Goal: Information Seeking & Learning: Find specific page/section

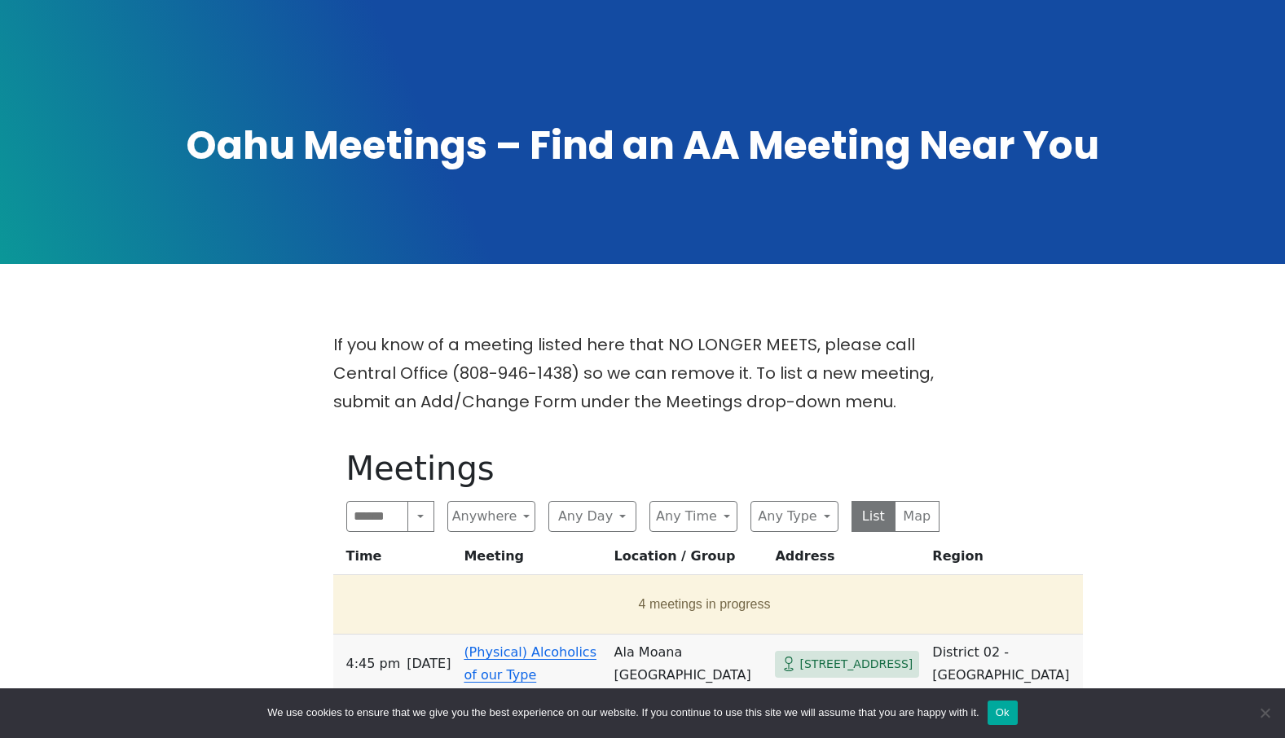
scroll to position [245, 0]
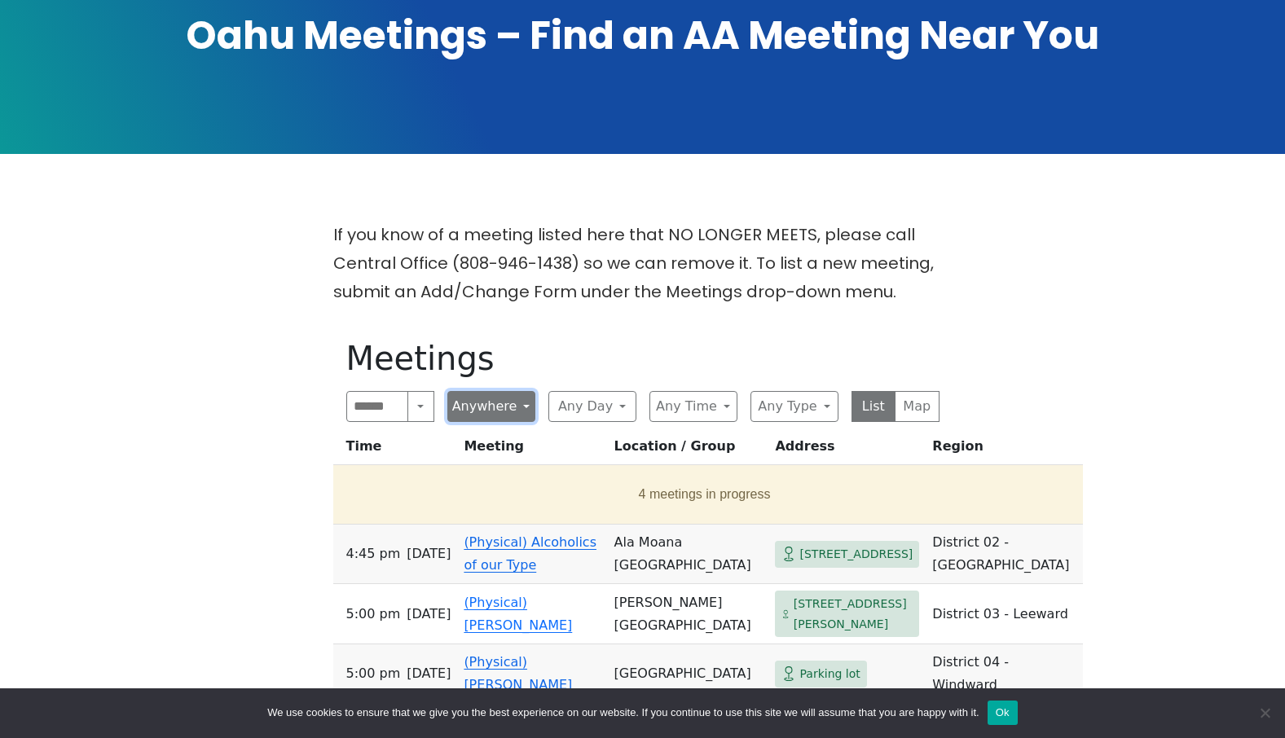
click at [508, 411] on button "Anywhere" at bounding box center [491, 406] width 88 height 31
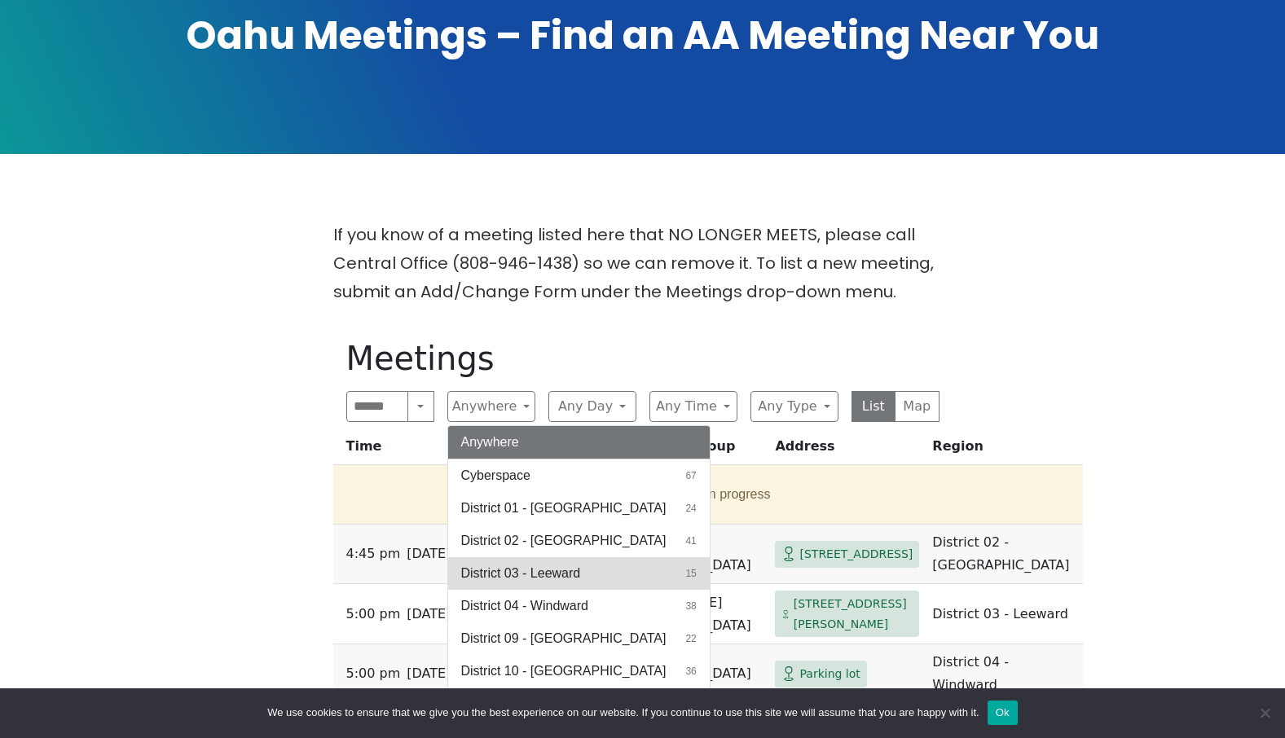
click at [519, 571] on span "District 03 - Leeward" at bounding box center [521, 574] width 120 height 20
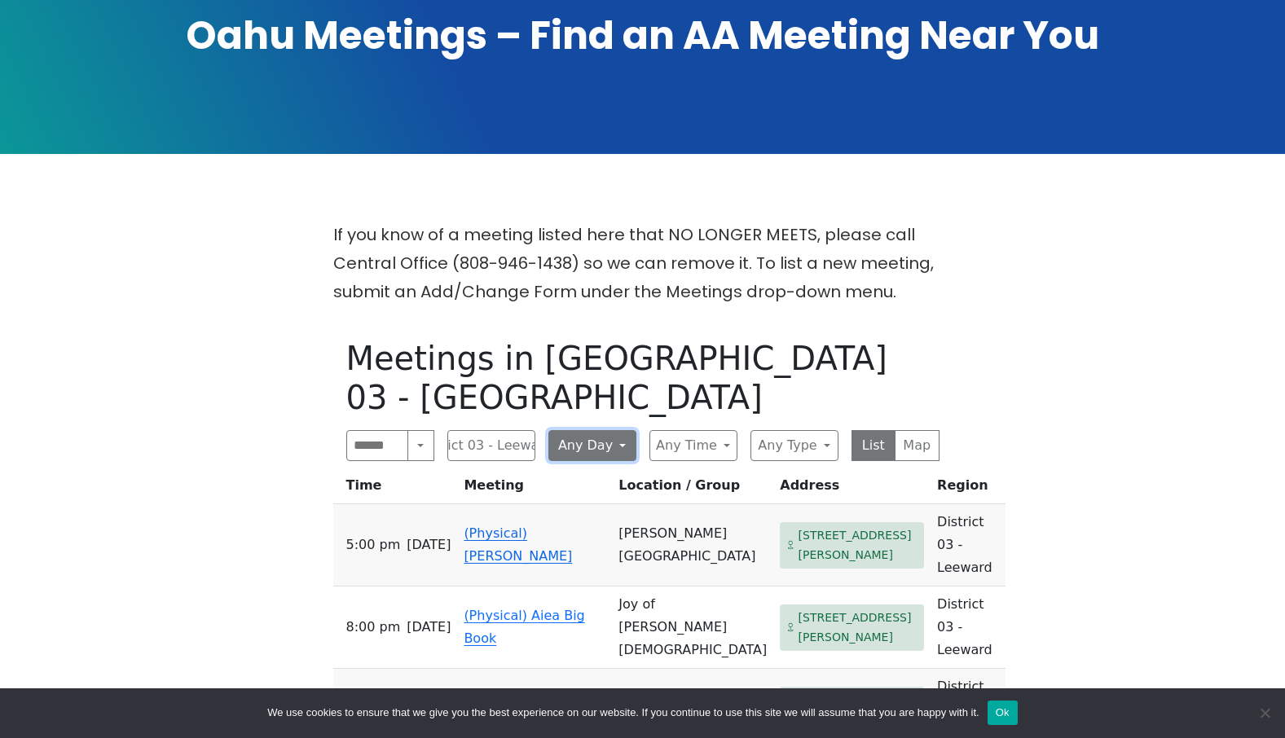
click at [627, 430] on button "Any Day" at bounding box center [593, 445] width 88 height 31
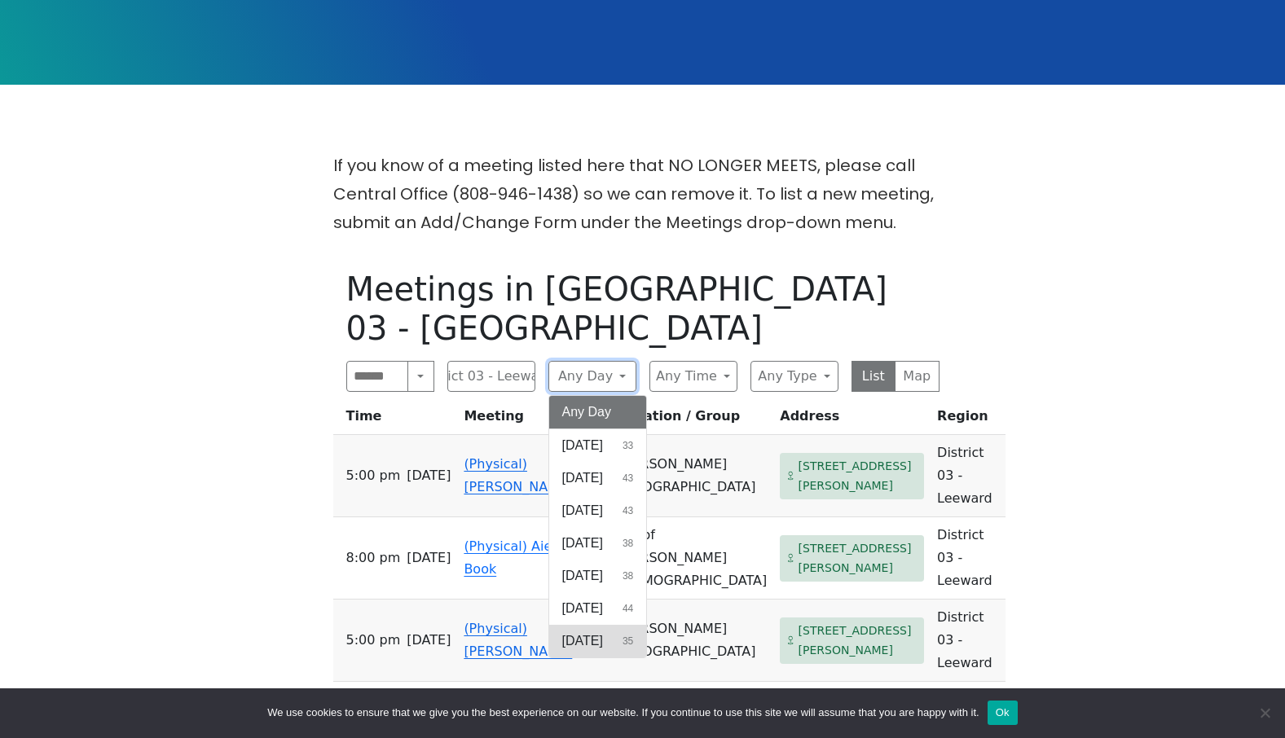
scroll to position [408, 0]
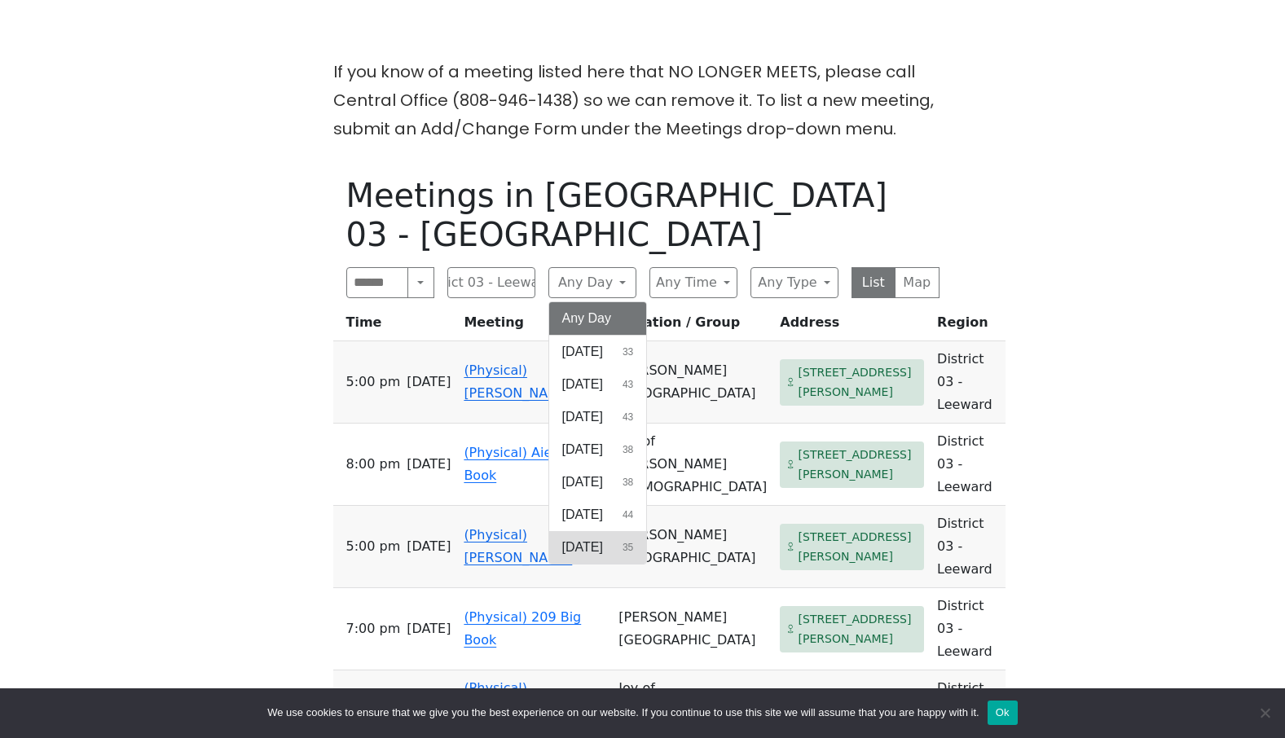
click at [603, 538] on span "[DATE]" at bounding box center [582, 548] width 41 height 20
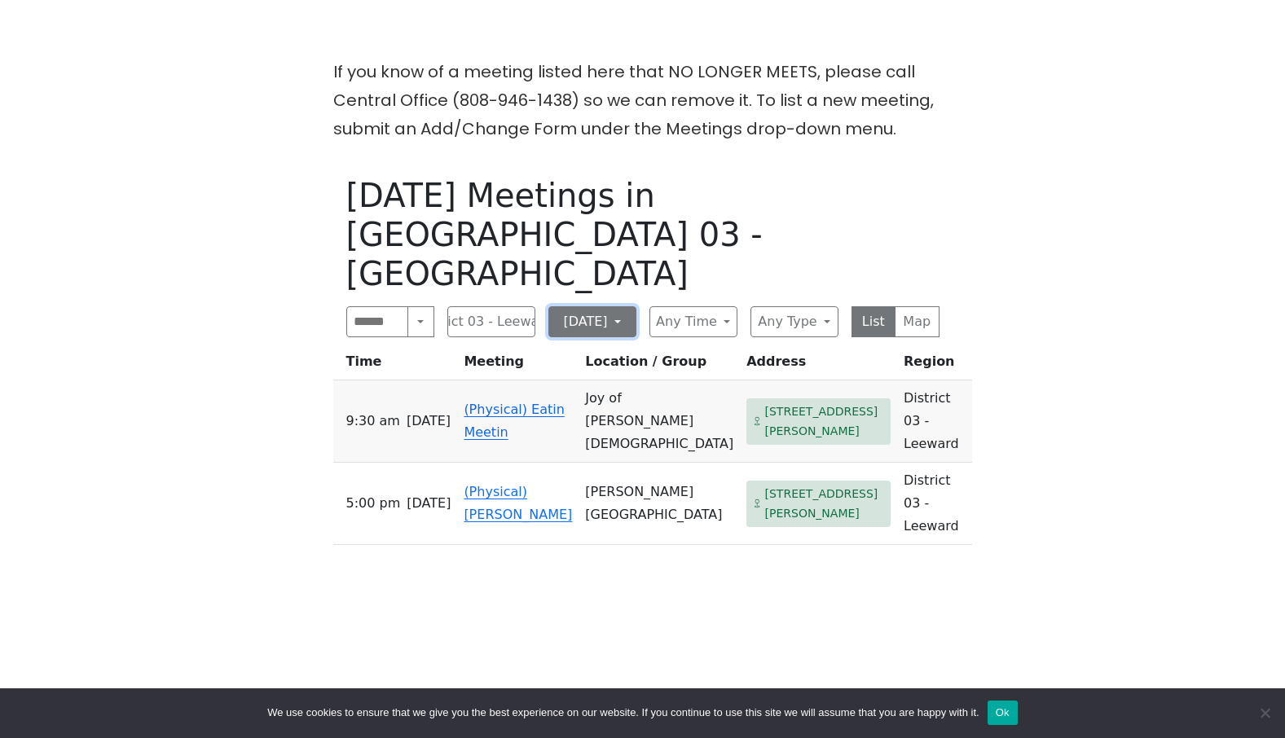
click at [625, 306] on button "[DATE]" at bounding box center [593, 321] width 88 height 31
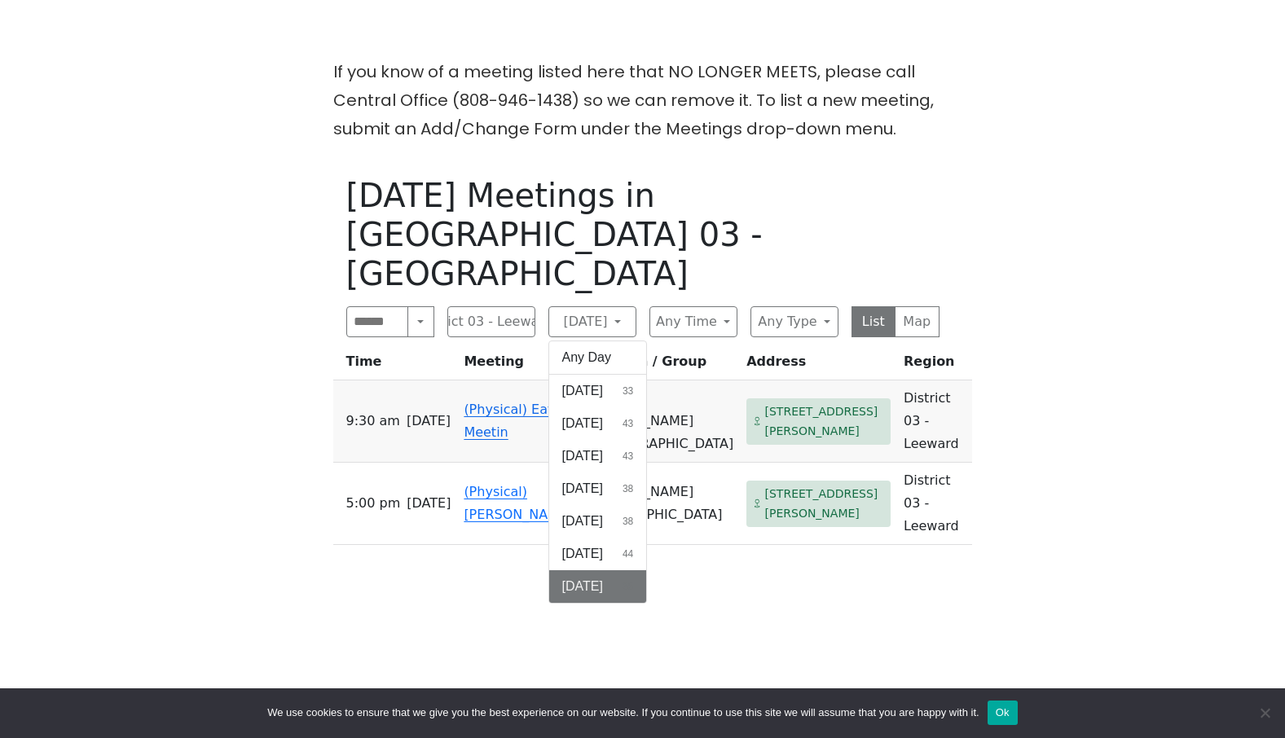
click at [760, 531] on div "Saturday Meetings in District 03 - Leeward Search Near Location Near Me Distric…" at bounding box center [642, 532] width 619 height 738
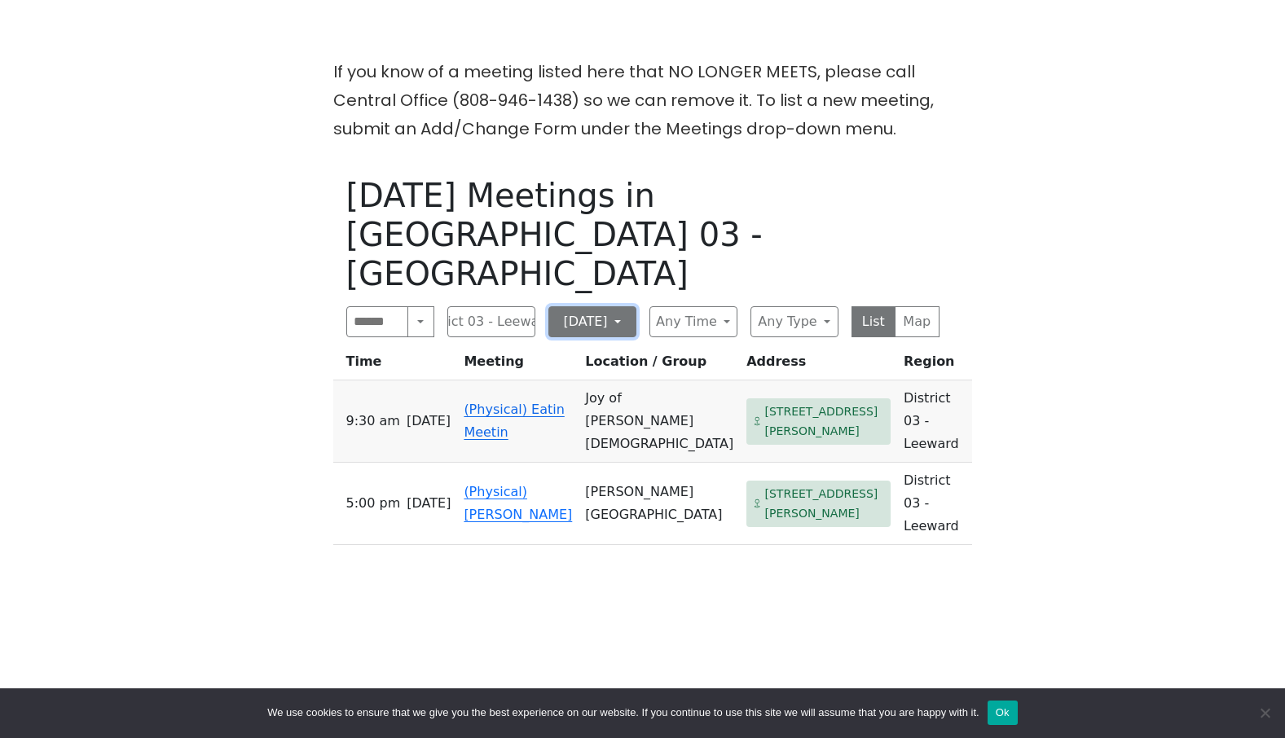
click at [624, 306] on button "[DATE]" at bounding box center [593, 321] width 88 height 31
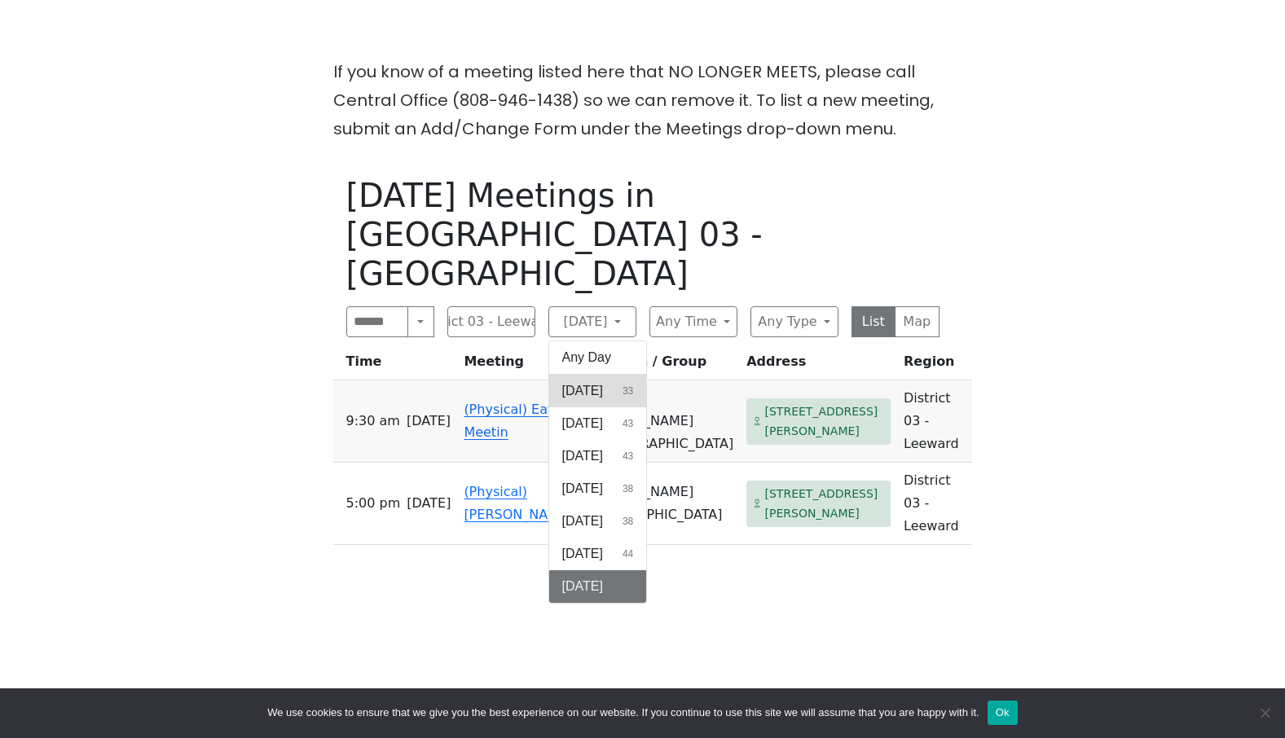
click at [588, 381] on span "[DATE]" at bounding box center [582, 391] width 41 height 20
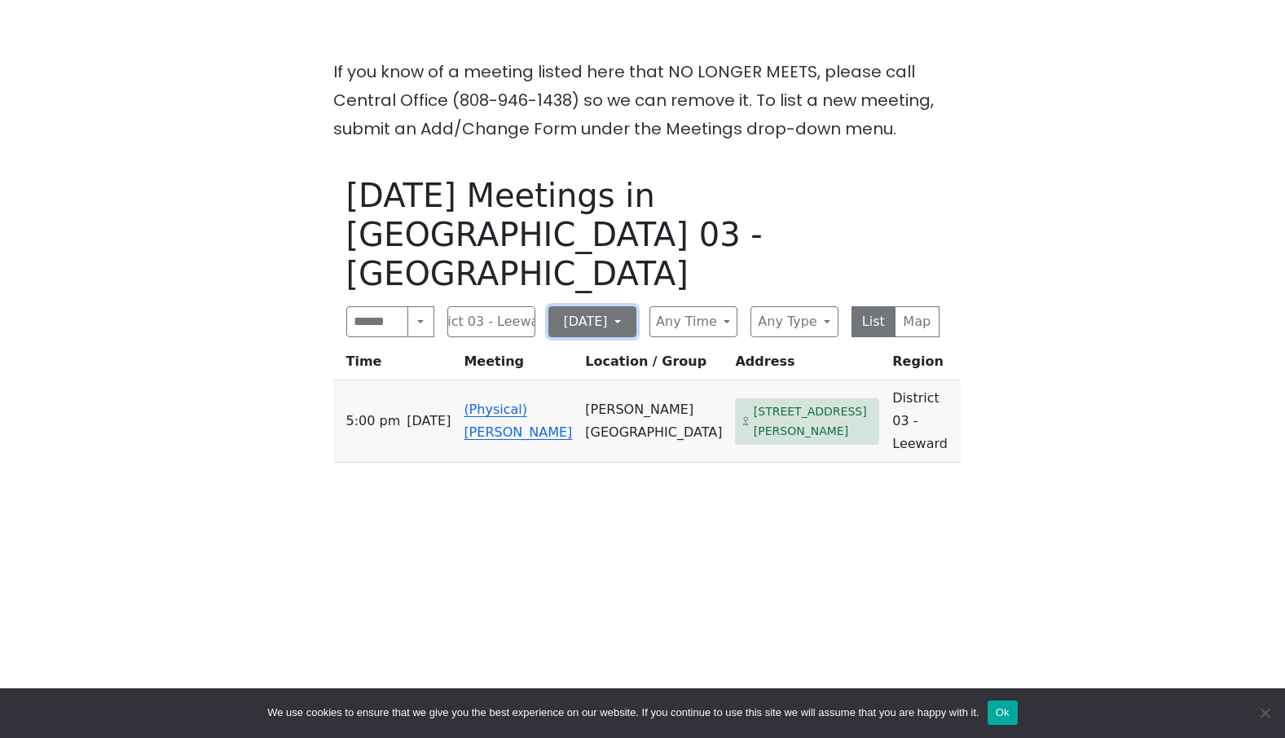
click at [619, 306] on button "[DATE]" at bounding box center [593, 321] width 88 height 31
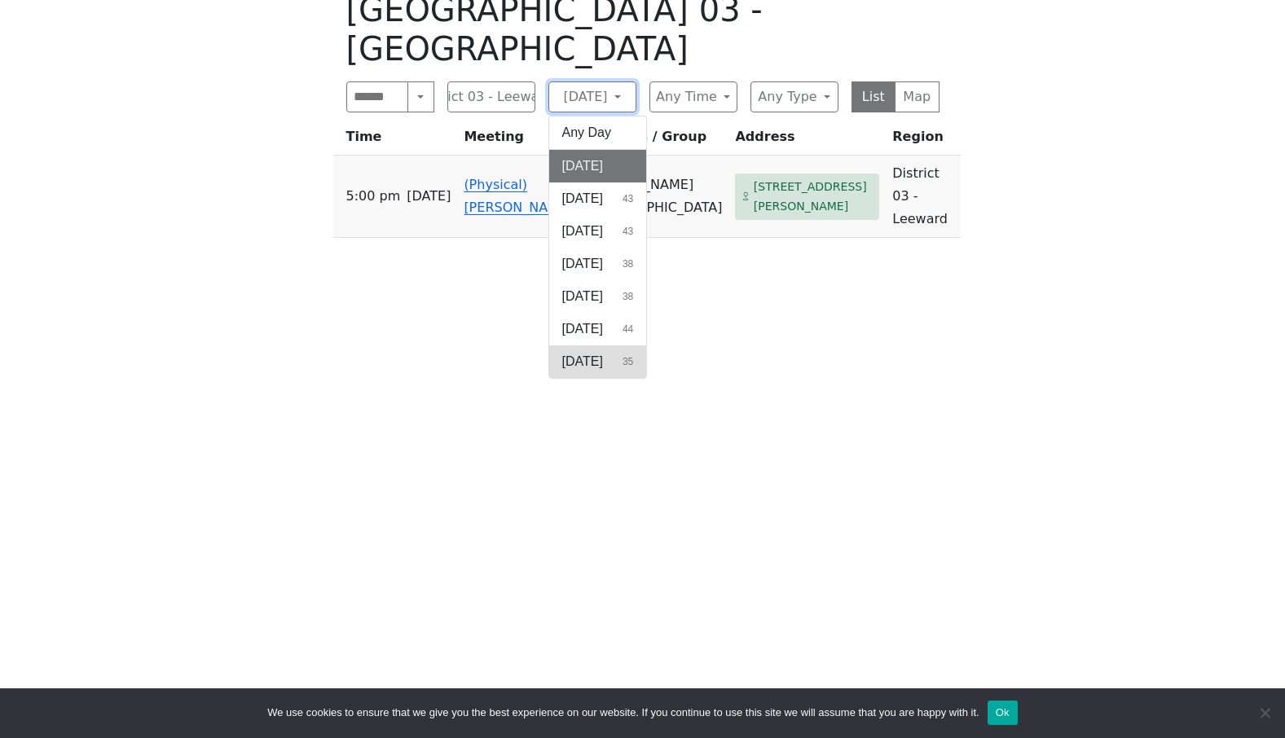
scroll to position [652, 0]
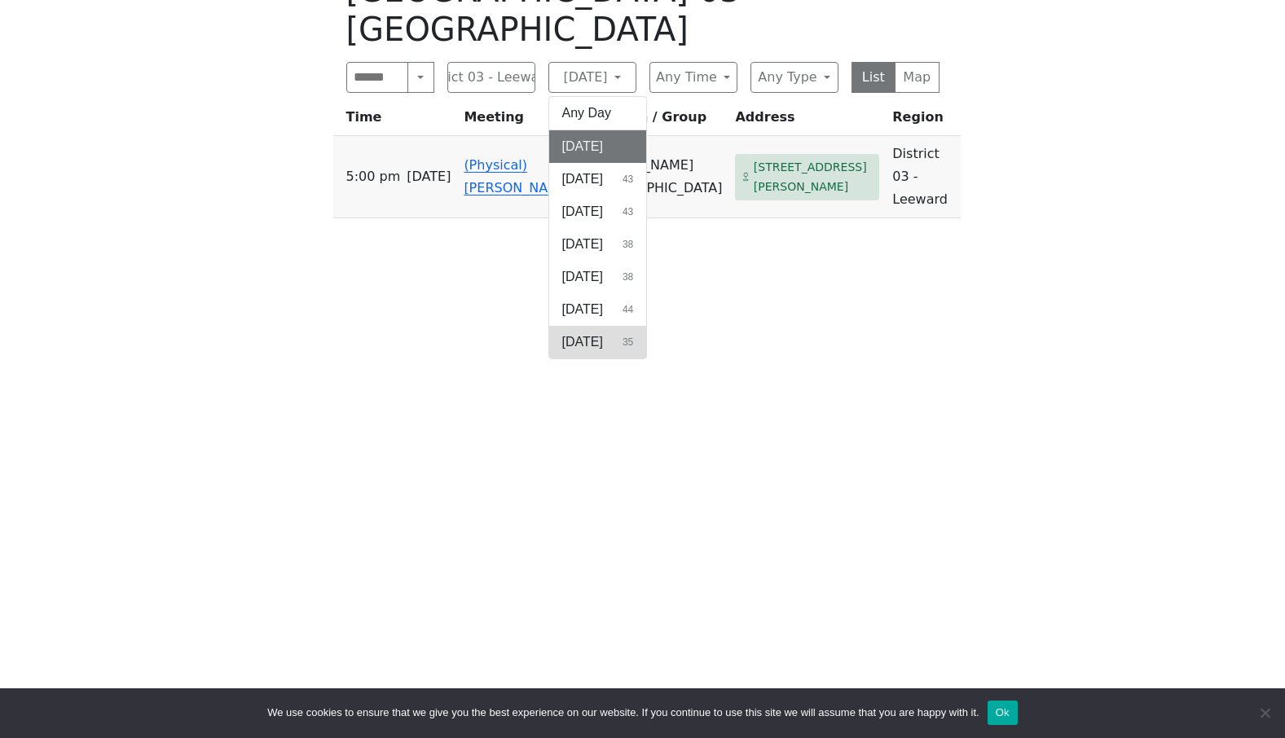
click at [593, 333] on span "[DATE]" at bounding box center [582, 343] width 41 height 20
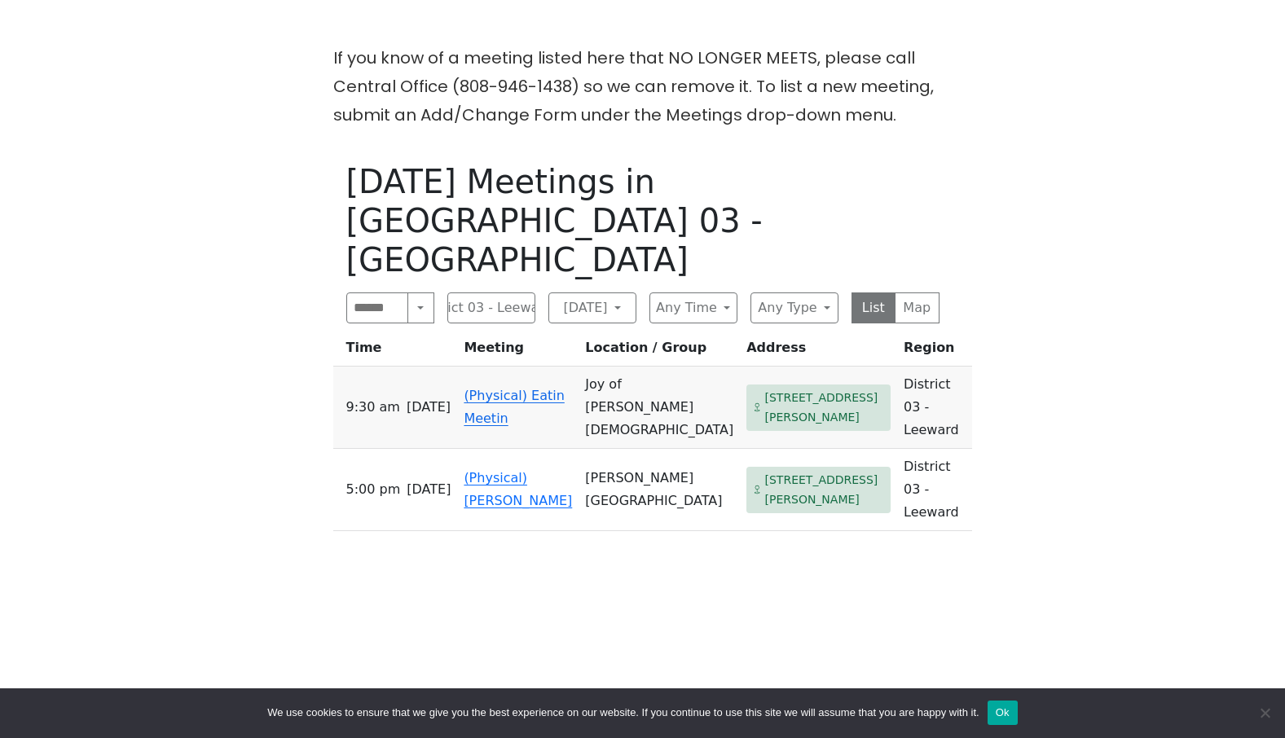
scroll to position [408, 0]
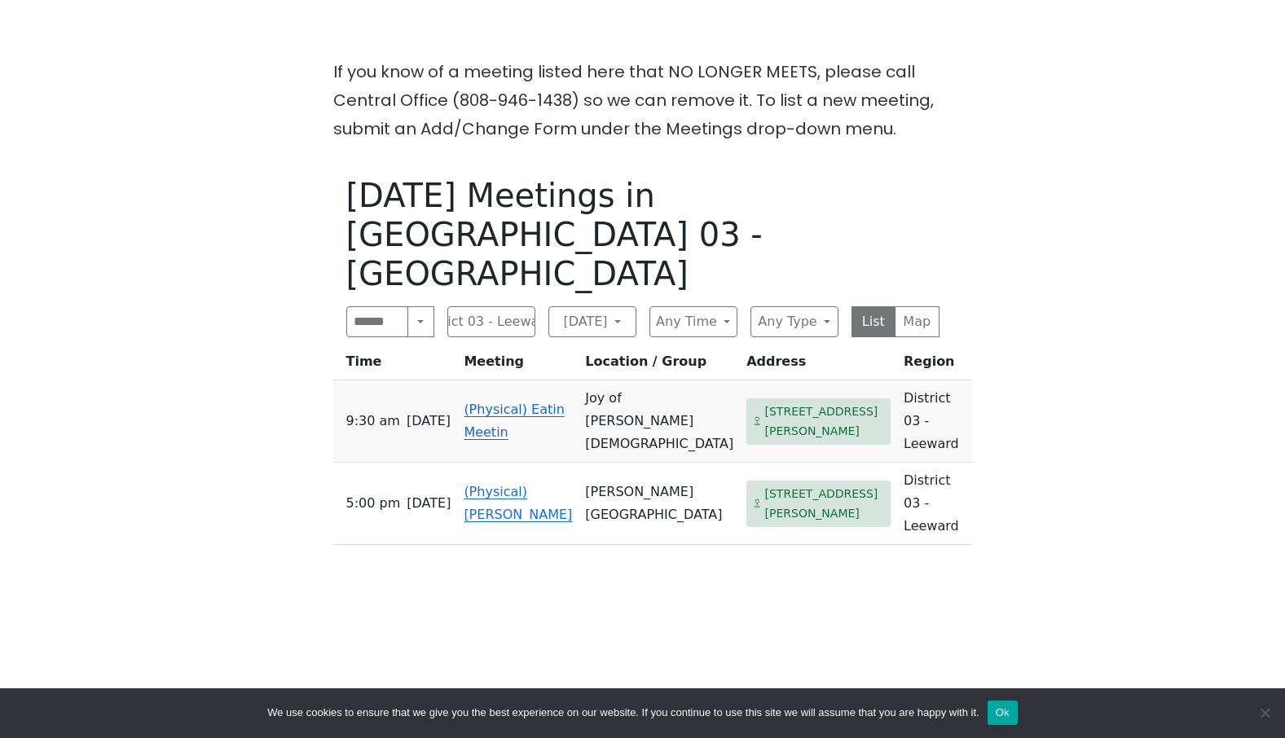
click at [491, 381] on td "(Physical) Eatin Meetin" at bounding box center [517, 422] width 121 height 82
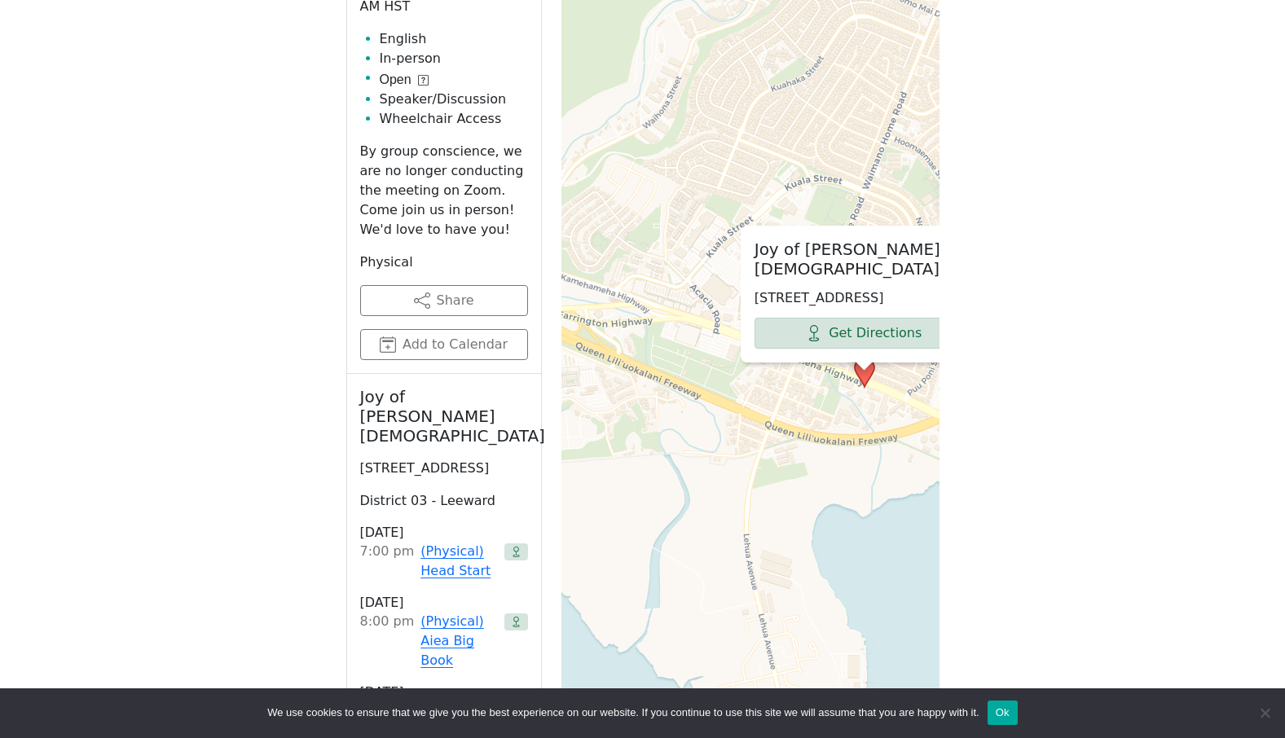
scroll to position [734, 0]
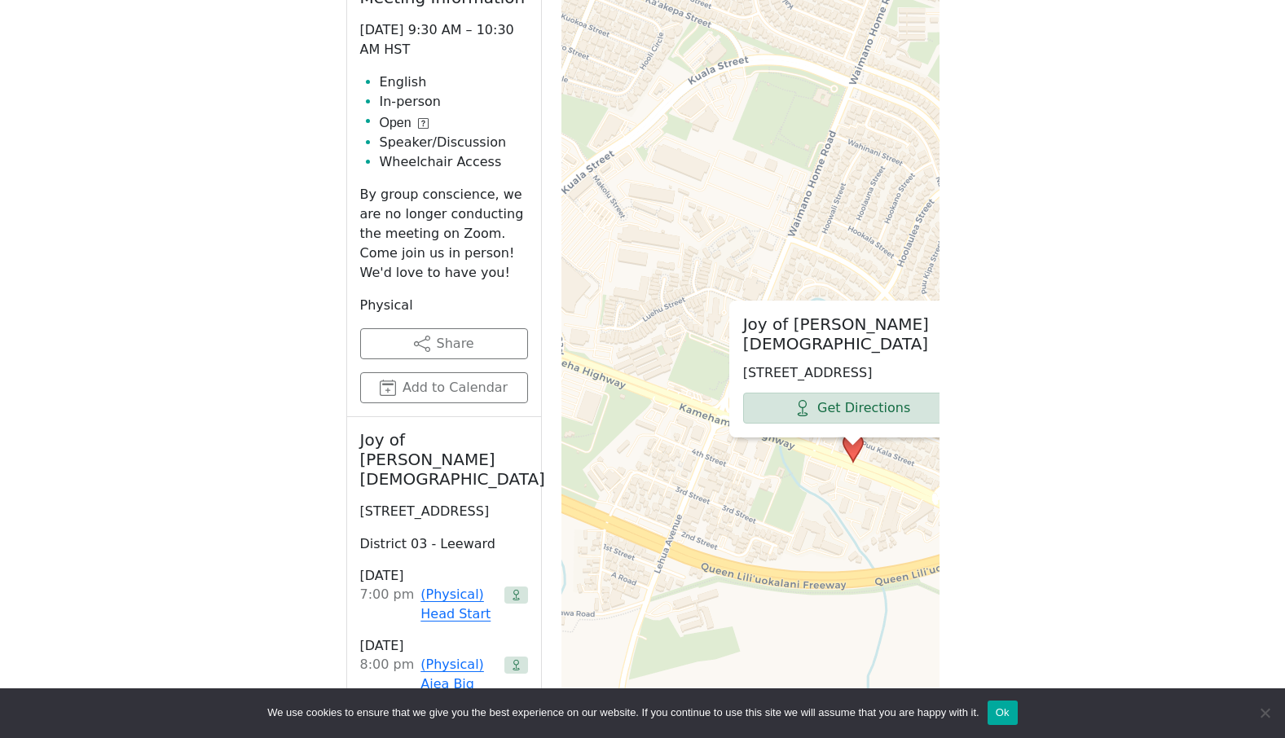
drag, startPoint x: 840, startPoint y: 447, endPoint x: 825, endPoint y: 518, distance: 72.4
click at [825, 518] on div "Joy of Christ Lutheran Church 784 Kamehameha Hwy, Pearl City, HI 96782, USA Get…" at bounding box center [751, 337] width 378 height 815
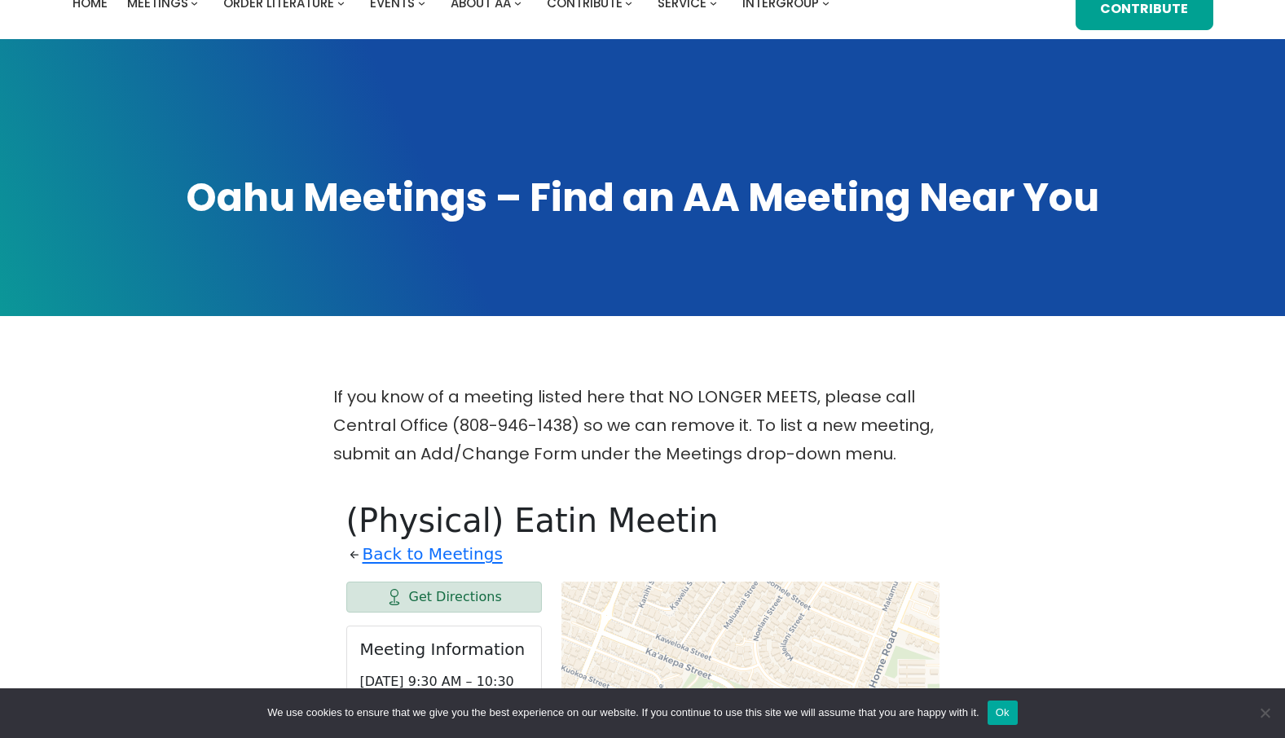
scroll to position [0, 0]
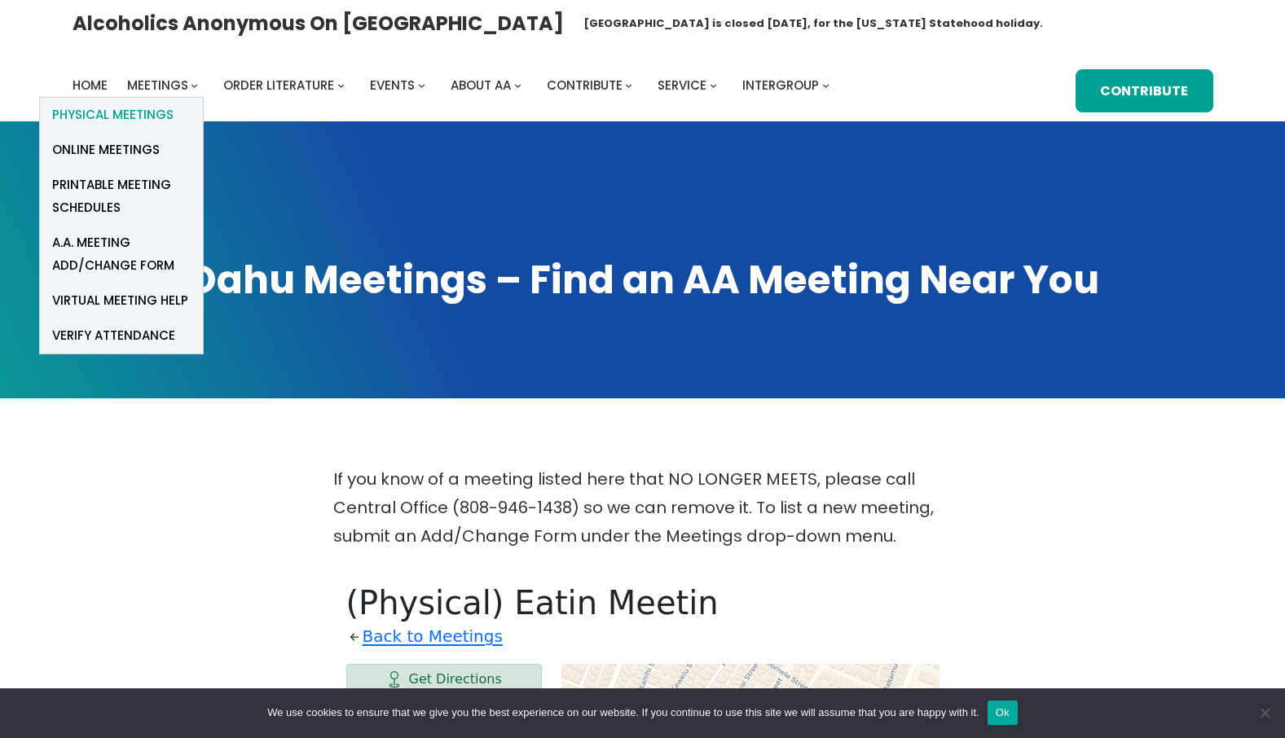
click at [142, 111] on span "Physical Meetings" at bounding box center [112, 115] width 121 height 23
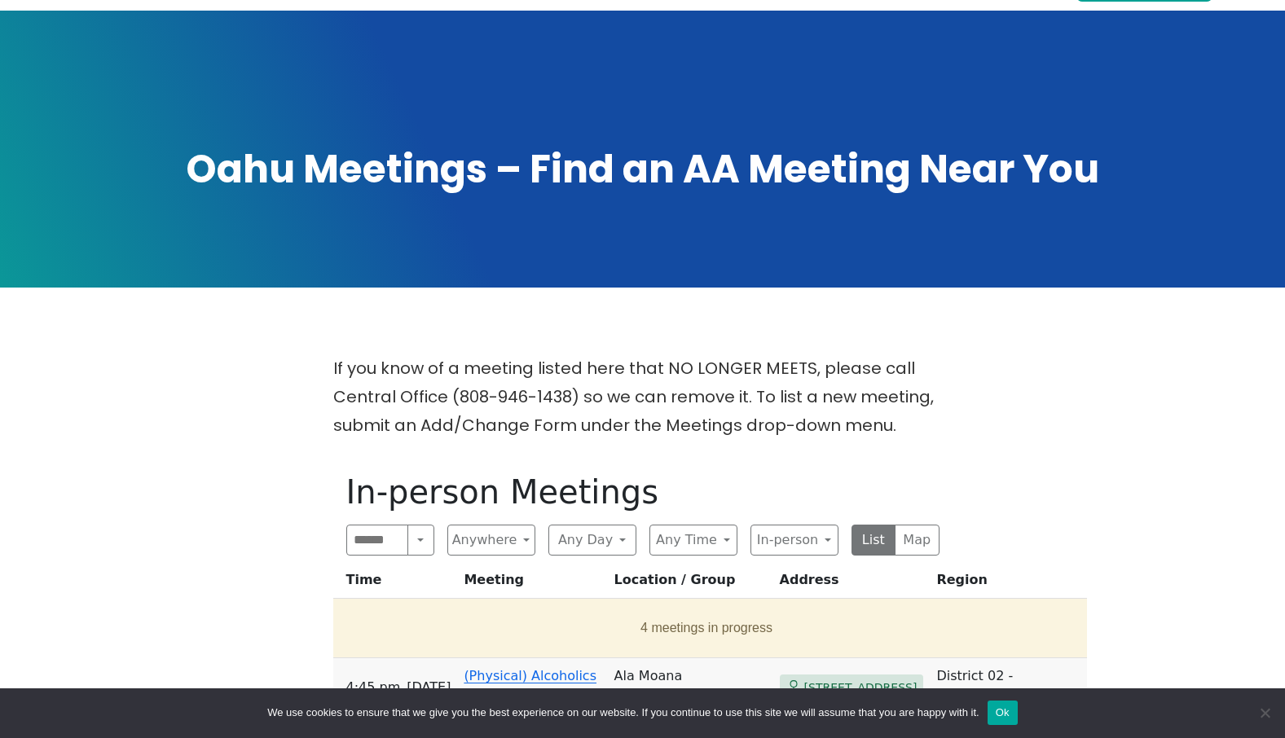
scroll to position [245, 0]
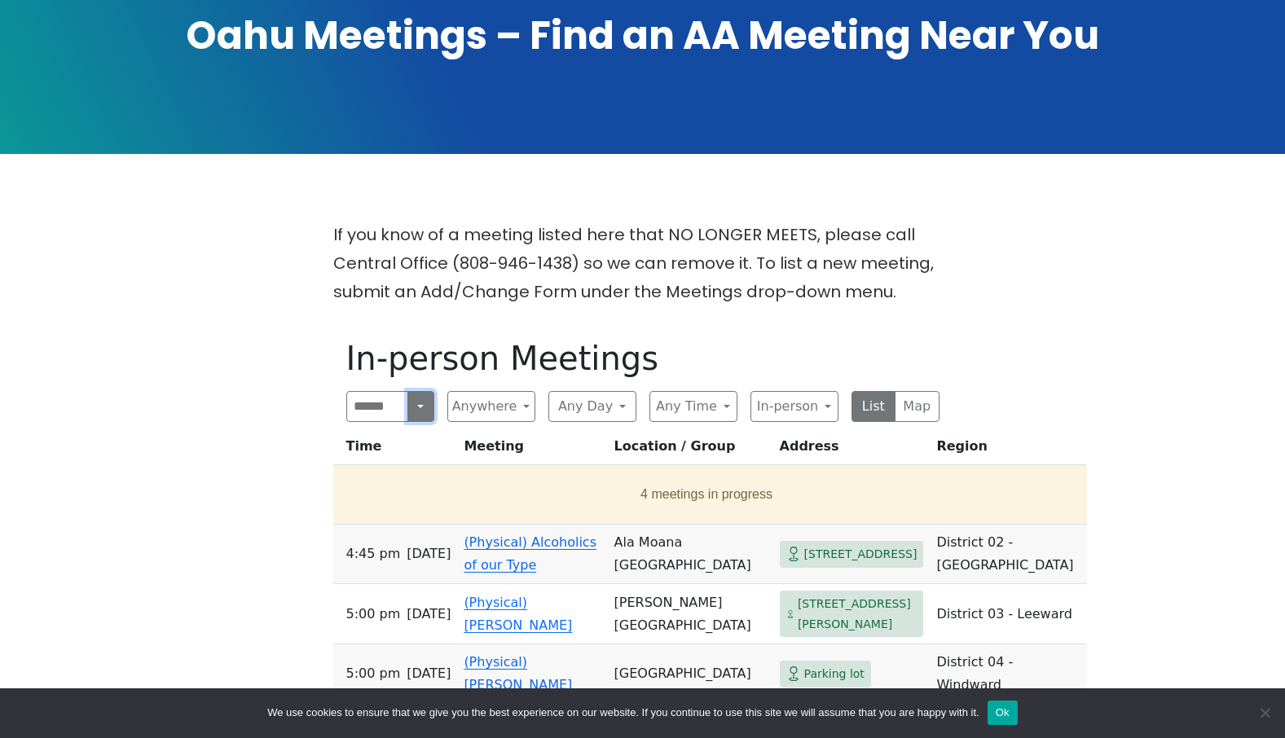
click at [421, 408] on button "Search" at bounding box center [421, 406] width 26 height 31
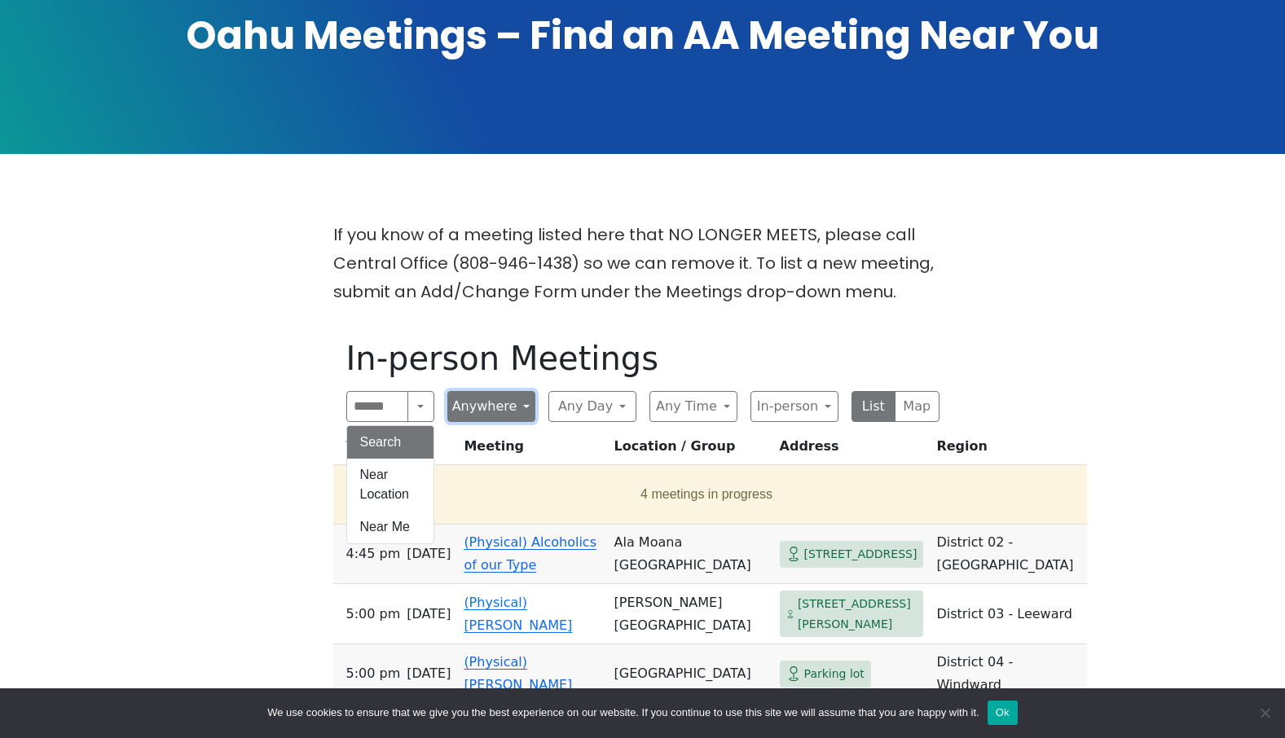
click at [513, 403] on button "Anywhere" at bounding box center [491, 406] width 88 height 31
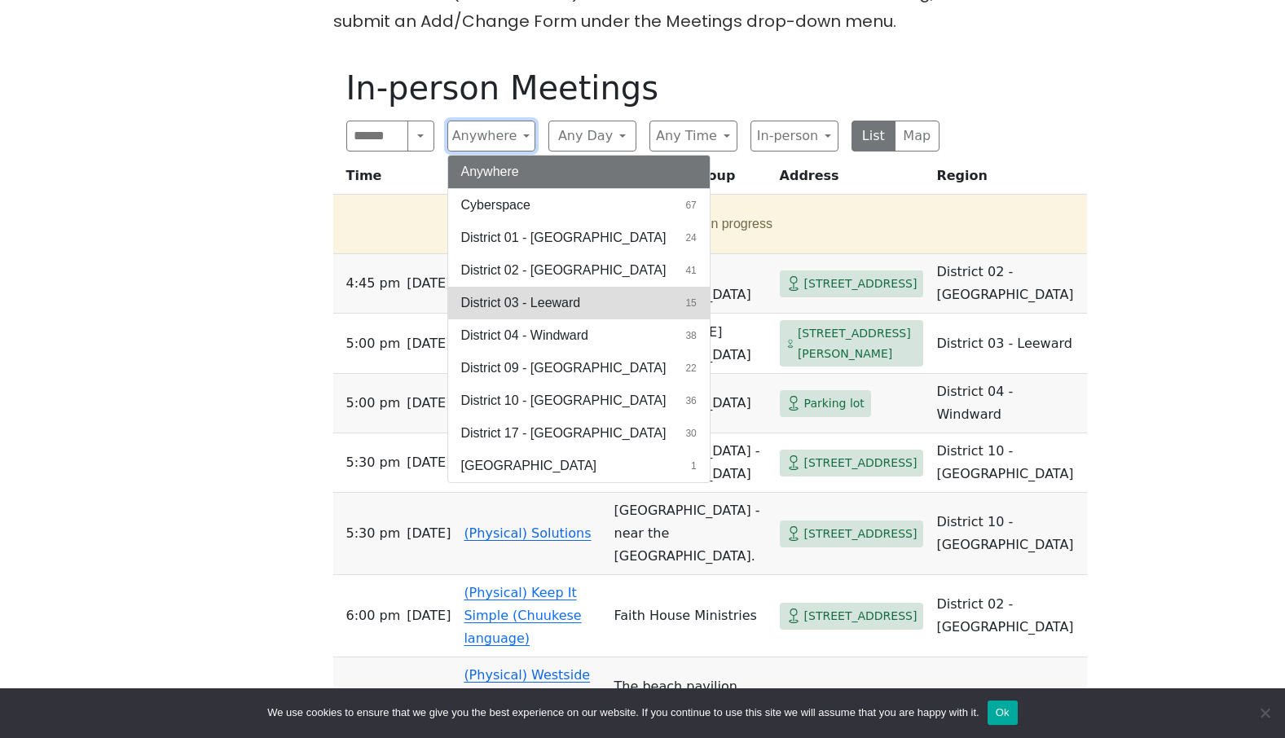
scroll to position [571, 0]
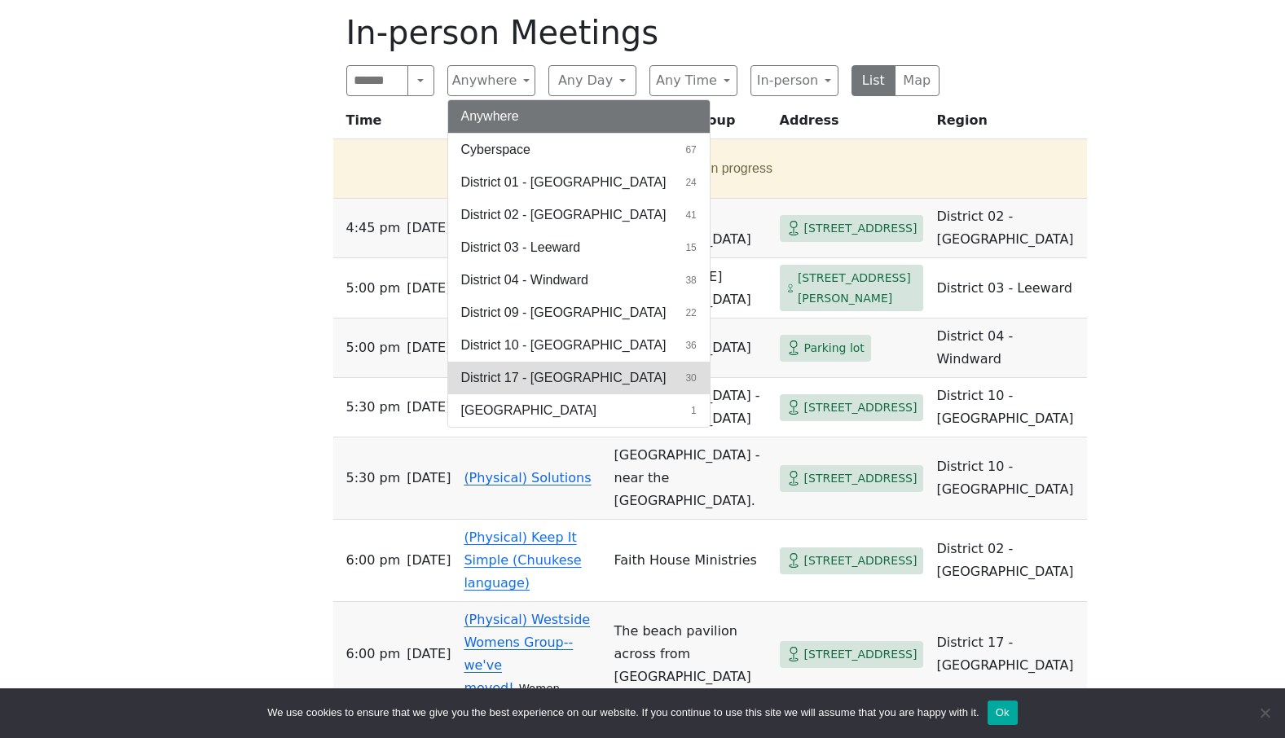
click at [579, 375] on span "District 17 - [GEOGRAPHIC_DATA]" at bounding box center [563, 378] width 205 height 20
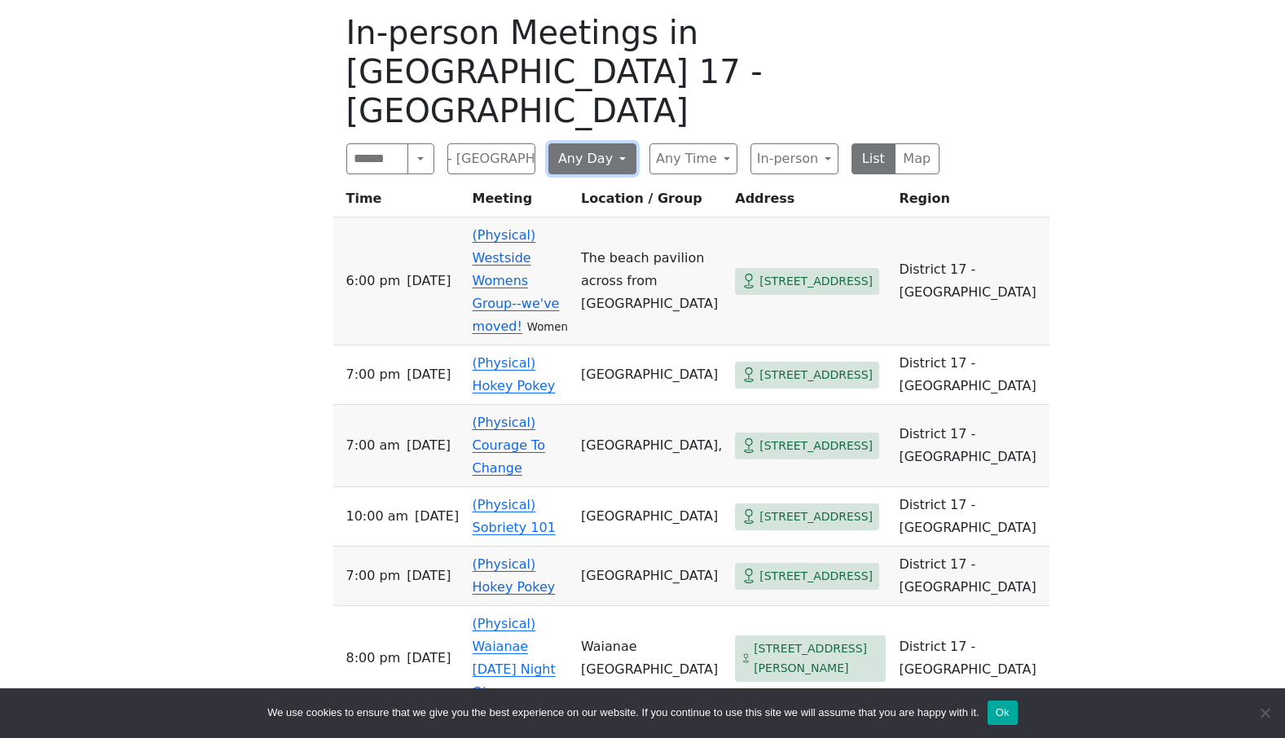
click at [622, 143] on button "Any Day" at bounding box center [593, 158] width 88 height 31
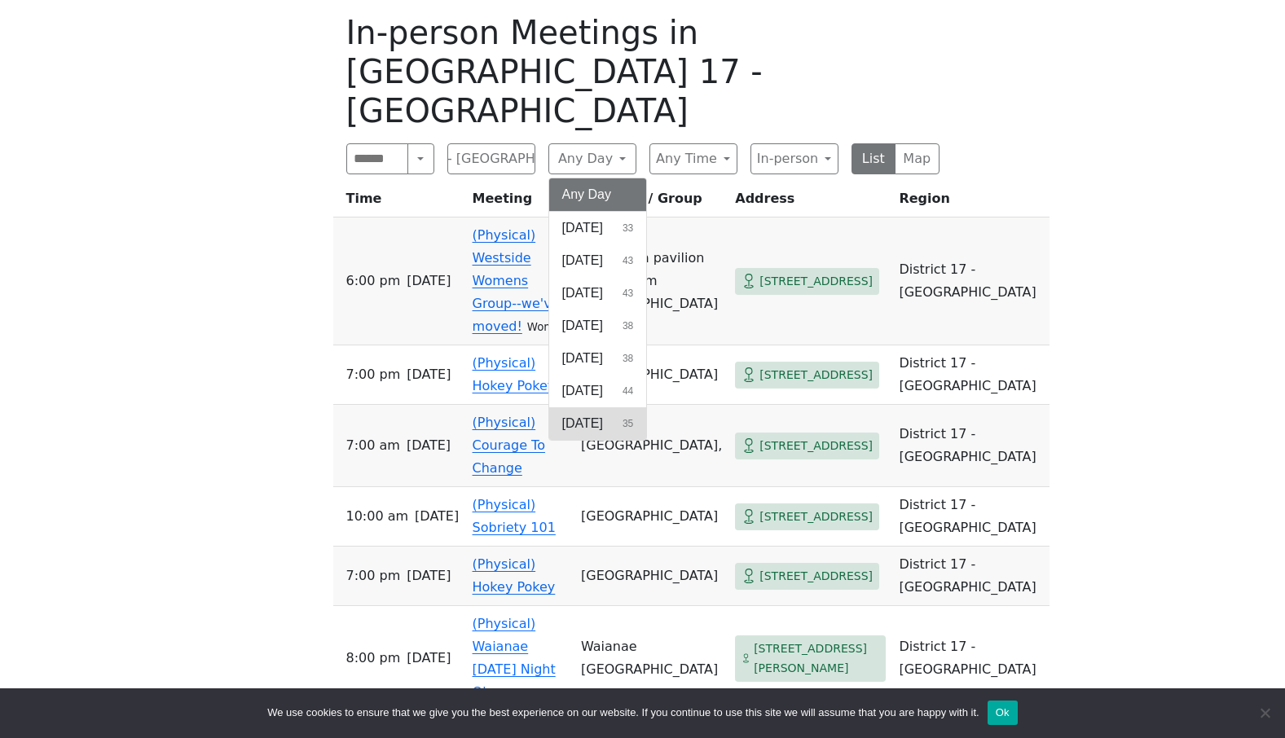
click at [595, 414] on span "[DATE]" at bounding box center [582, 424] width 41 height 20
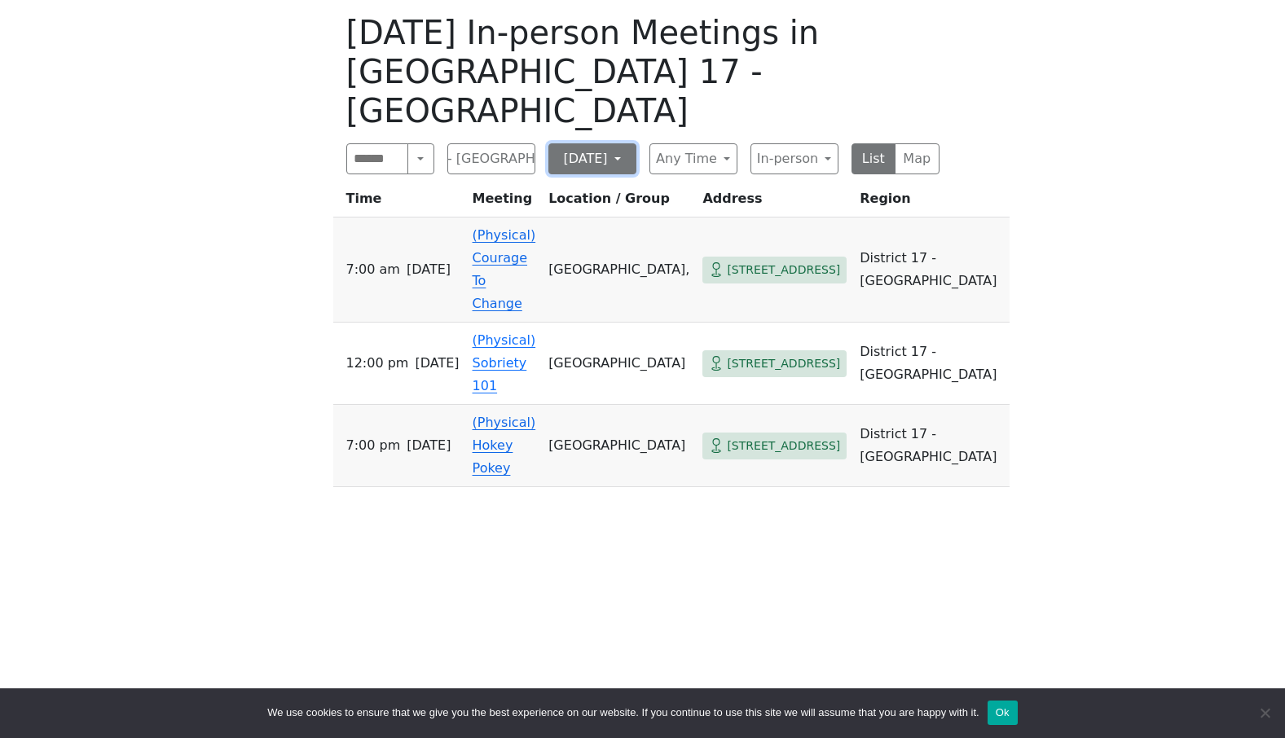
click at [623, 143] on button "[DATE]" at bounding box center [593, 158] width 88 height 31
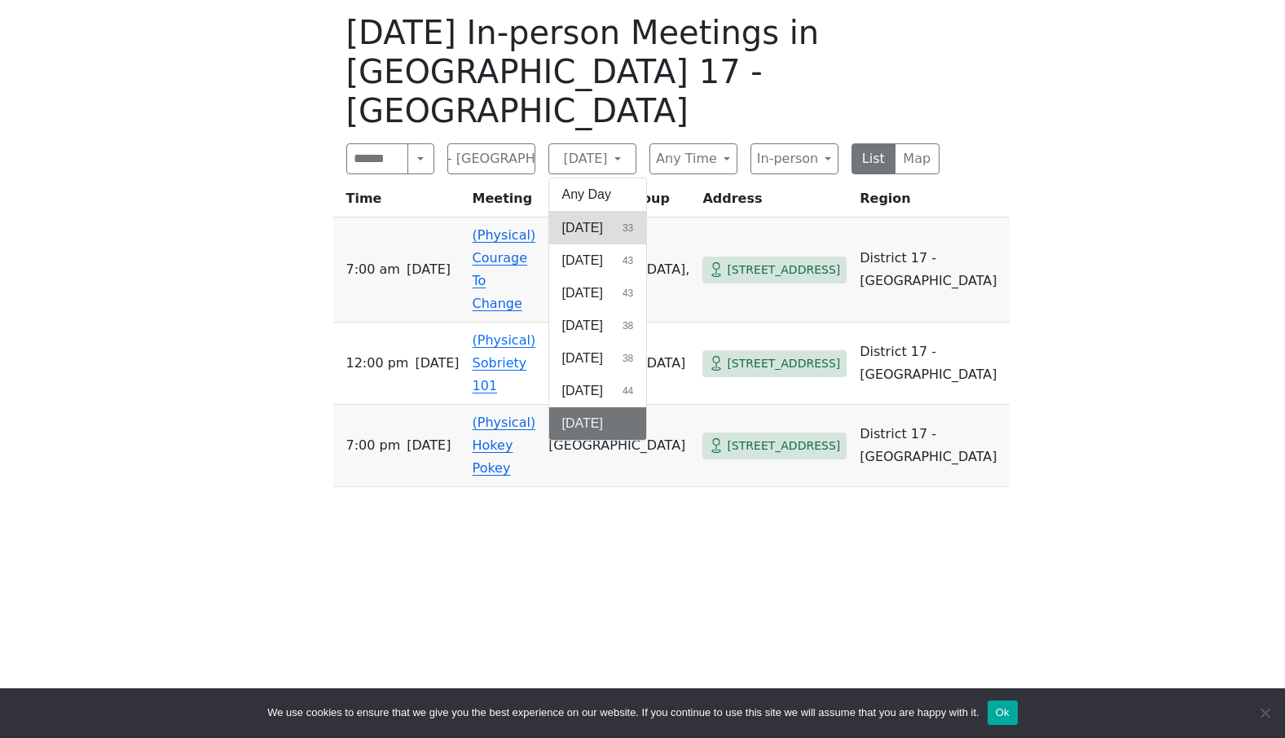
click at [601, 218] on span "[DATE]" at bounding box center [582, 228] width 41 height 20
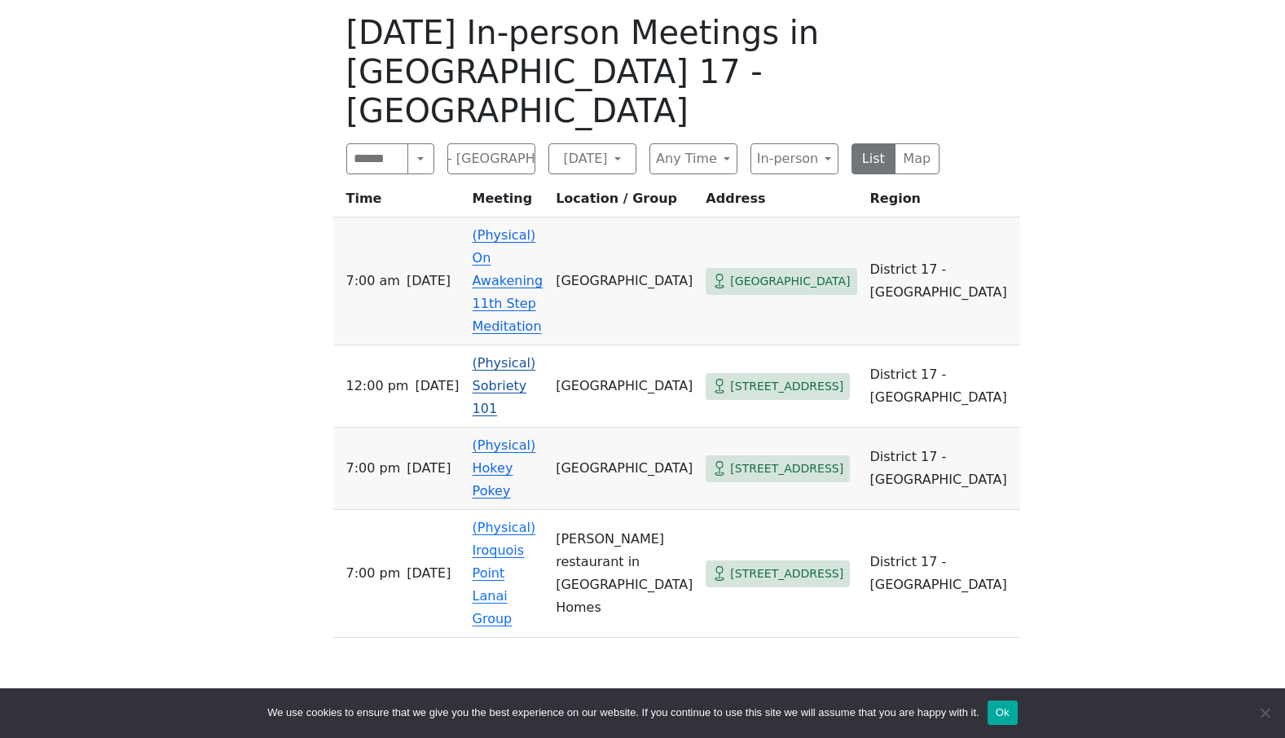
click at [525, 355] on link "(Physical) Sobriety 101" at bounding box center [505, 385] width 64 height 61
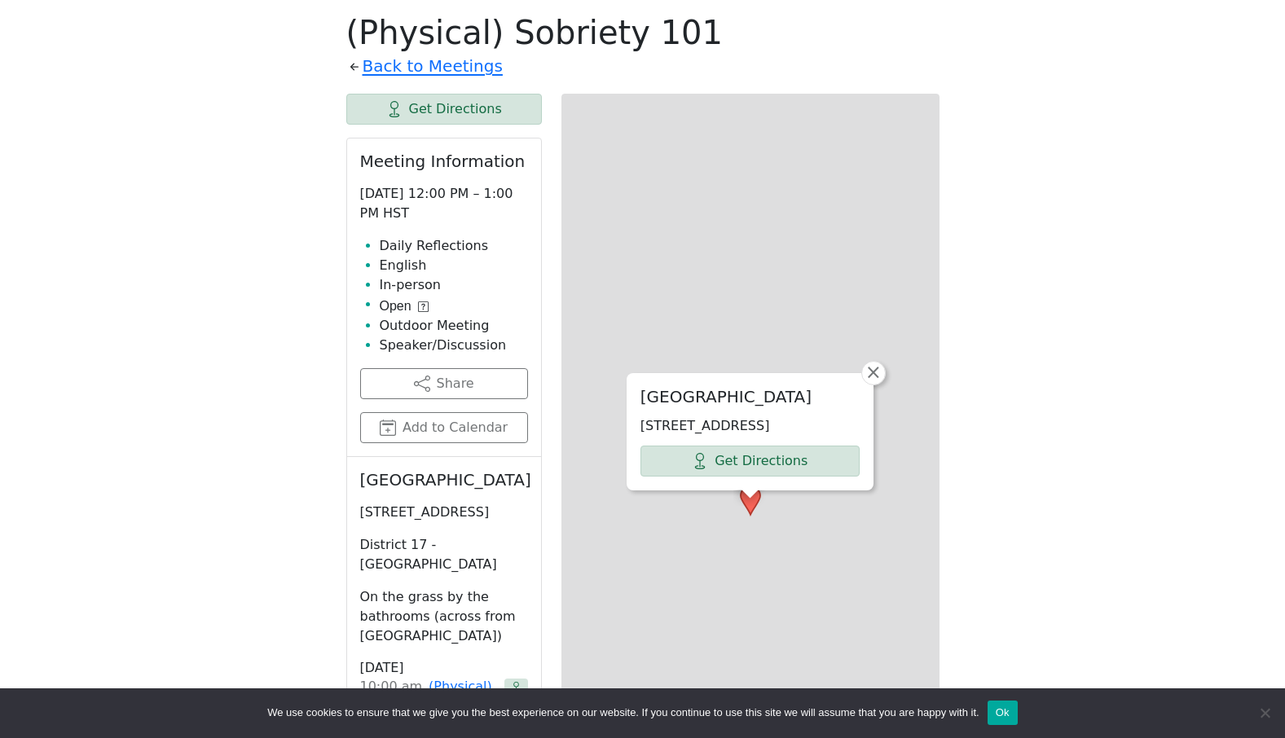
scroll to position [571, 0]
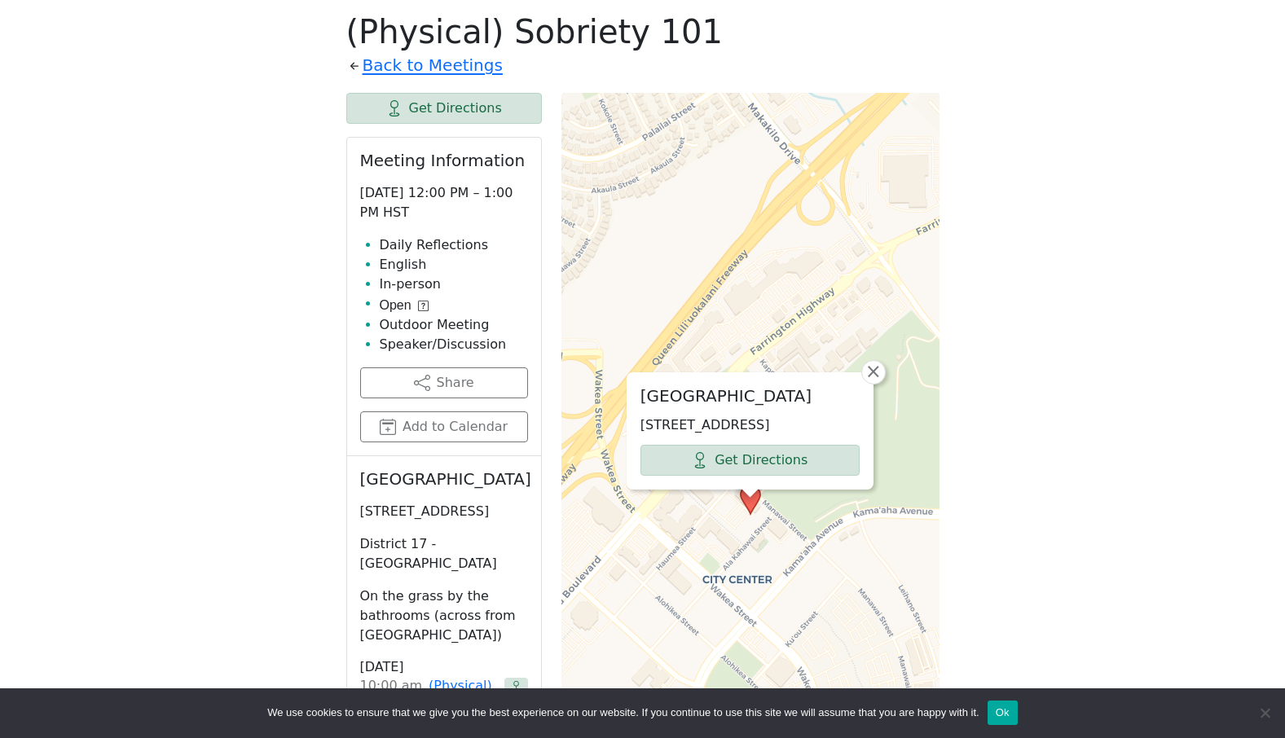
click at [420, 306] on icon at bounding box center [423, 306] width 11 height 11
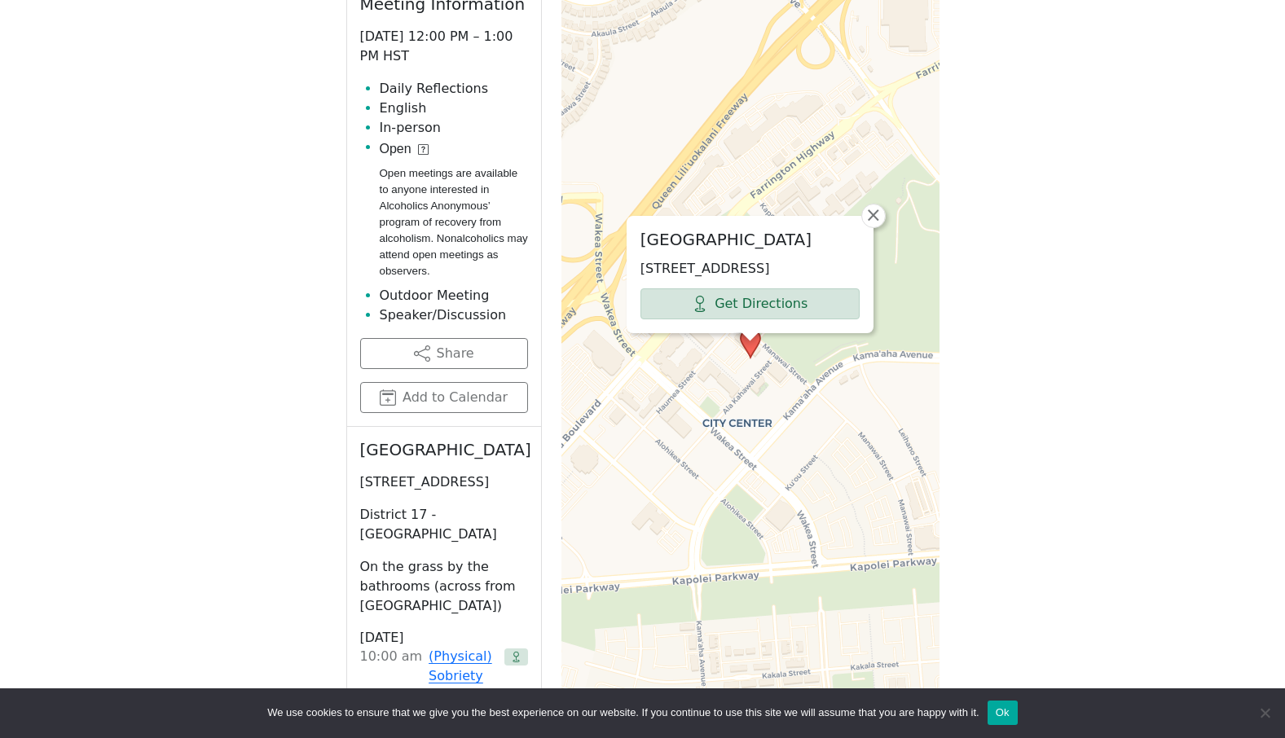
scroll to position [734, 0]
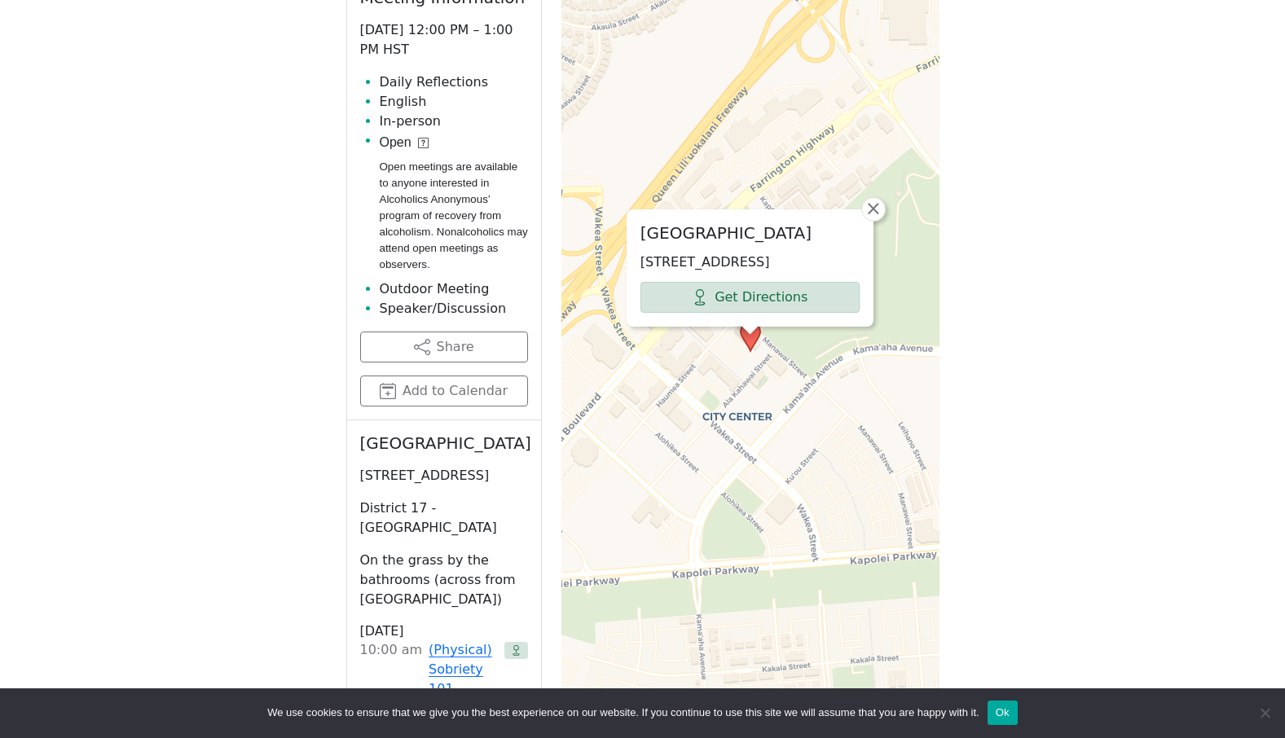
click at [443, 293] on li "Outdoor Meeting" at bounding box center [454, 290] width 148 height 20
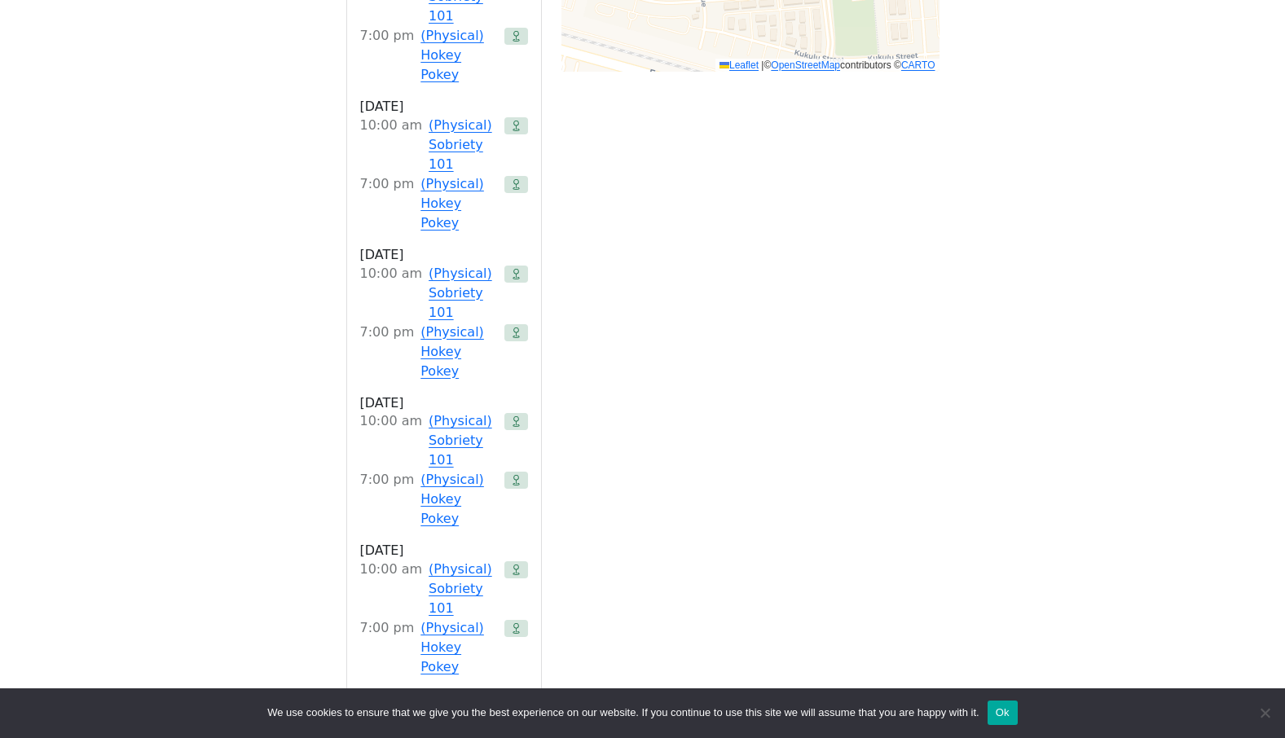
scroll to position [1549, 0]
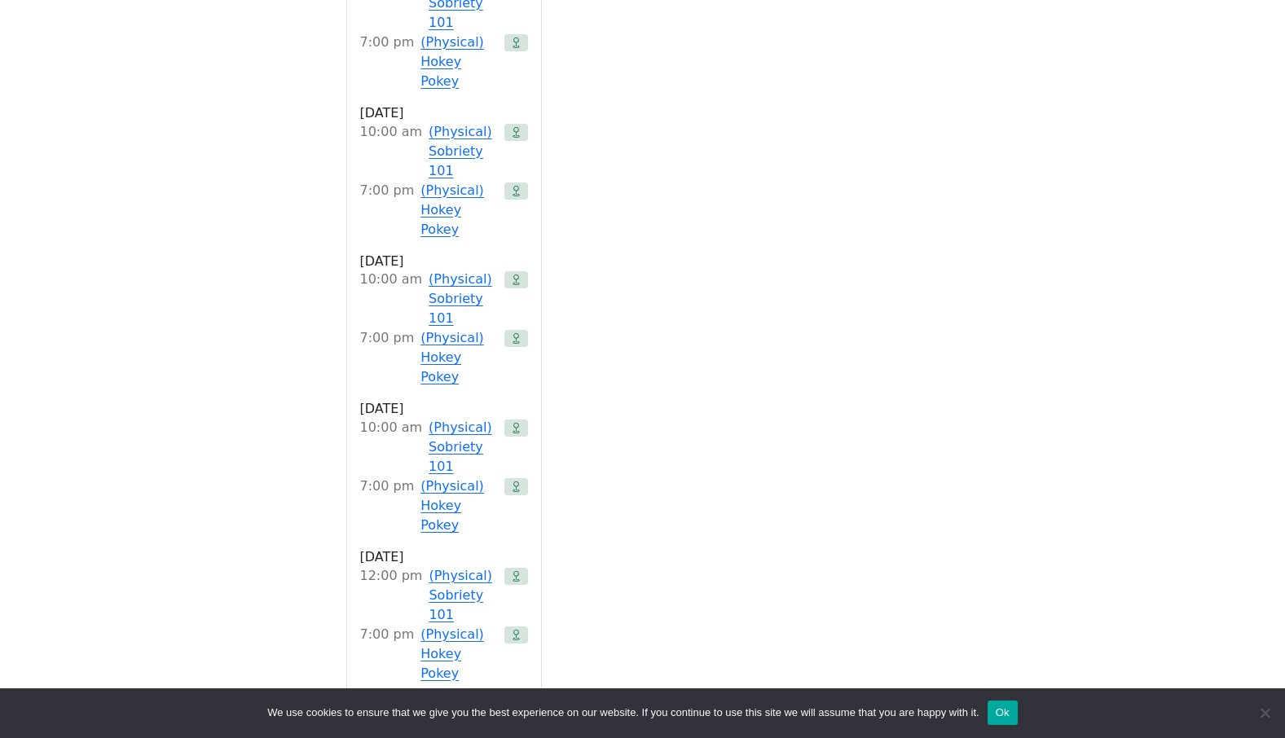
click at [439, 715] on div "(Physical) Sobriety 101" at bounding box center [463, 744] width 68 height 59
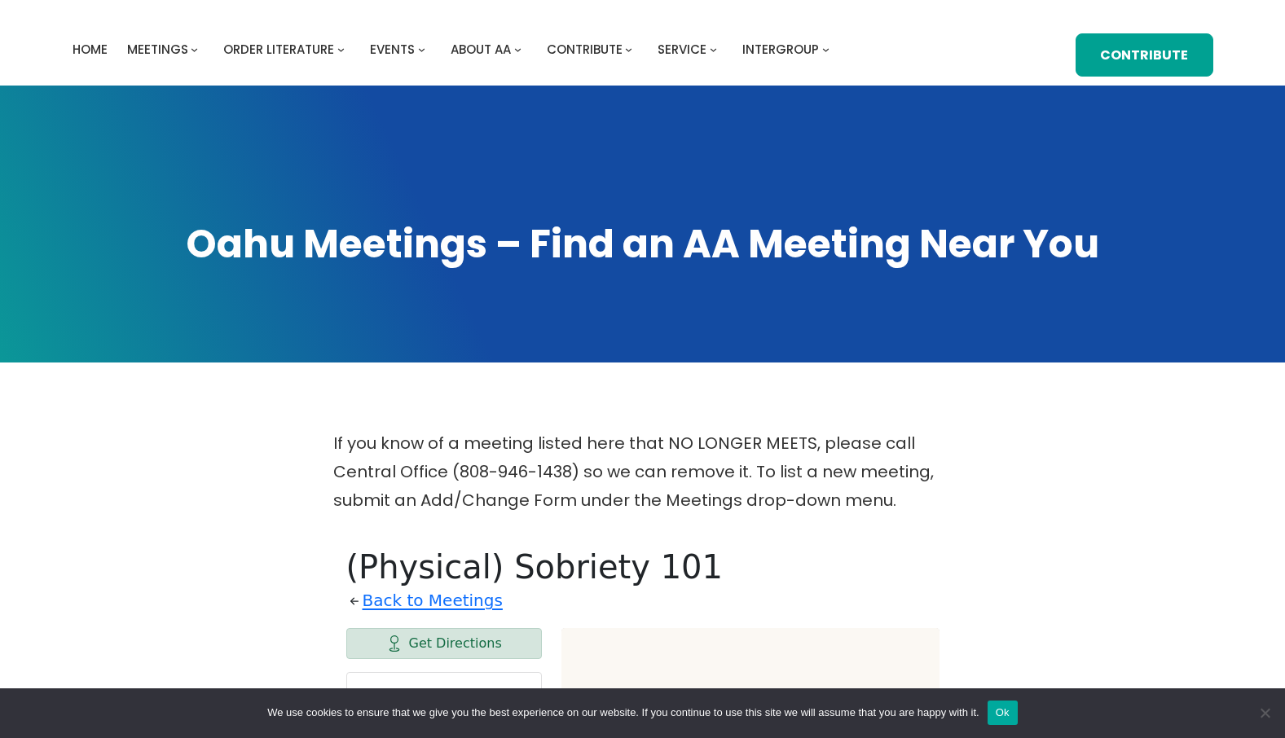
scroll to position [0, 0]
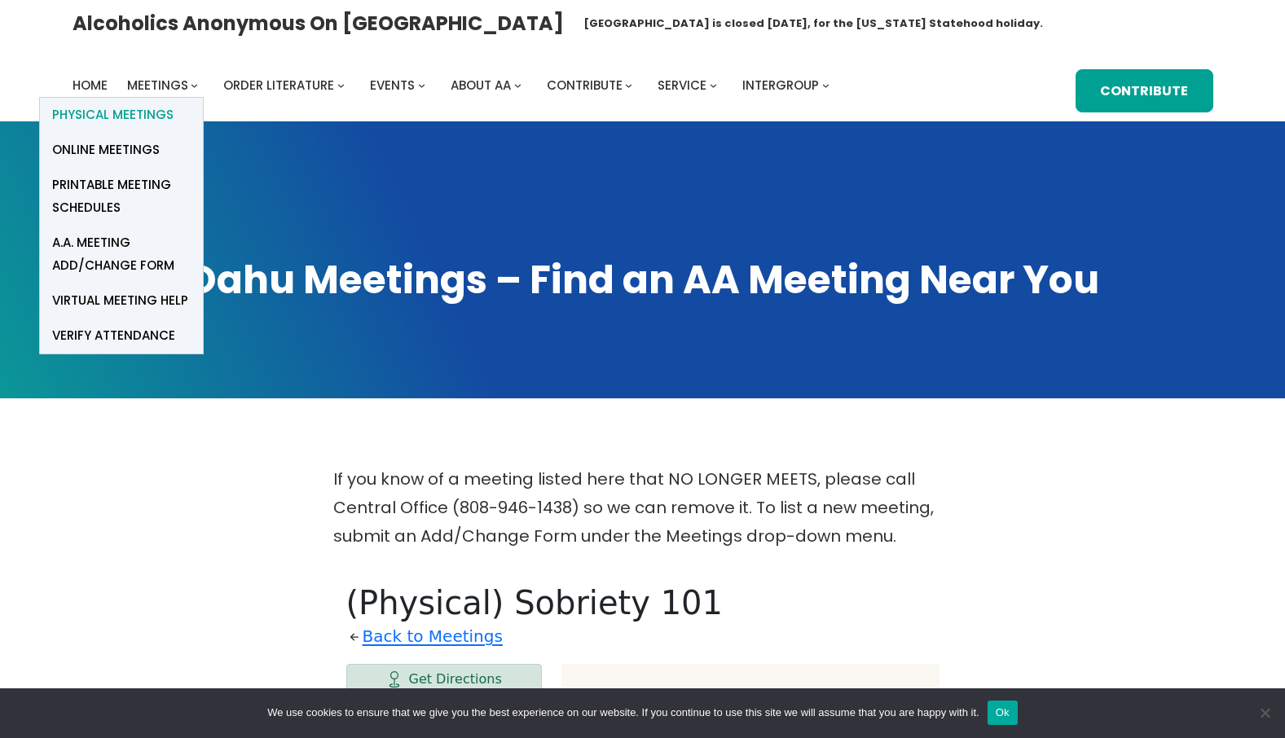
click at [148, 114] on span "Physical Meetings" at bounding box center [112, 115] width 121 height 23
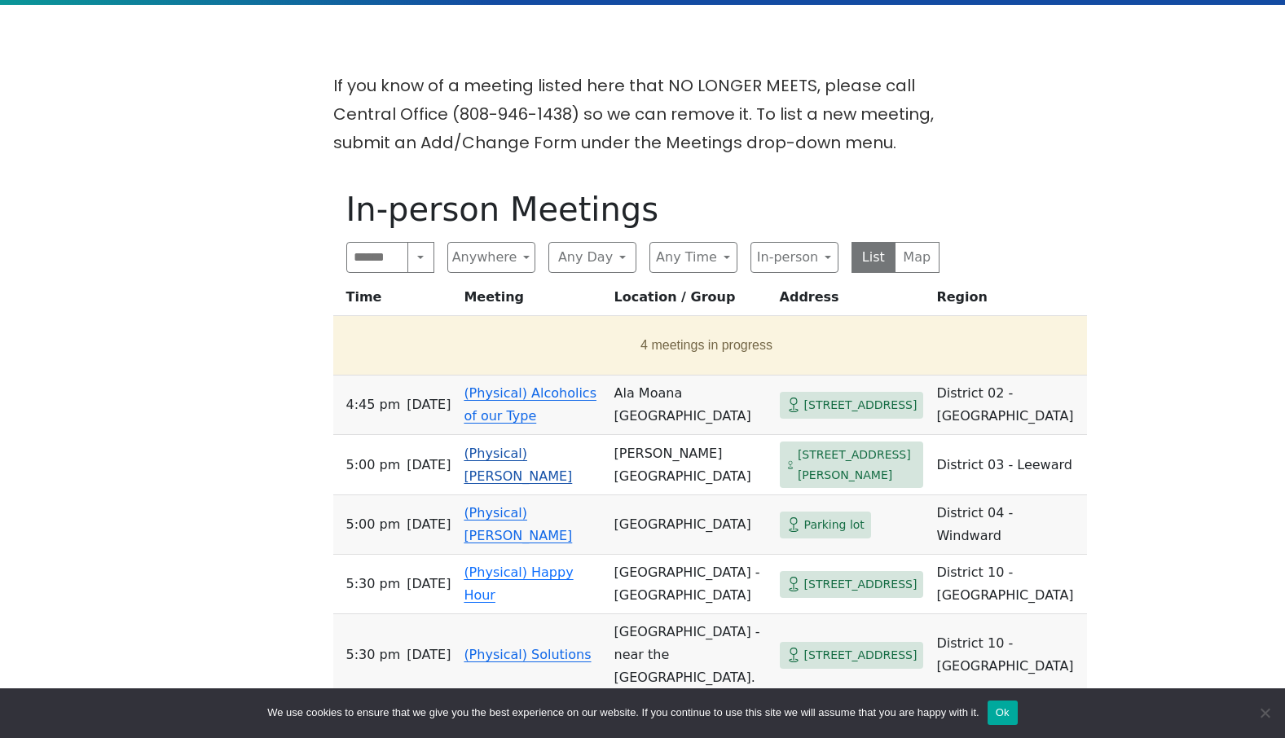
scroll to position [408, 0]
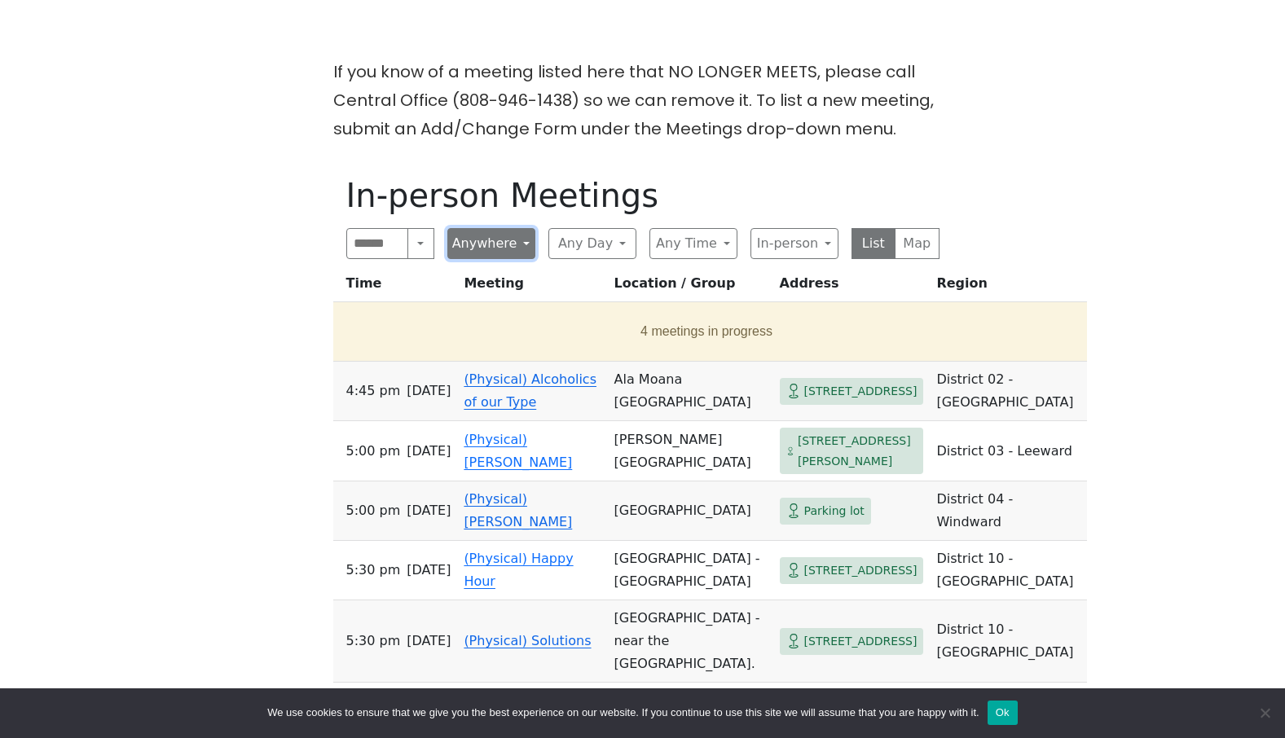
click at [522, 244] on button "Anywhere" at bounding box center [491, 243] width 88 height 31
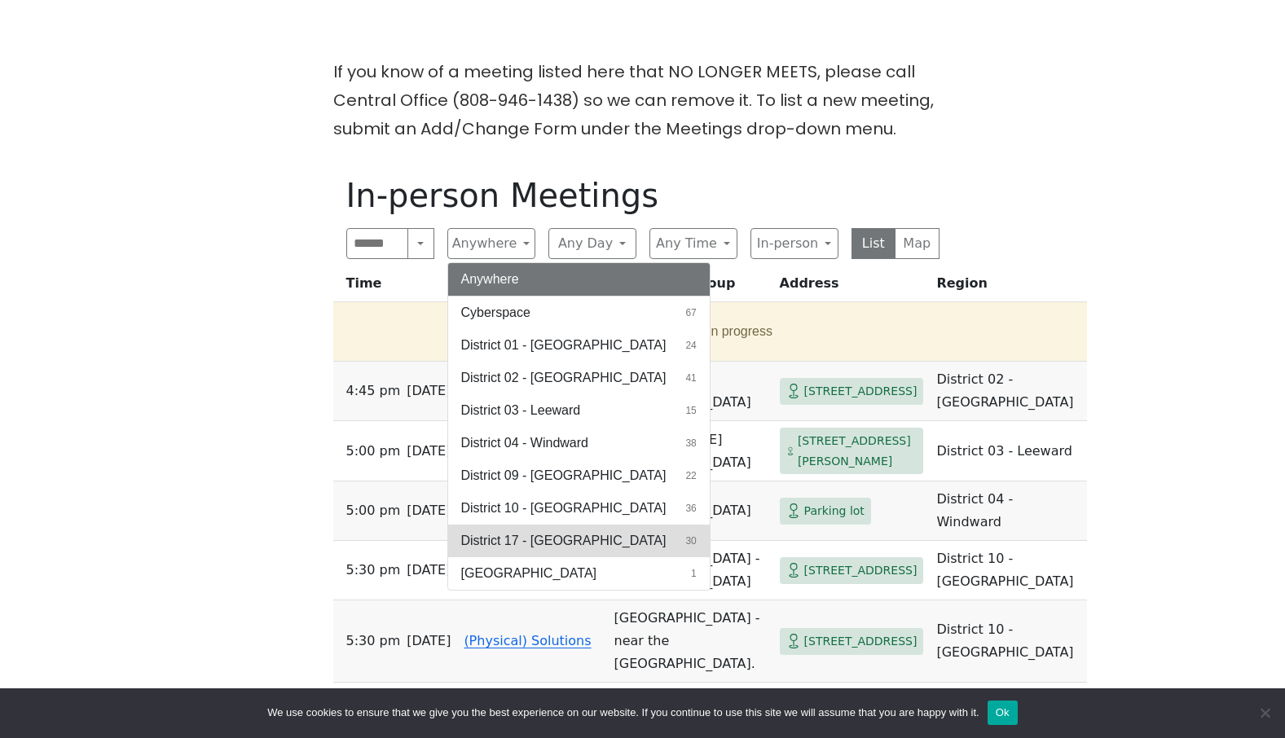
click at [537, 540] on span "District 17 - [GEOGRAPHIC_DATA]" at bounding box center [563, 541] width 205 height 20
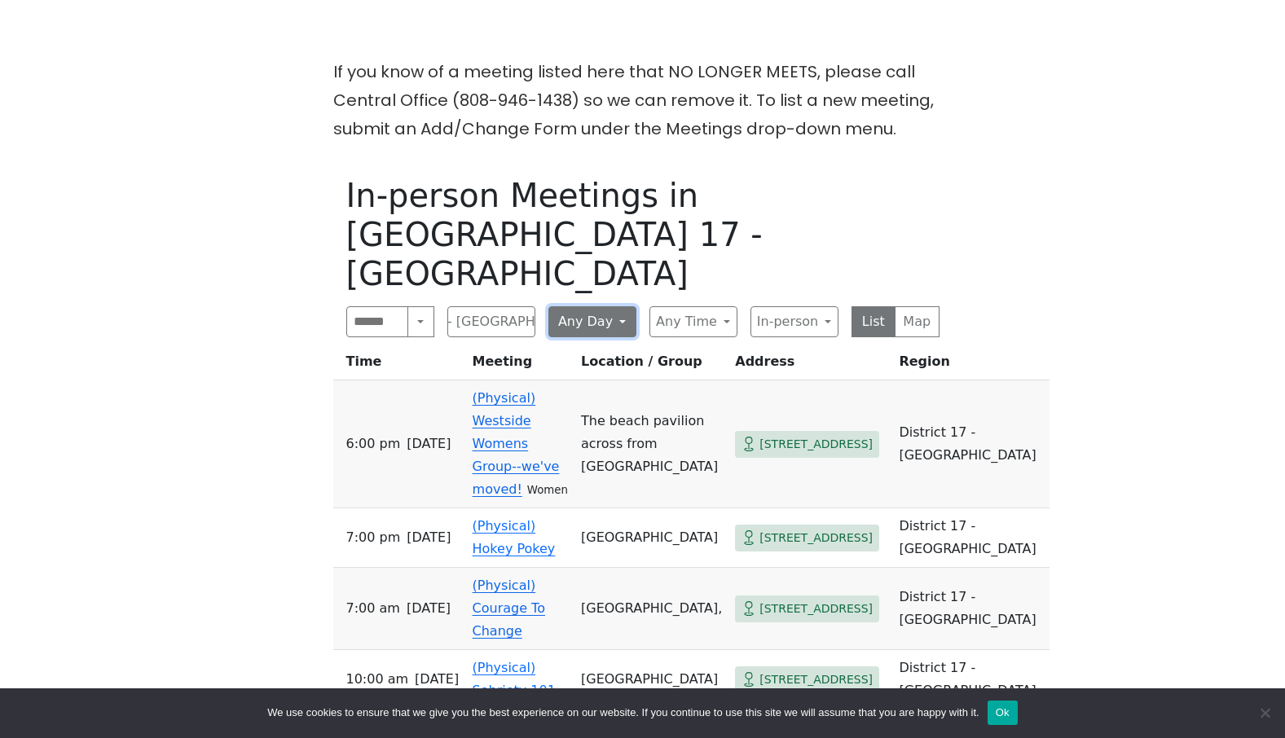
click at [622, 306] on button "Any Day" at bounding box center [593, 321] width 88 height 31
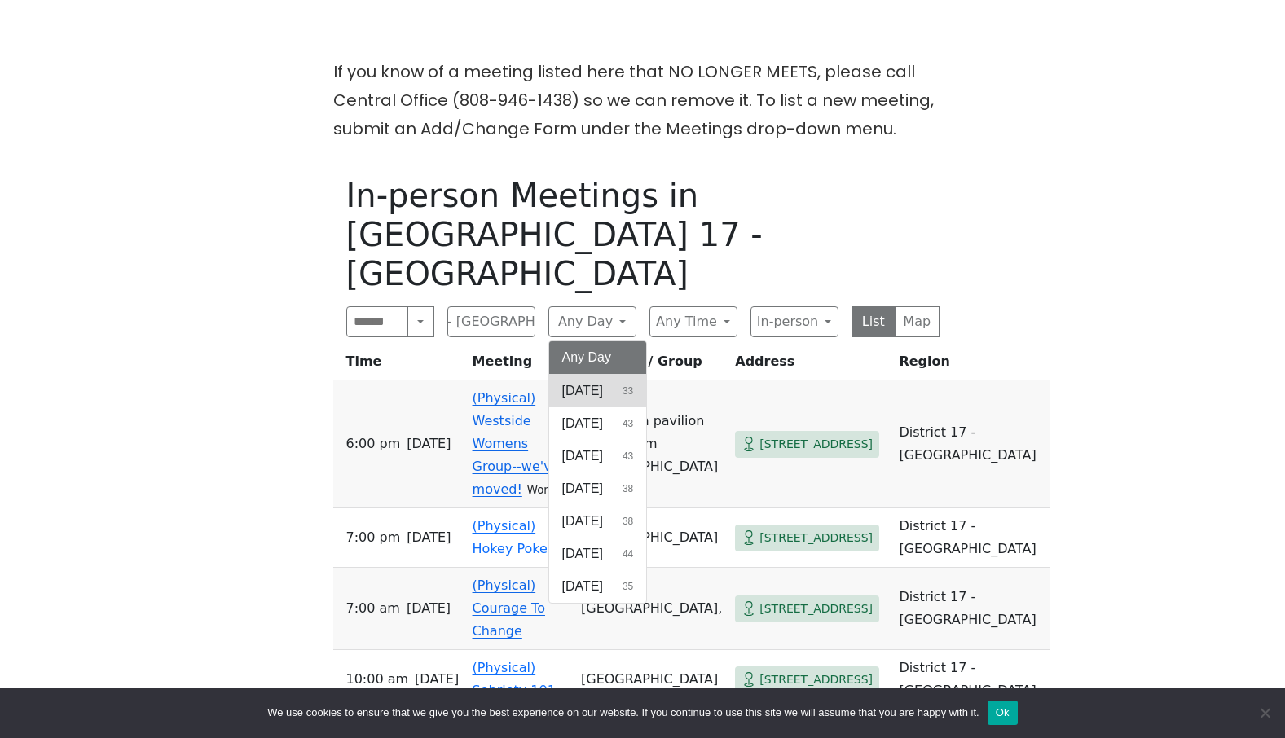
click at [622, 375] on button "[DATE] 33" at bounding box center [598, 391] width 98 height 33
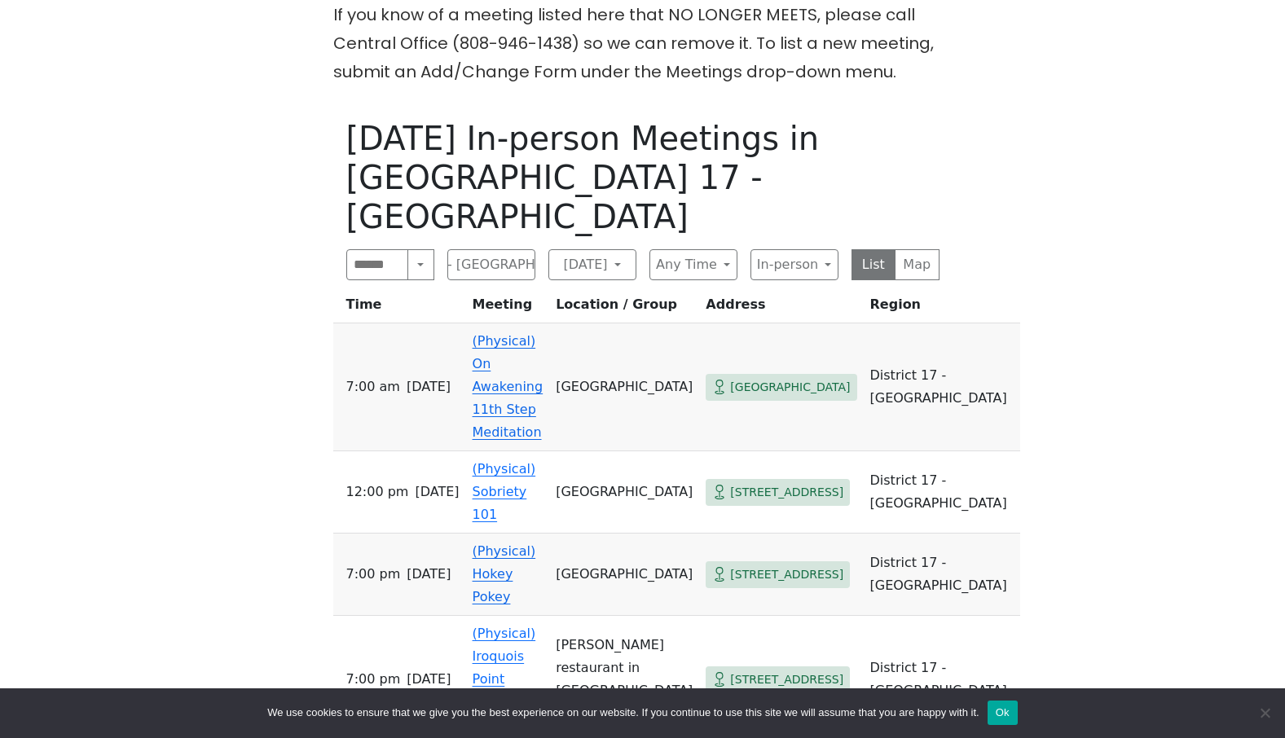
scroll to position [571, 0]
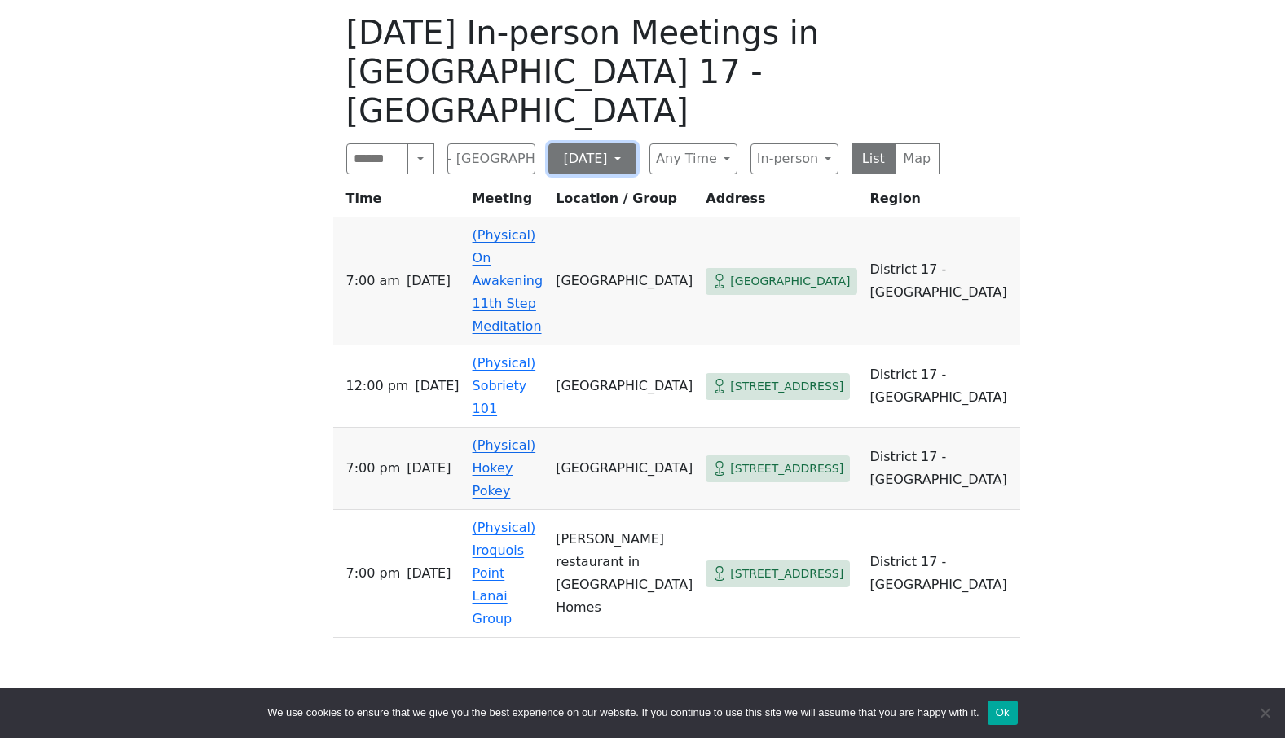
click at [615, 143] on button "[DATE]" at bounding box center [593, 158] width 88 height 31
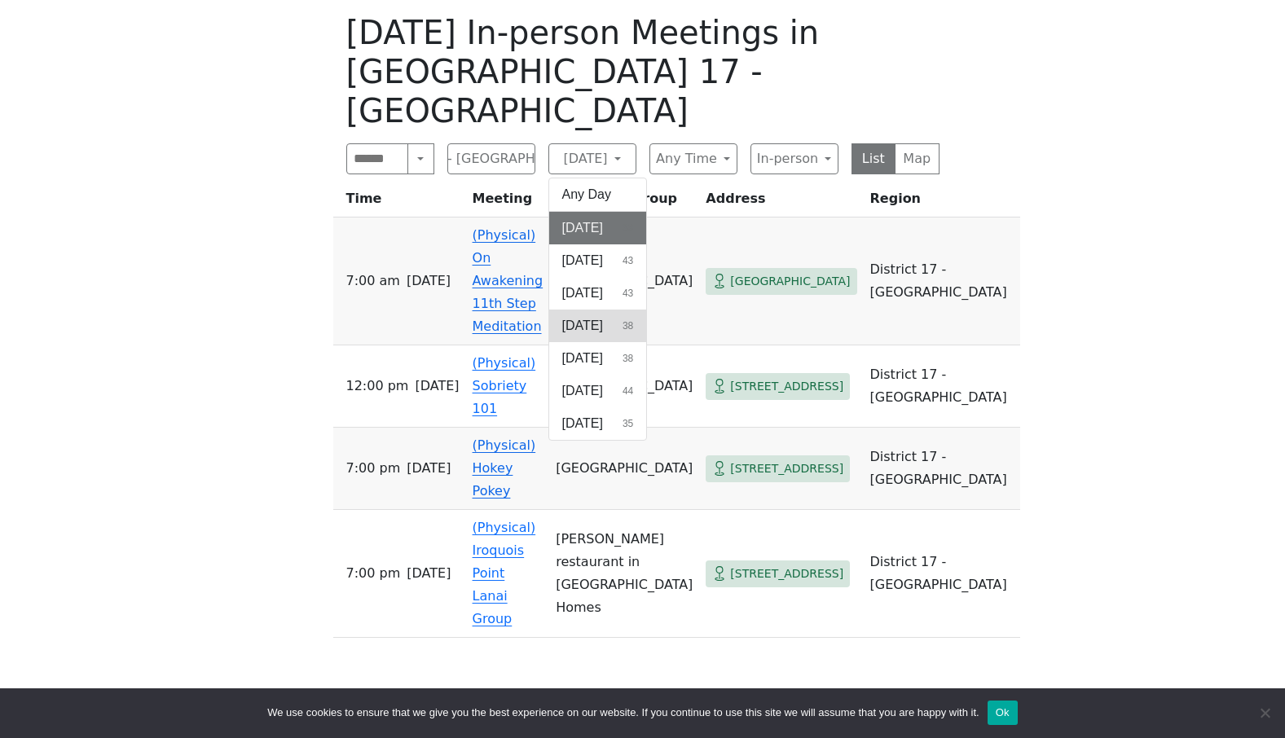
click at [603, 316] on span "[DATE]" at bounding box center [582, 326] width 41 height 20
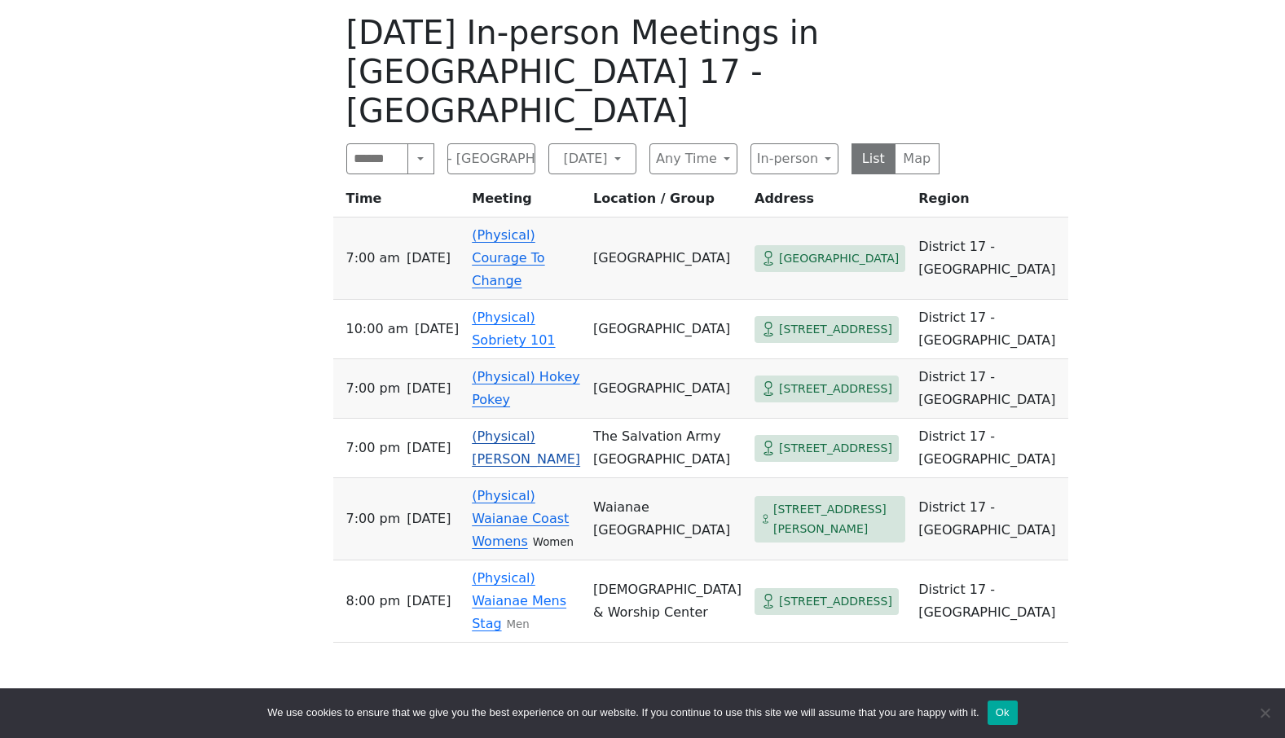
click at [566, 429] on link "(Physical) [PERSON_NAME]" at bounding box center [526, 448] width 108 height 38
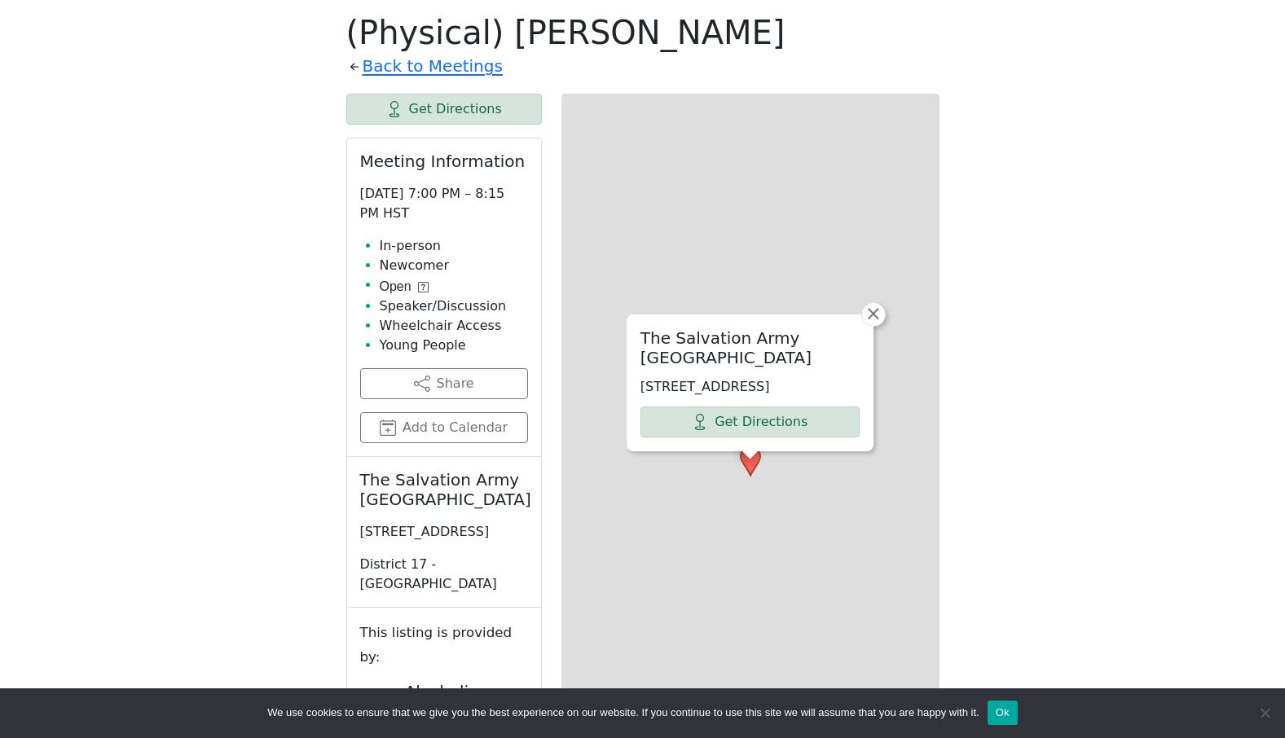
scroll to position [571, 0]
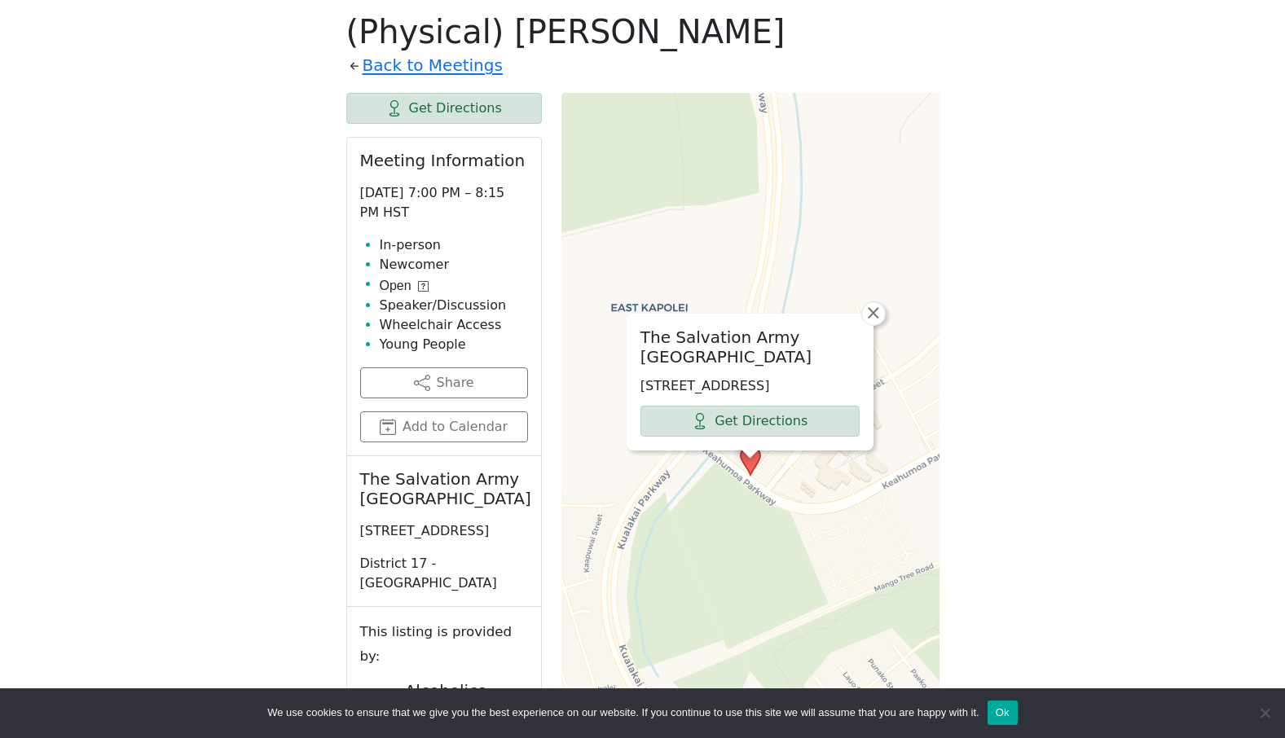
click at [425, 286] on icon at bounding box center [423, 286] width 11 height 11
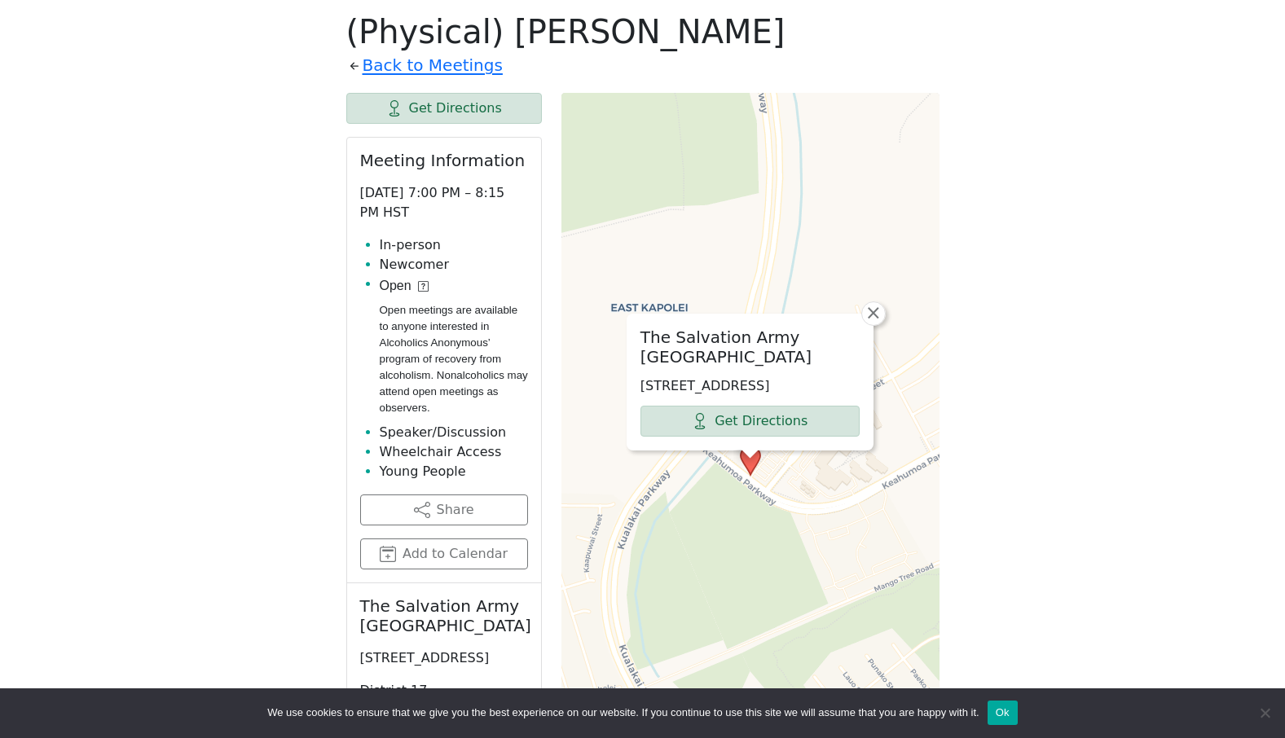
click at [425, 286] on icon at bounding box center [423, 286] width 11 height 11
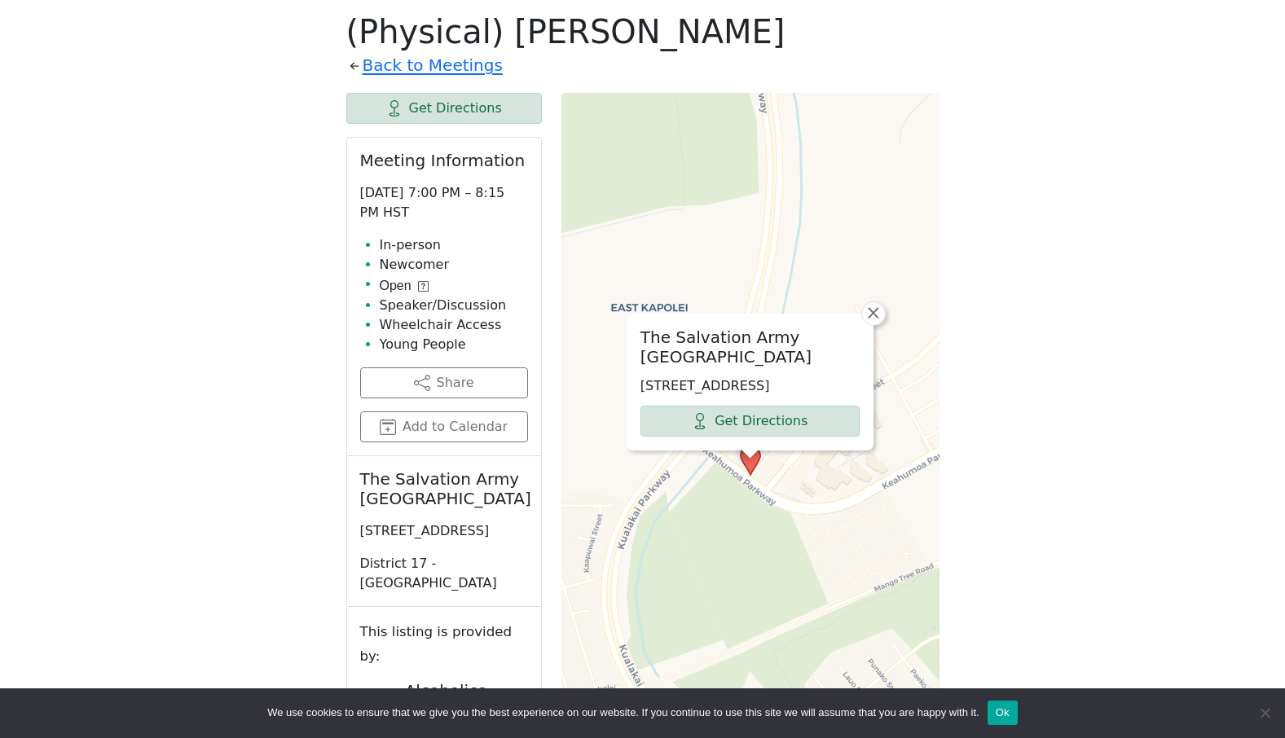
scroll to position [571, 0]
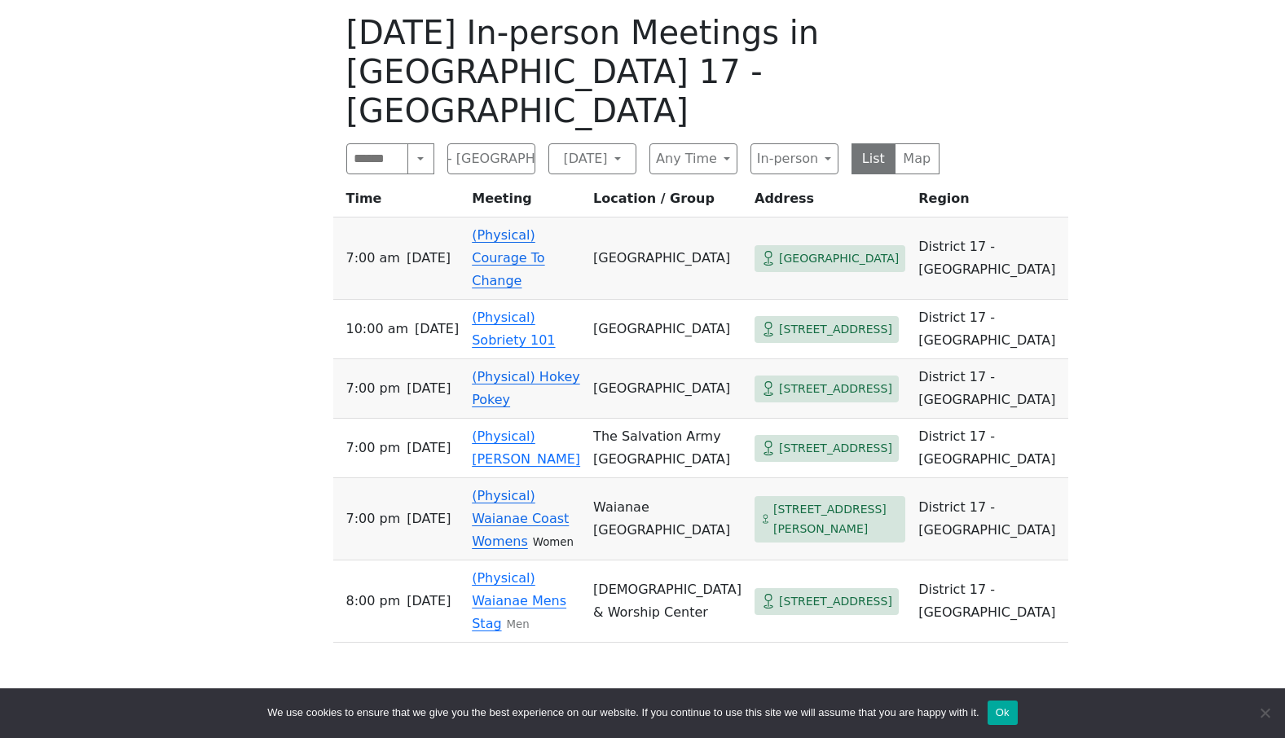
click at [549, 369] on link "(Physical) Hokey Pokey" at bounding box center [526, 388] width 108 height 38
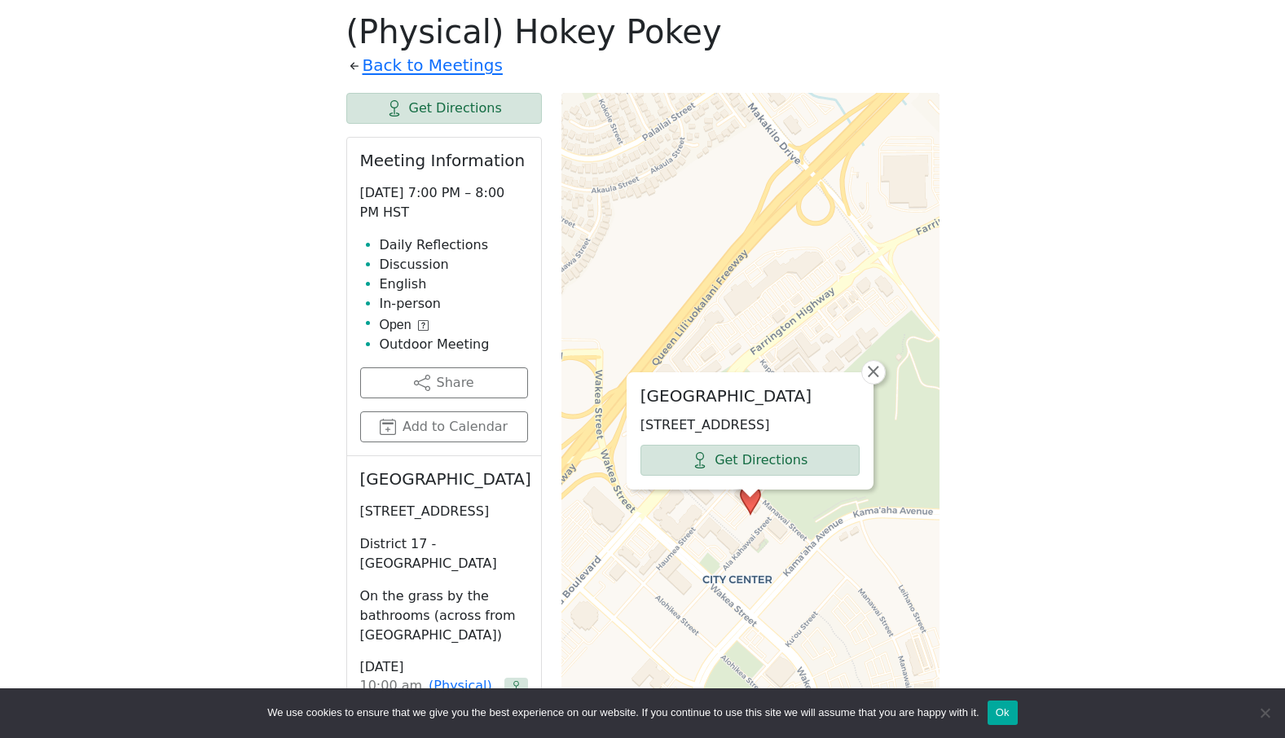
click at [419, 324] on icon at bounding box center [423, 325] width 11 height 11
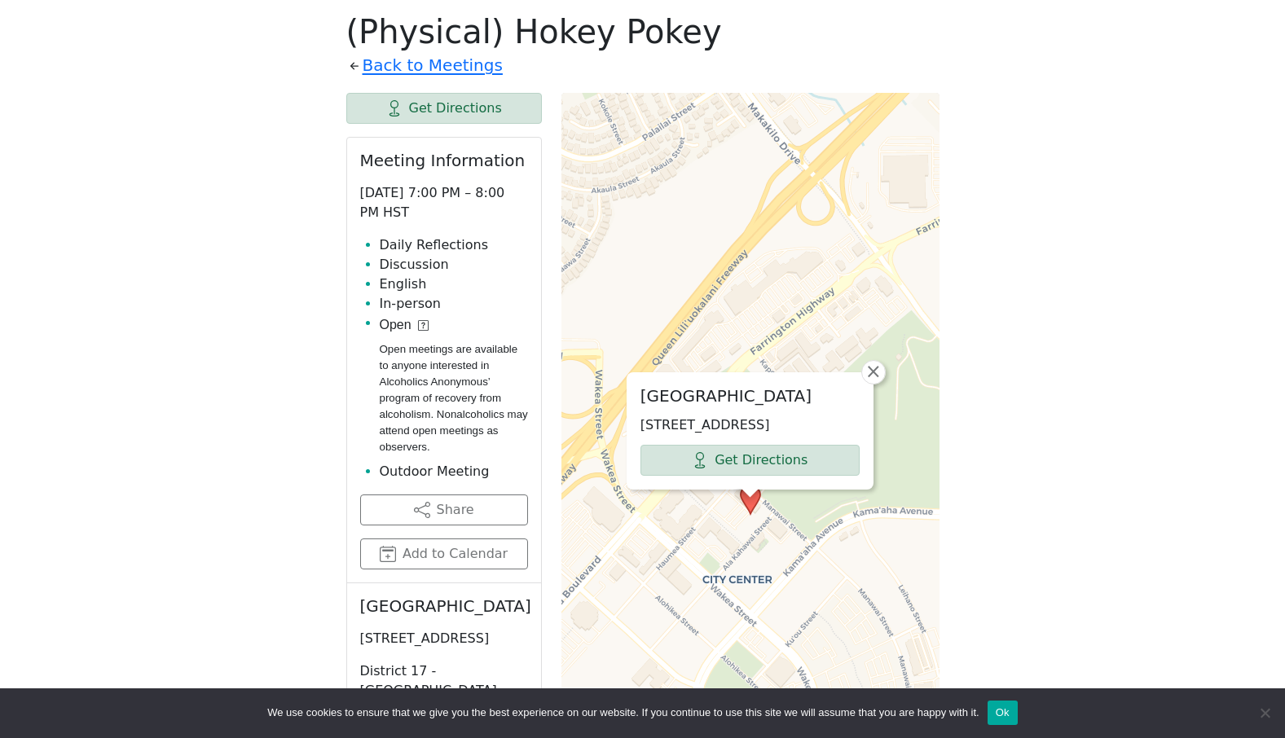
click at [419, 324] on icon at bounding box center [423, 325] width 11 height 11
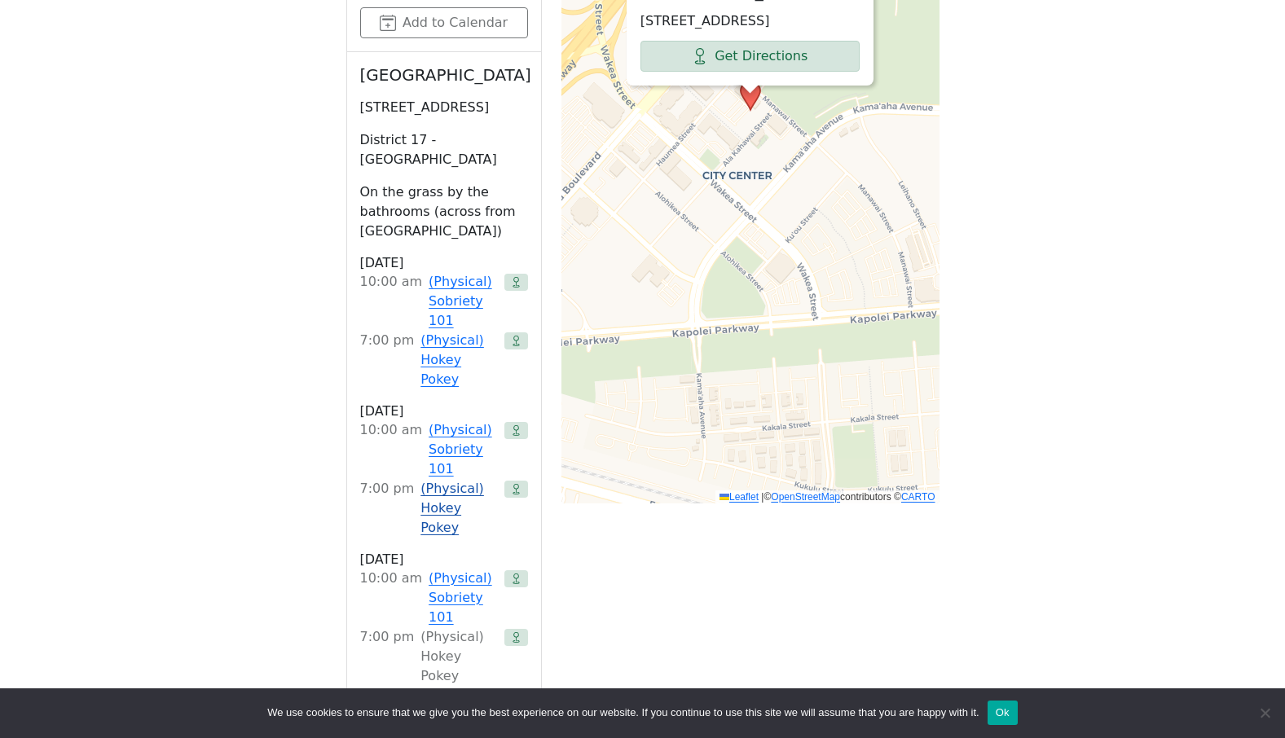
scroll to position [1060, 0]
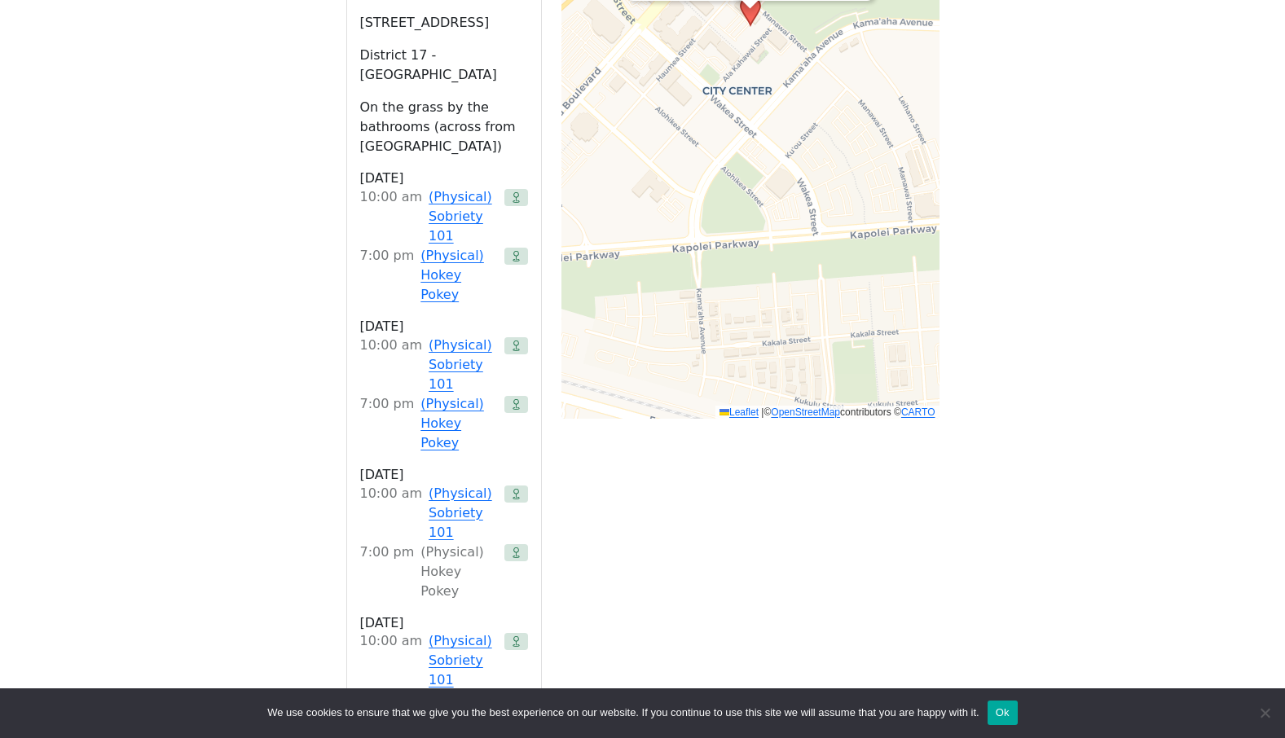
scroll to position [571, 0]
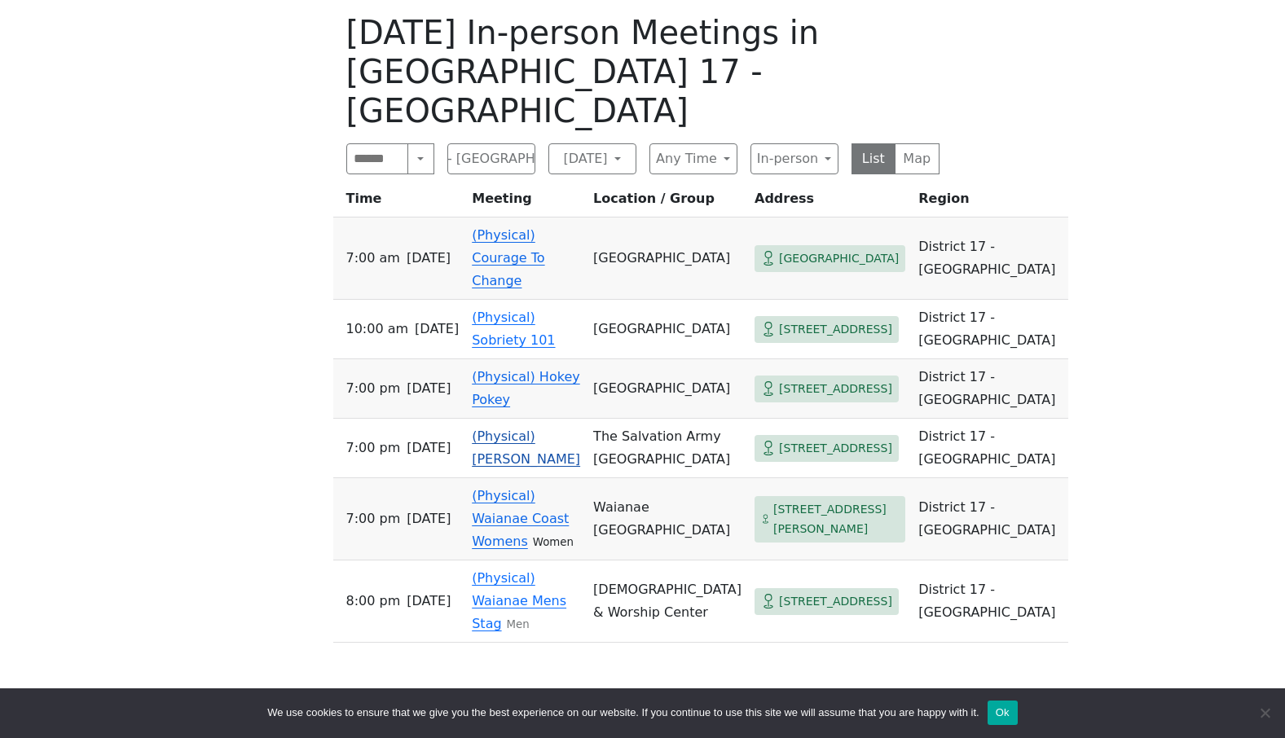
click at [527, 429] on link "(Physical) Hui Kokua" at bounding box center [526, 448] width 108 height 38
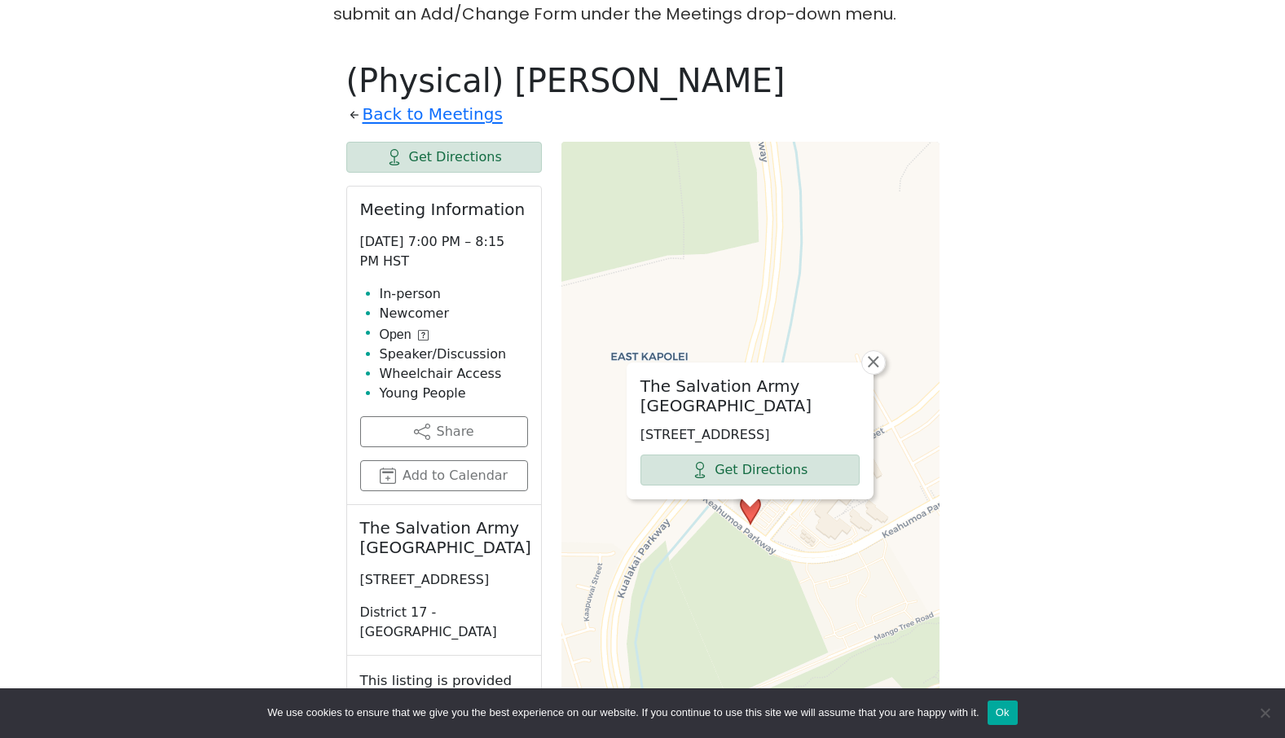
scroll to position [490, 0]
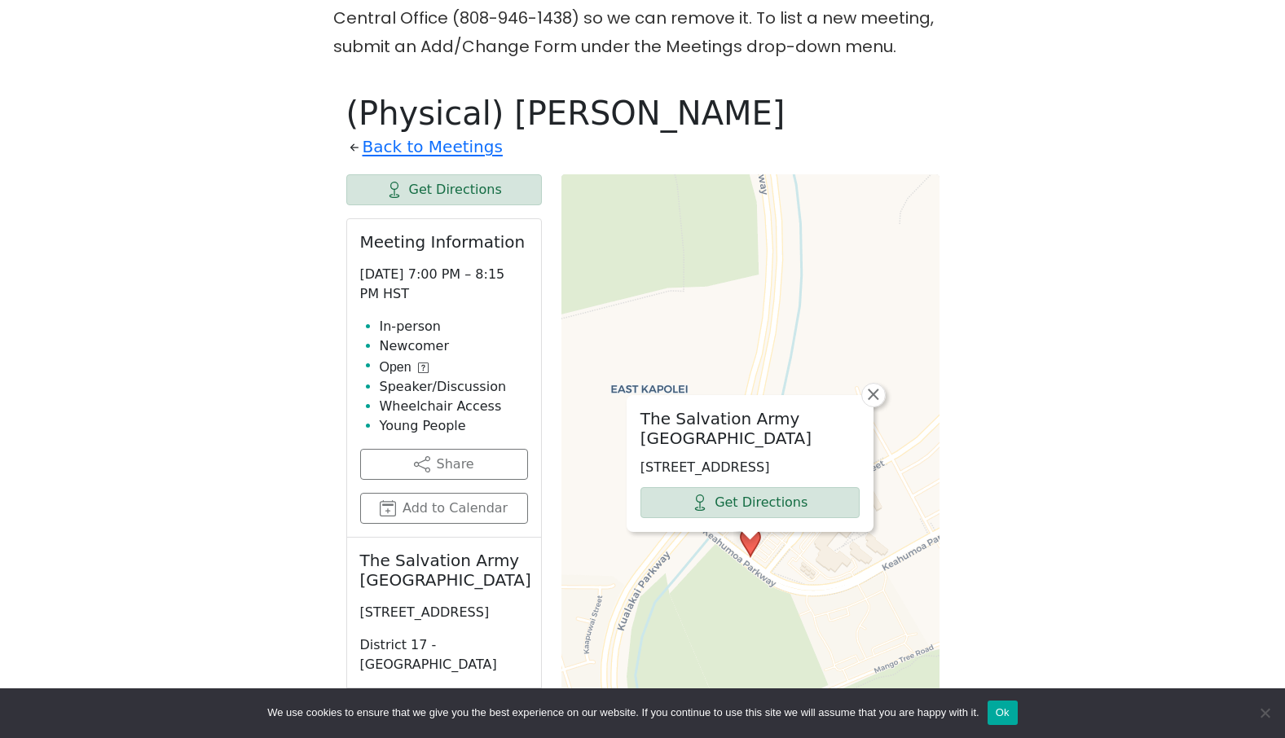
scroll to position [571, 0]
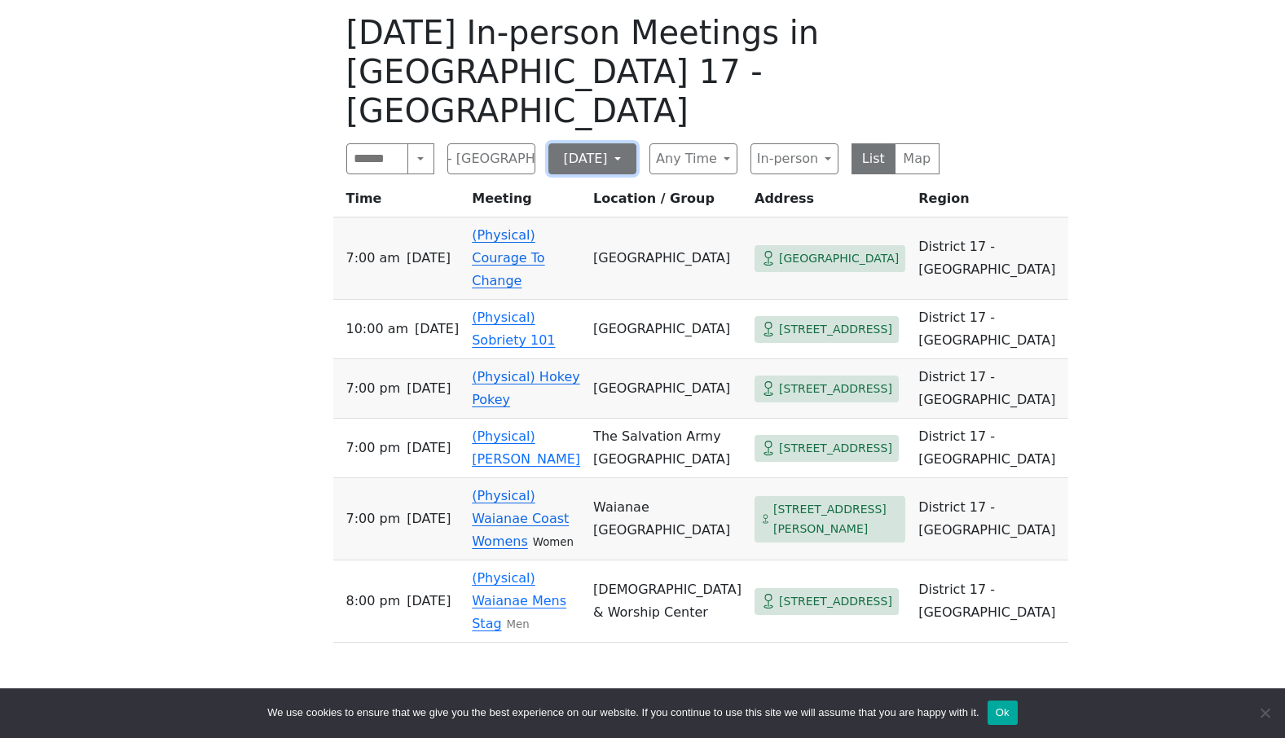
click at [622, 143] on button "[DATE]" at bounding box center [593, 158] width 88 height 31
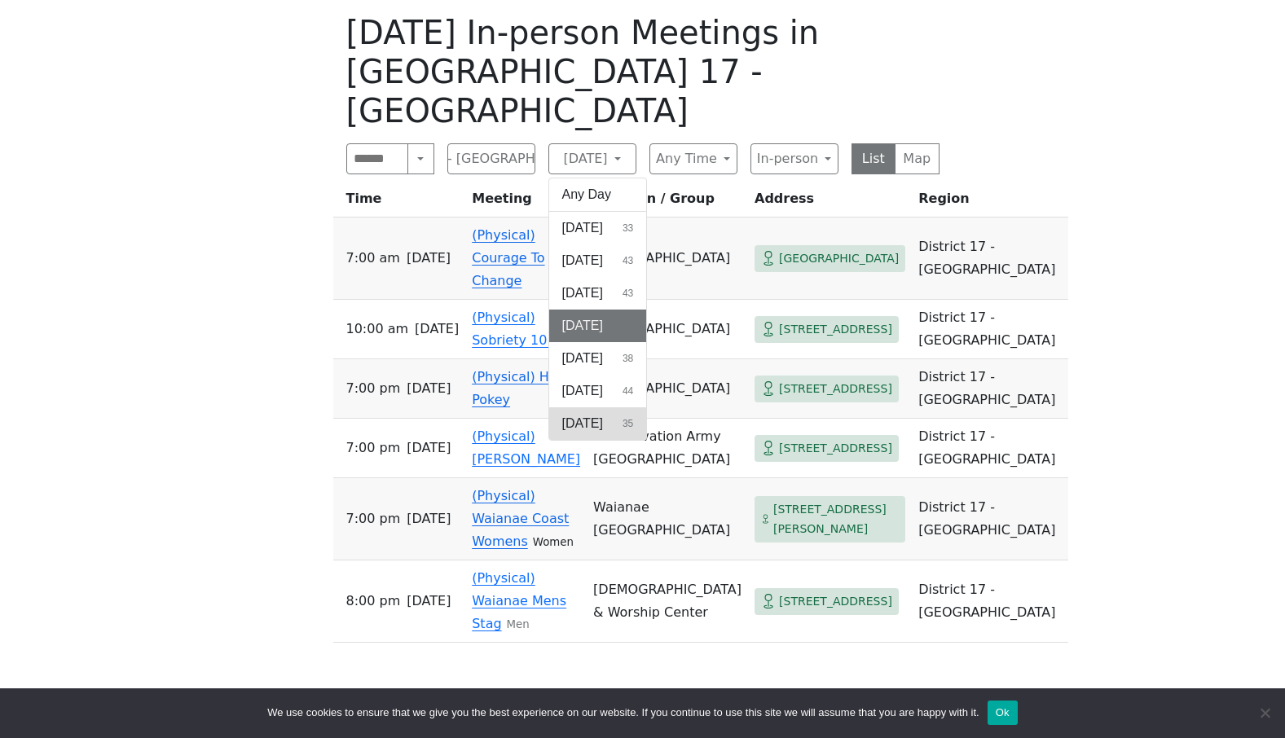
click at [603, 414] on span "[DATE]" at bounding box center [582, 424] width 41 height 20
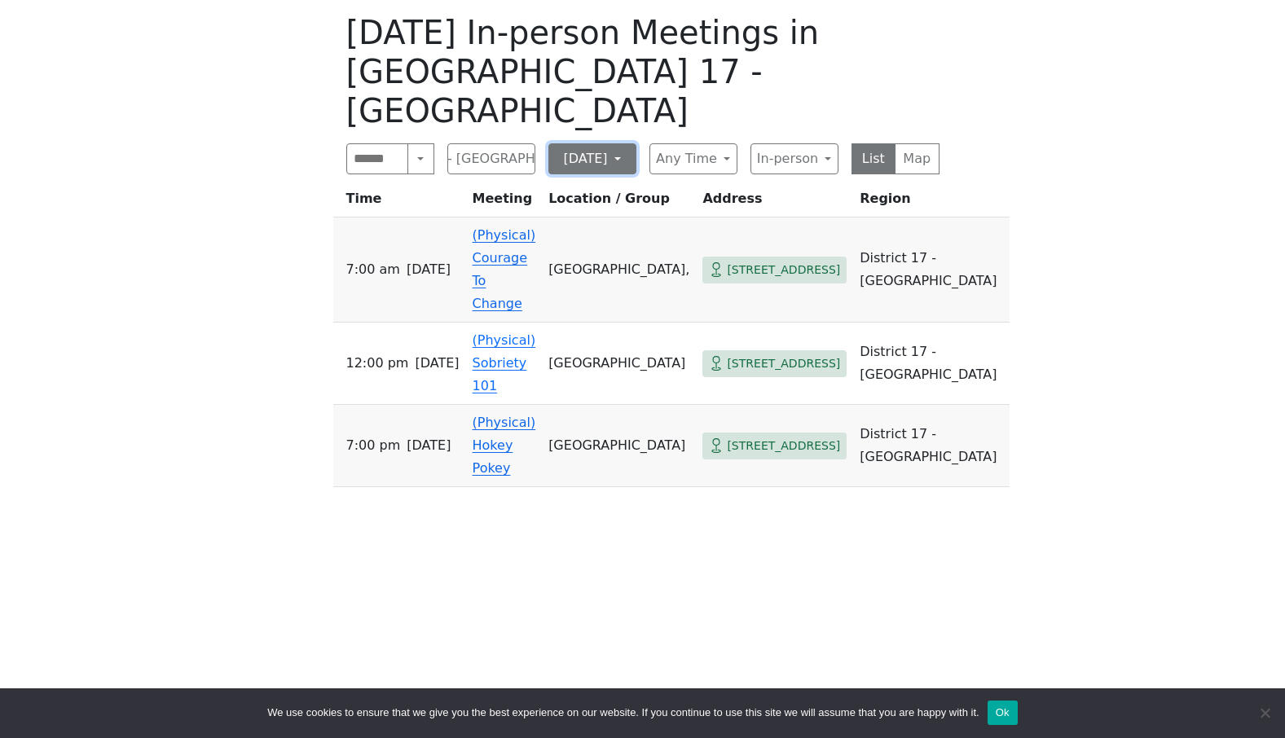
click at [625, 143] on button "[DATE]" at bounding box center [593, 158] width 88 height 31
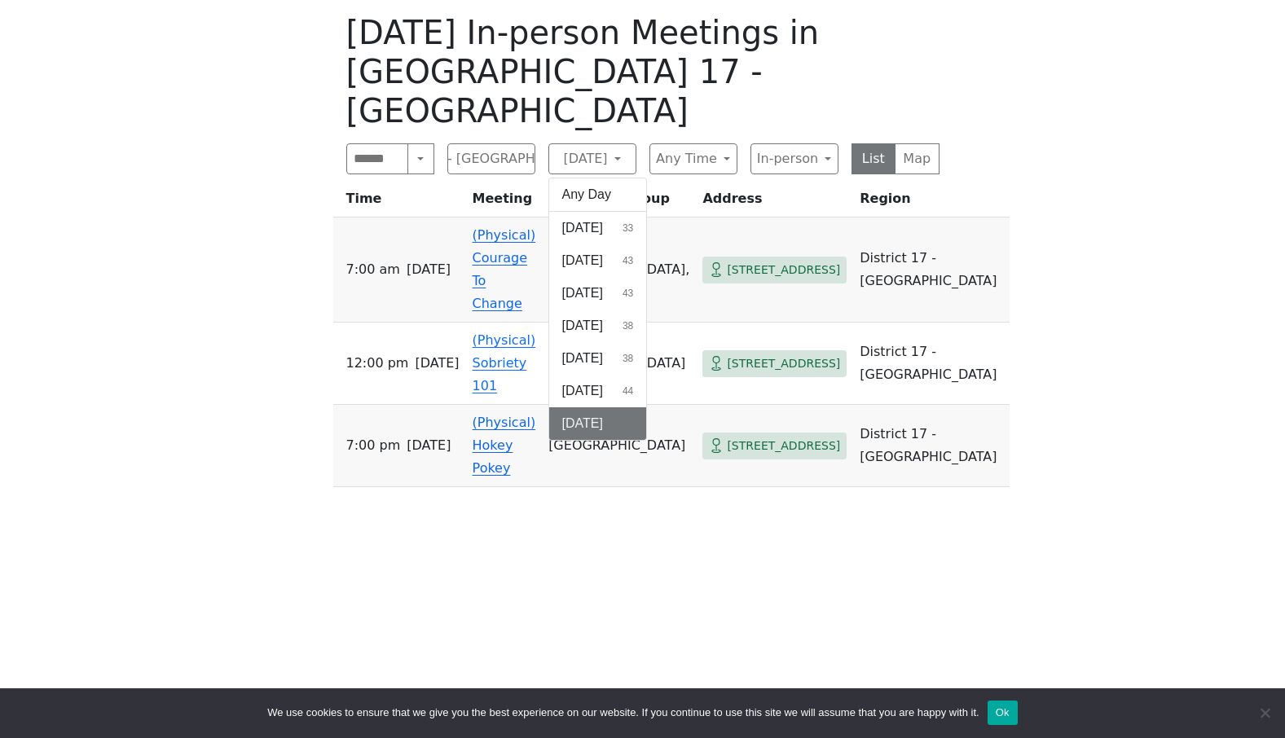
click at [163, 33] on div "If you know of a meeting listed here that NO LONGER MEETS, please call Central …" at bounding box center [642, 326] width 1157 height 863
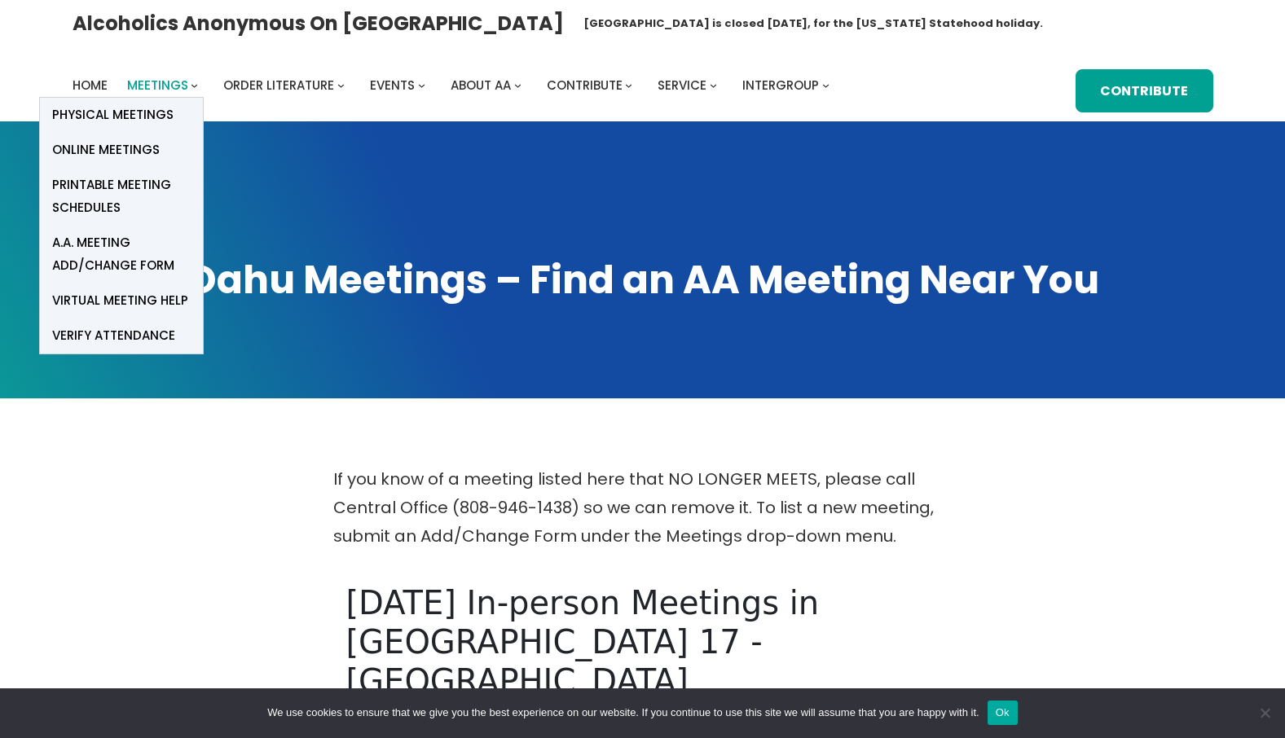
click at [181, 89] on span "Meetings" at bounding box center [157, 85] width 61 height 17
click at [135, 148] on span "Online Meetings" at bounding box center [106, 150] width 108 height 23
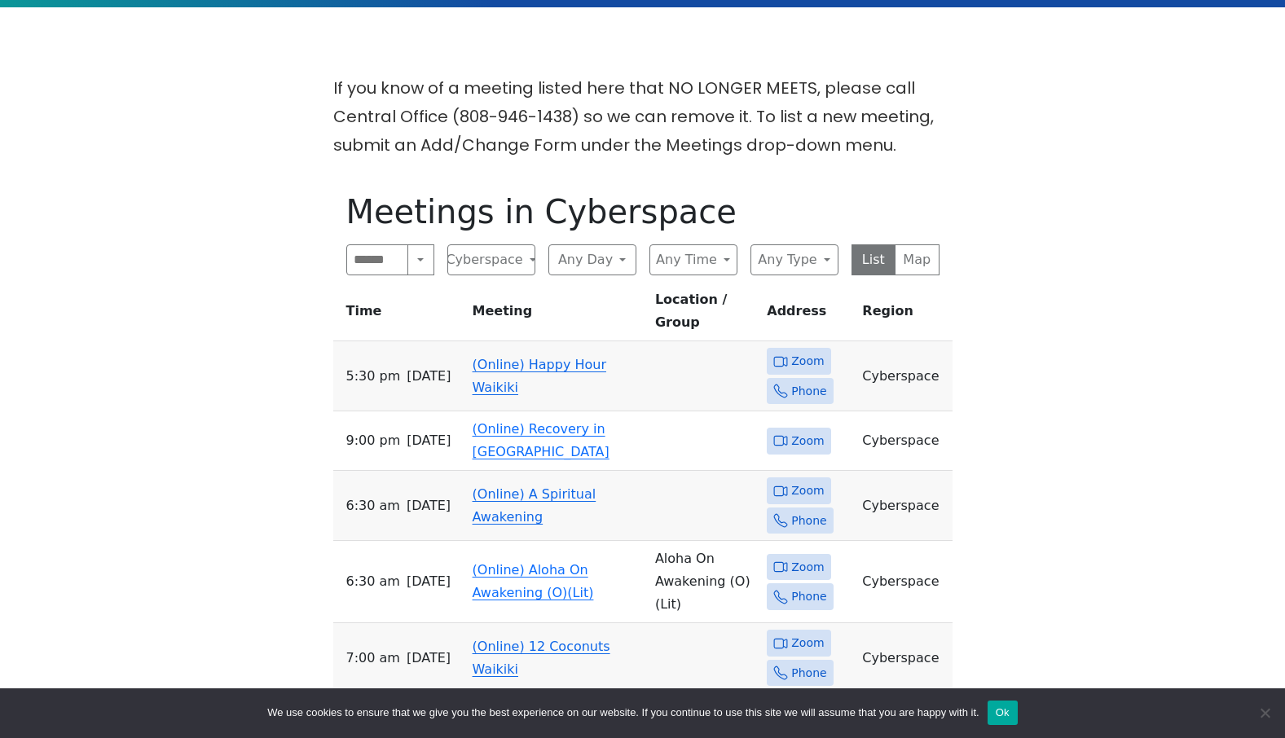
scroll to position [408, 0]
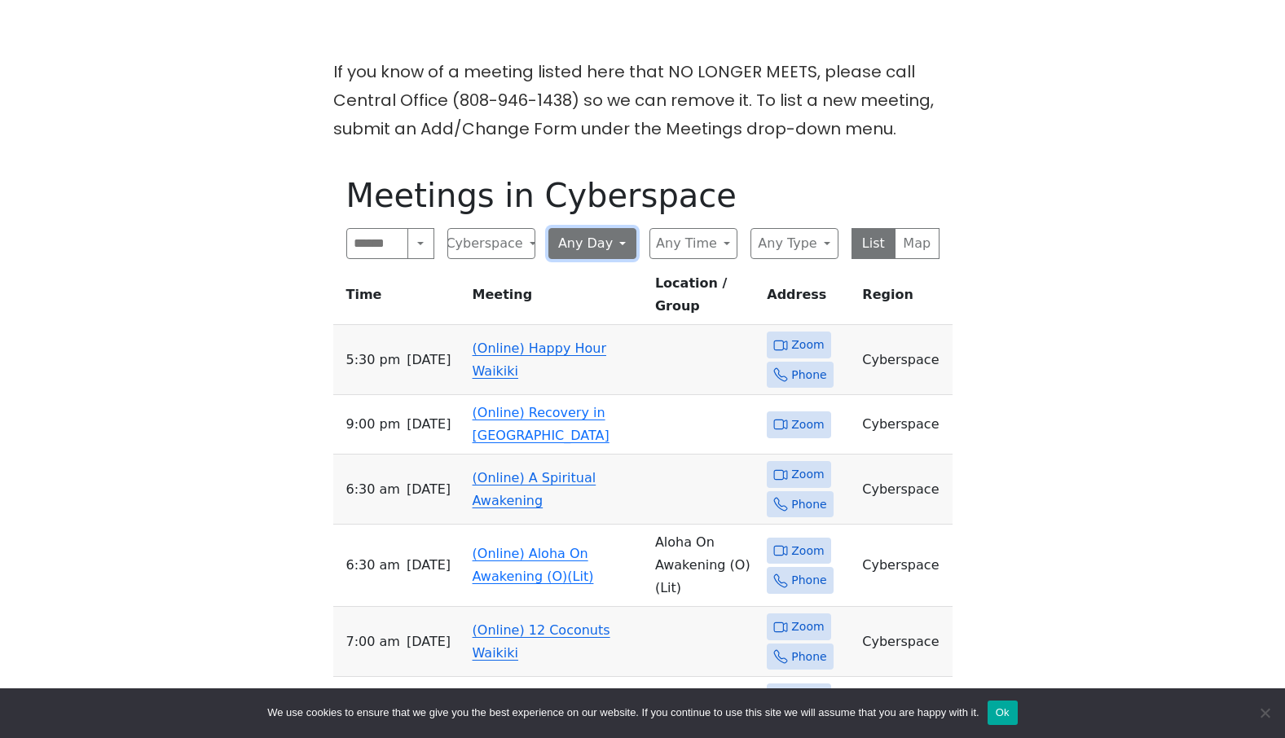
click at [618, 240] on button "Any Day" at bounding box center [593, 243] width 88 height 31
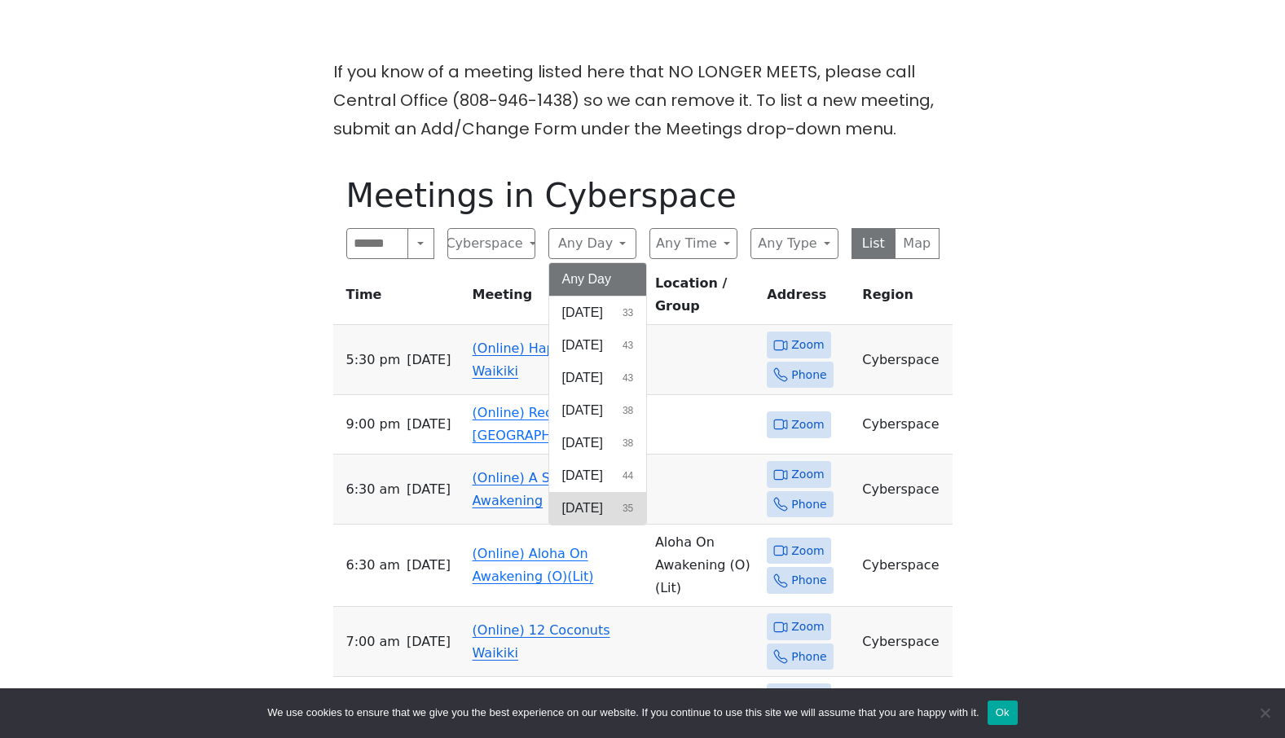
click at [598, 499] on button "[DATE] 35" at bounding box center [598, 508] width 98 height 33
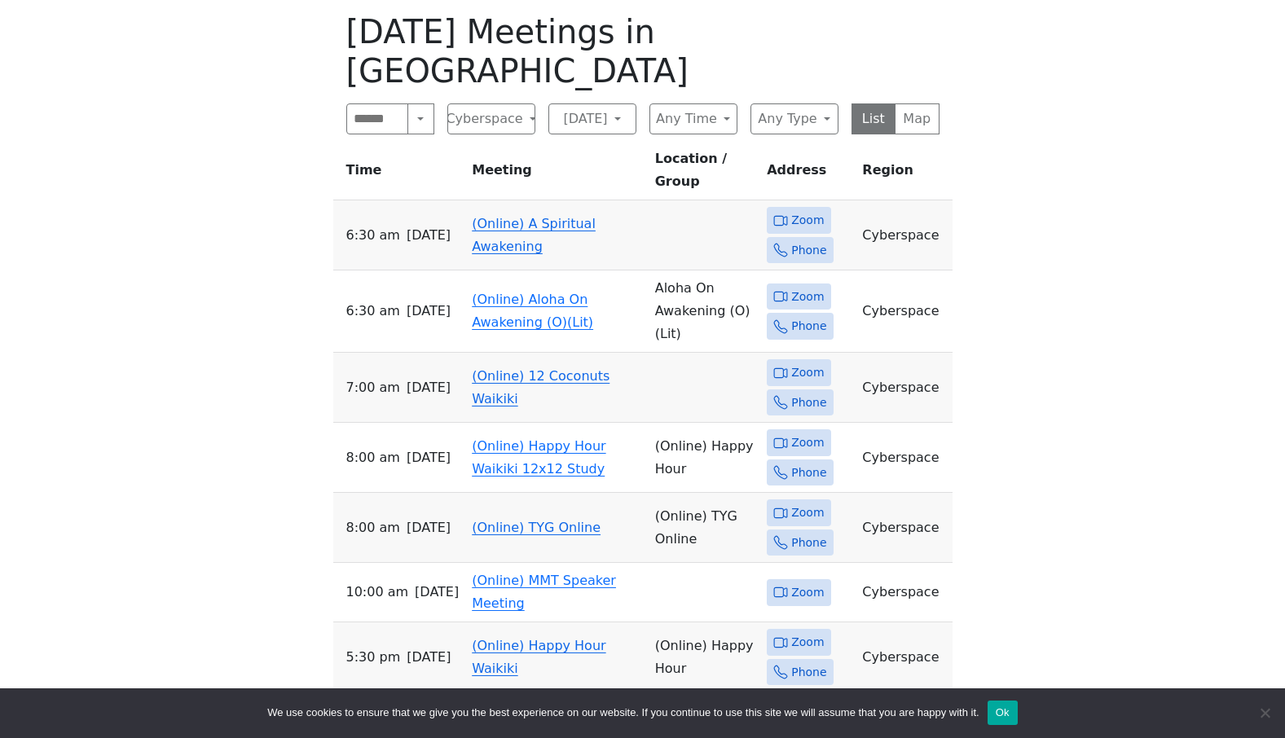
scroll to position [652, 0]
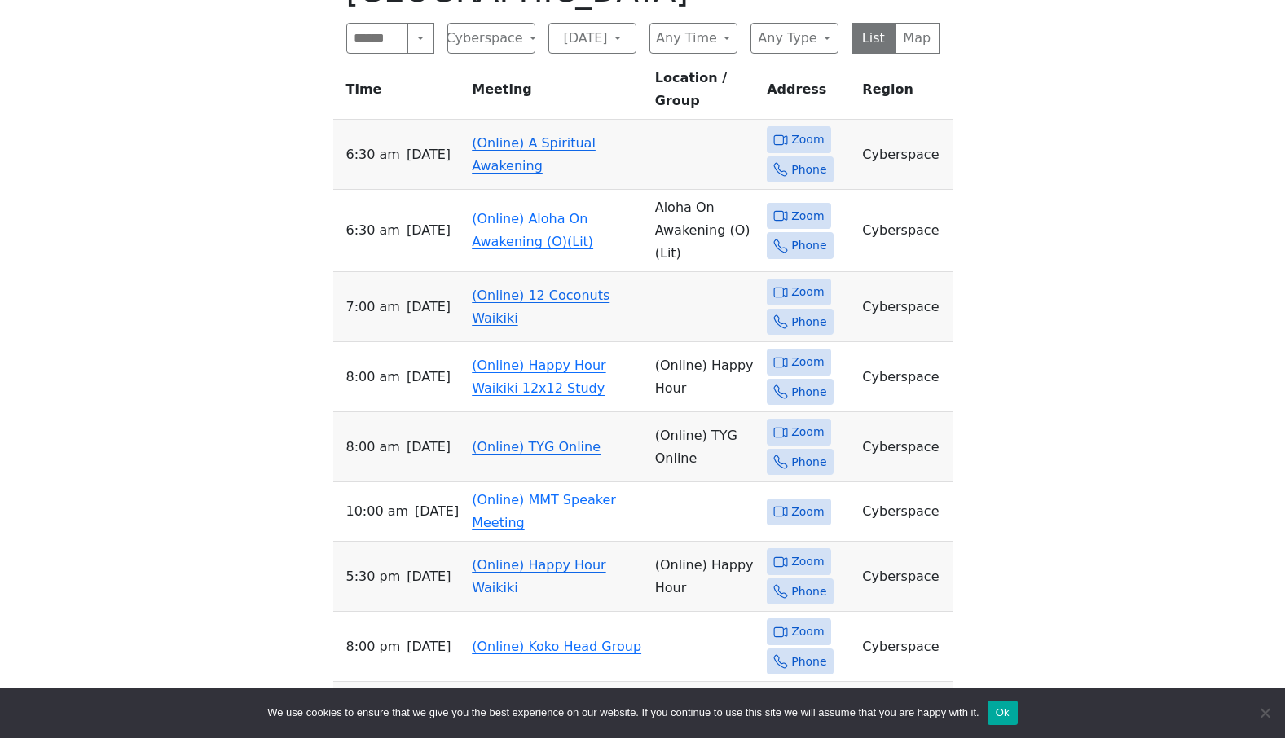
click at [522, 135] on link "(Online) A Spiritual Awakening" at bounding box center [534, 154] width 124 height 38
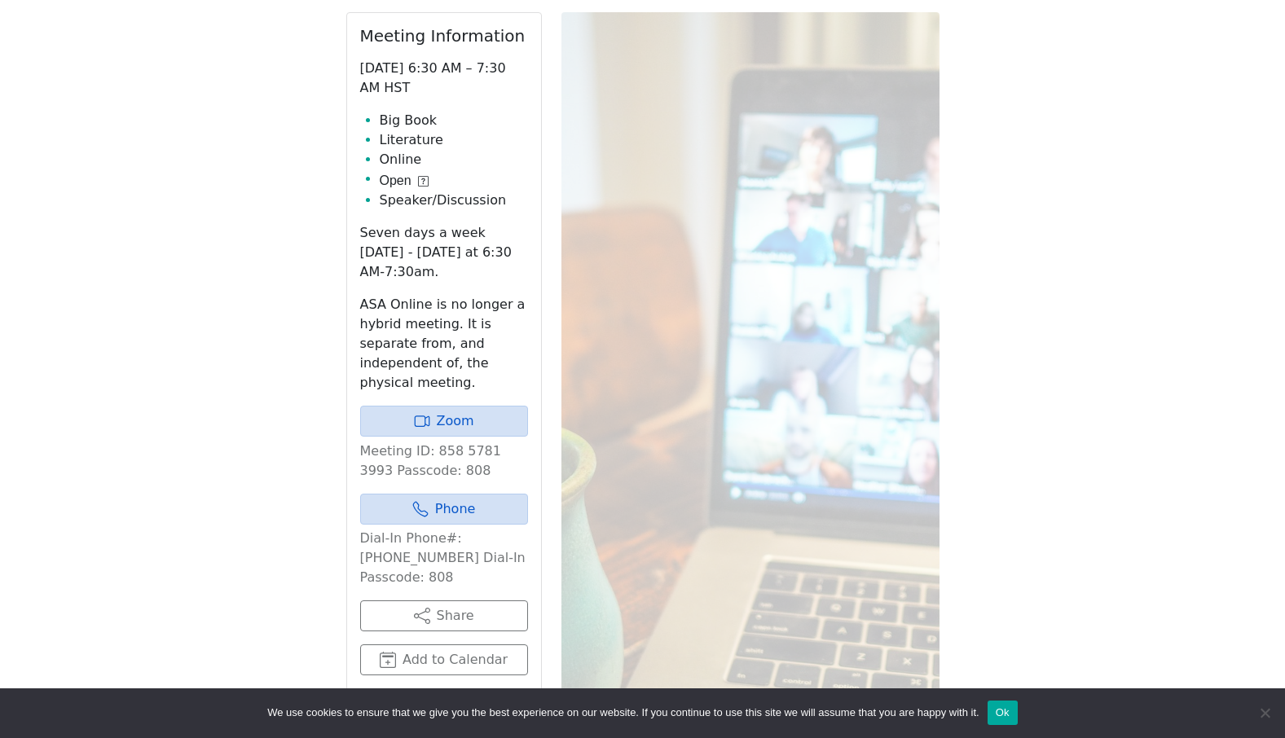
scroll to position [571, 0]
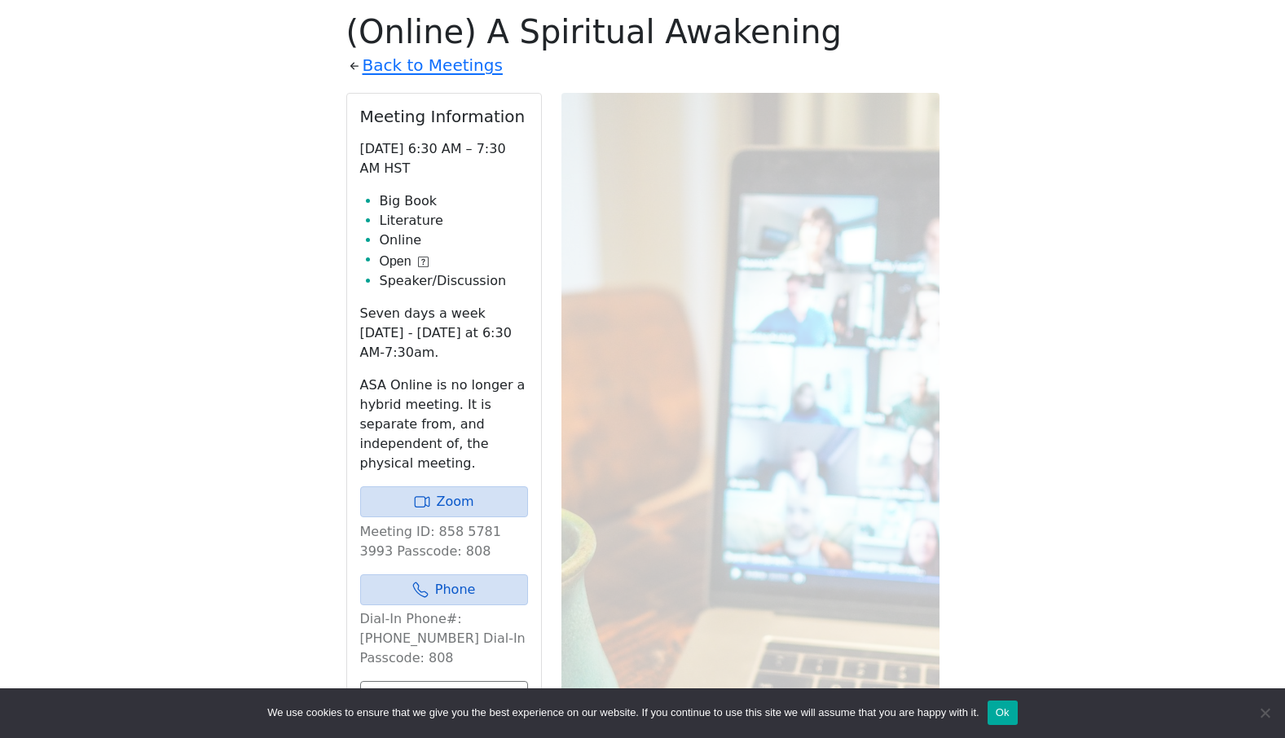
click at [423, 262] on icon at bounding box center [422, 262] width 3 height 6
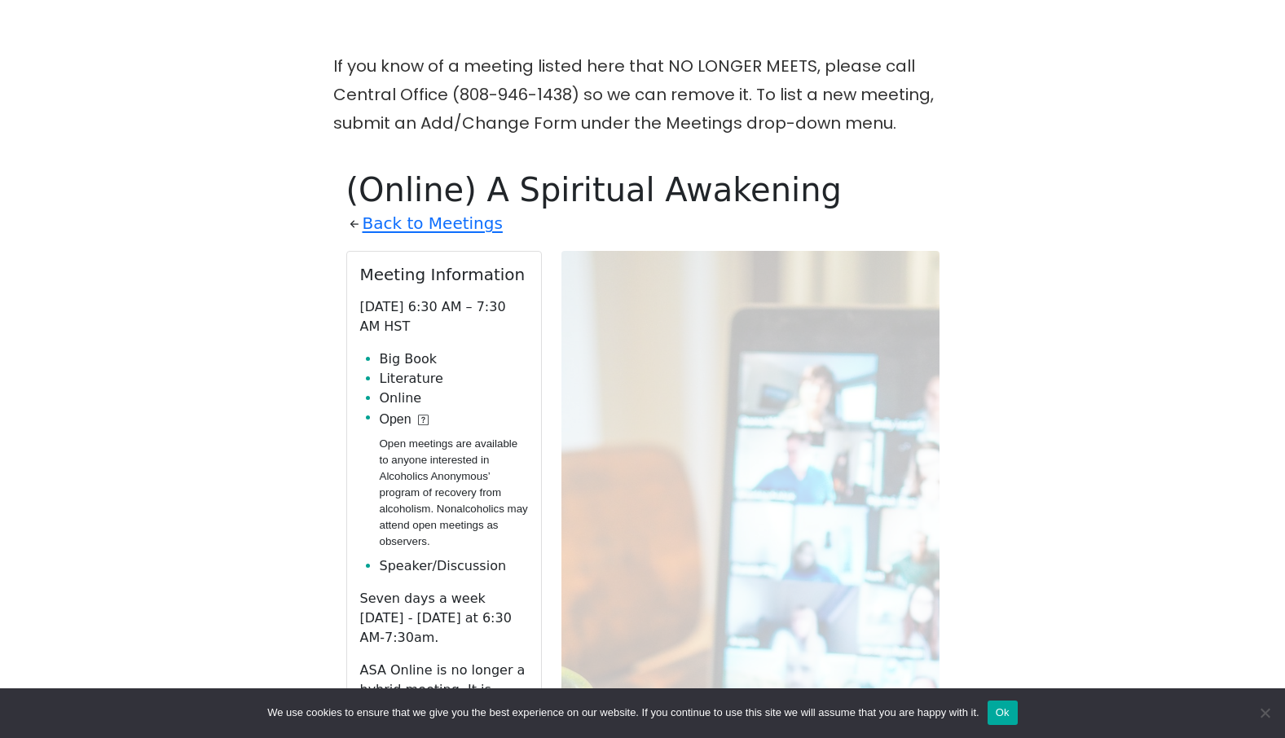
scroll to position [408, 0]
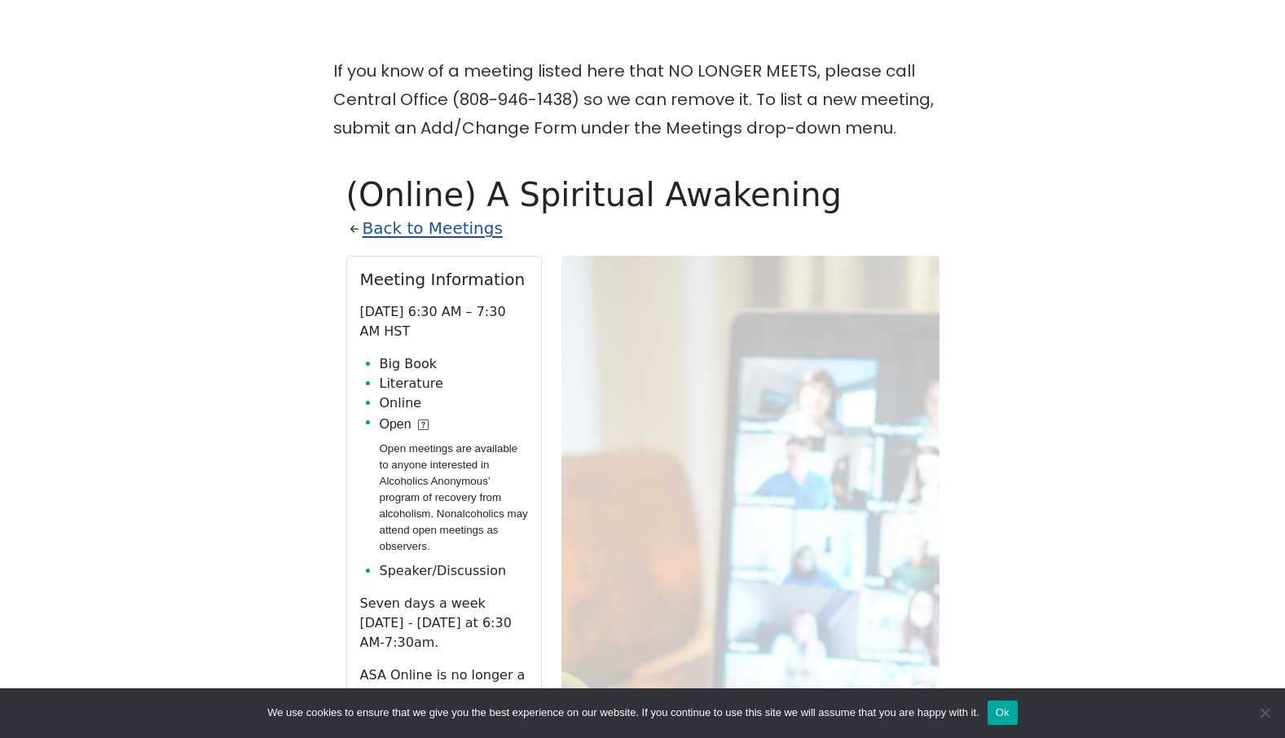
click at [406, 223] on link "Back to Meetings" at bounding box center [433, 228] width 140 height 29
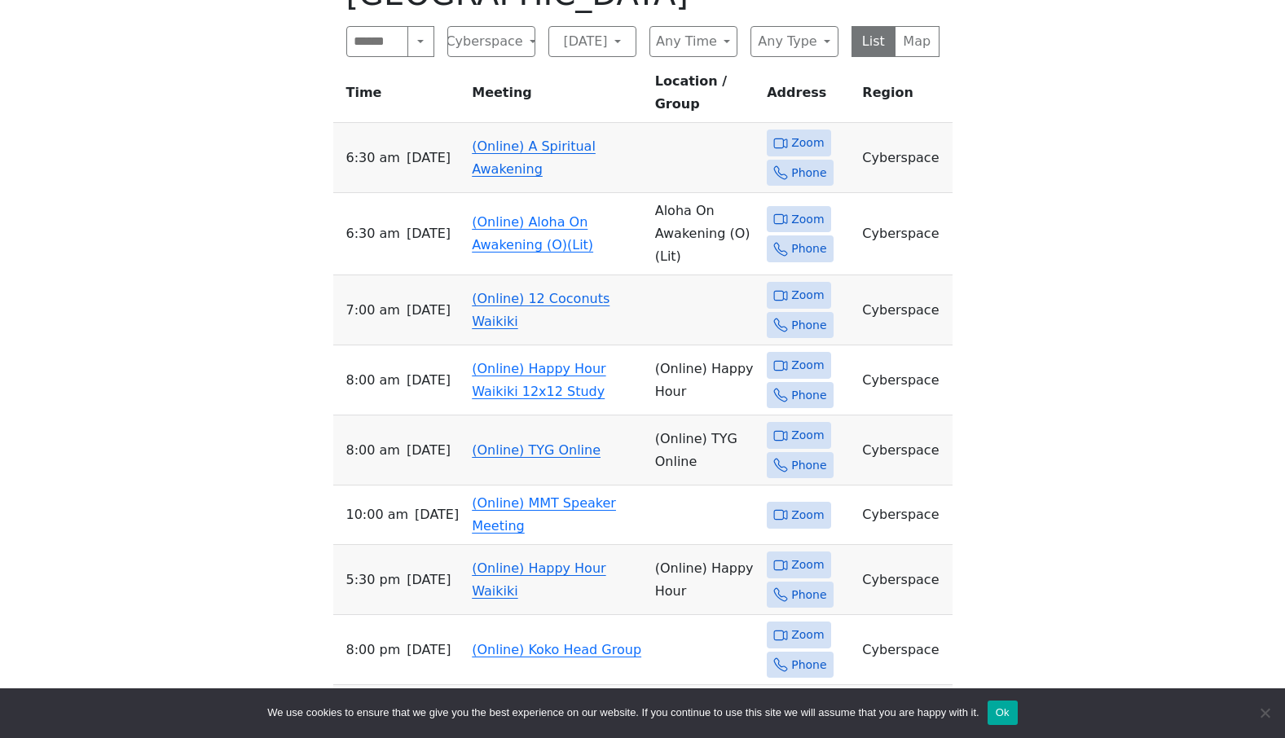
scroll to position [653, 0]
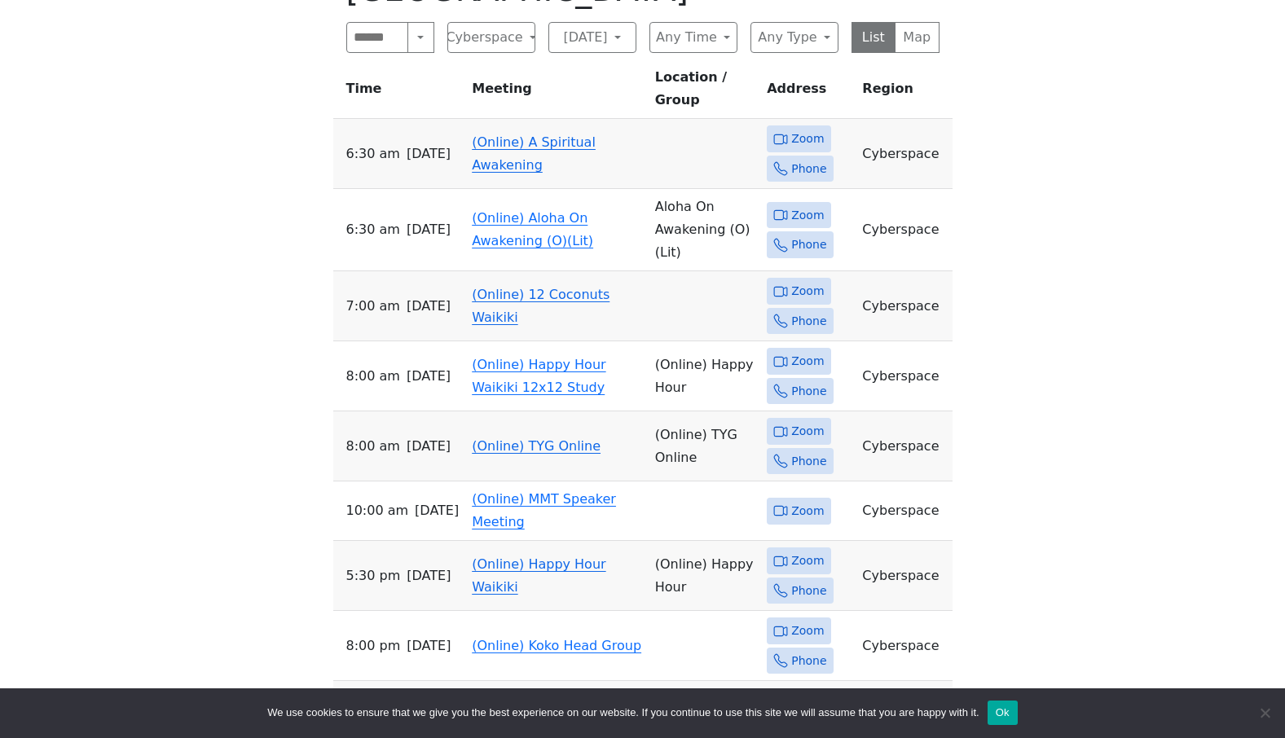
click at [524, 439] on link "(Online) TYG Online" at bounding box center [536, 446] width 129 height 15
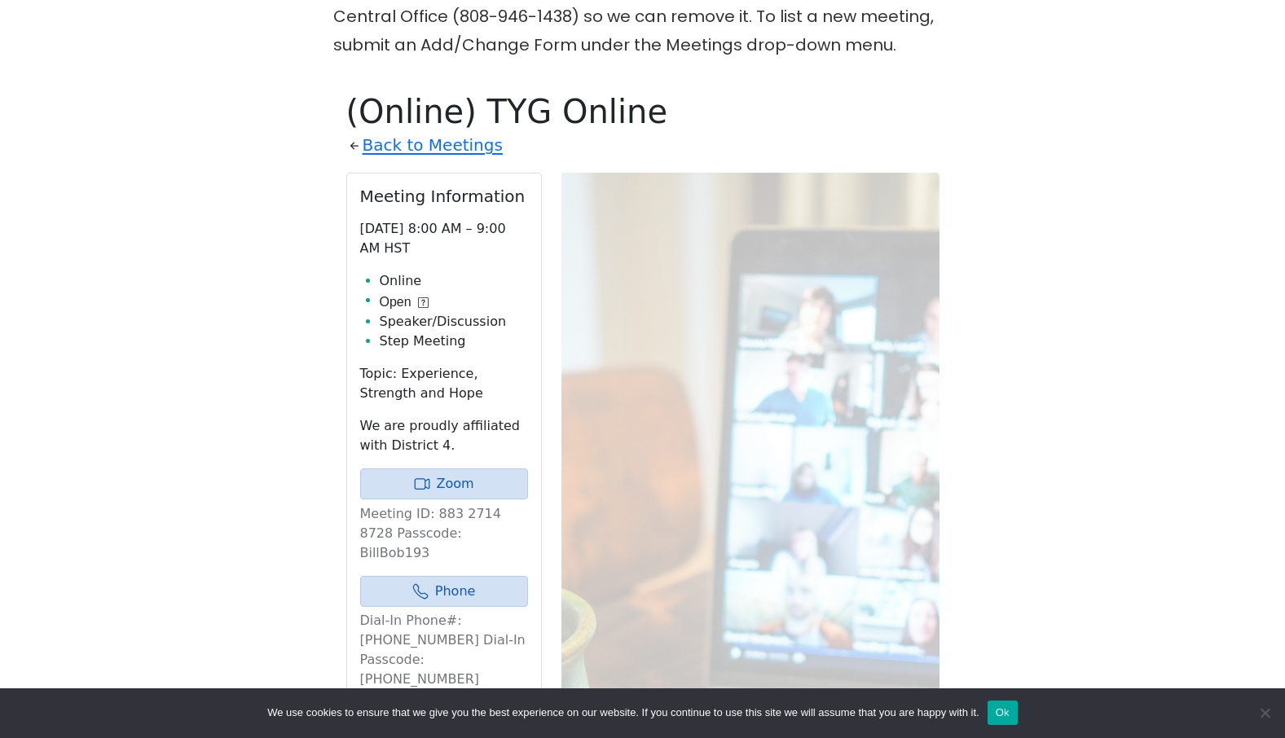
scroll to position [490, 0]
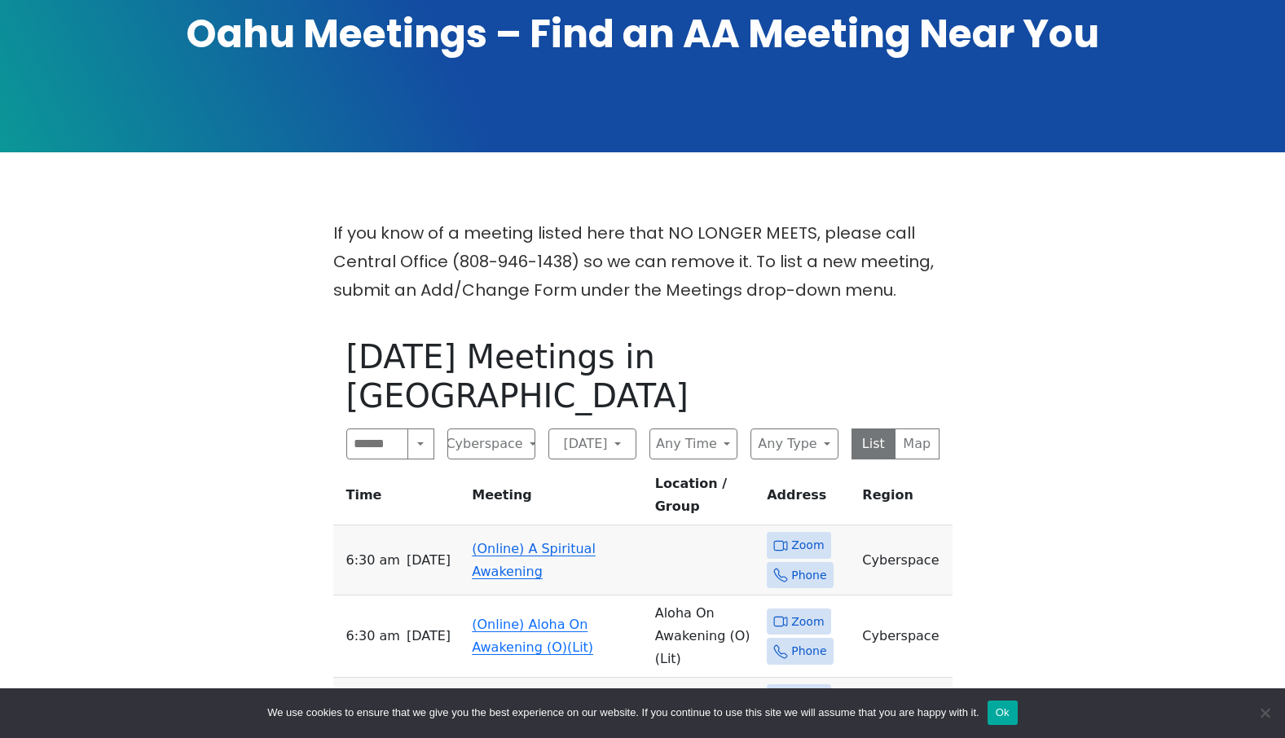
scroll to position [245, 0]
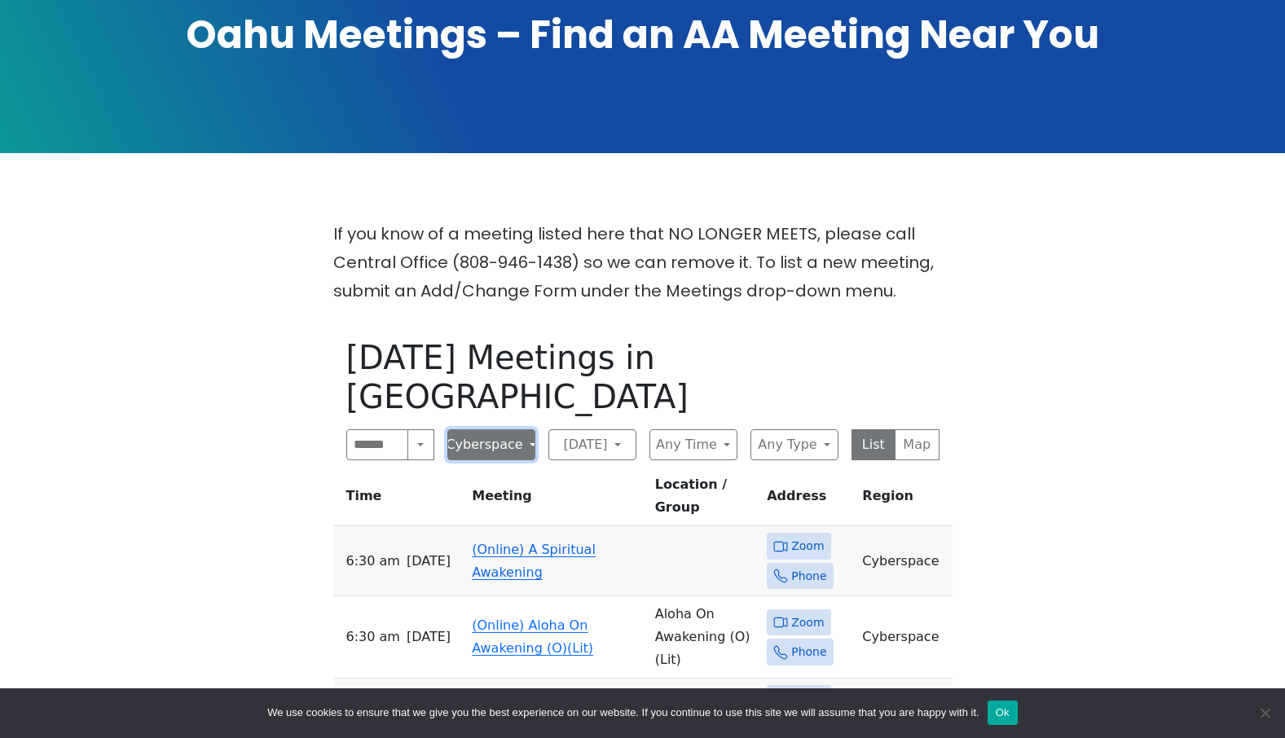
click at [513, 430] on button "Cyberspace" at bounding box center [491, 445] width 88 height 31
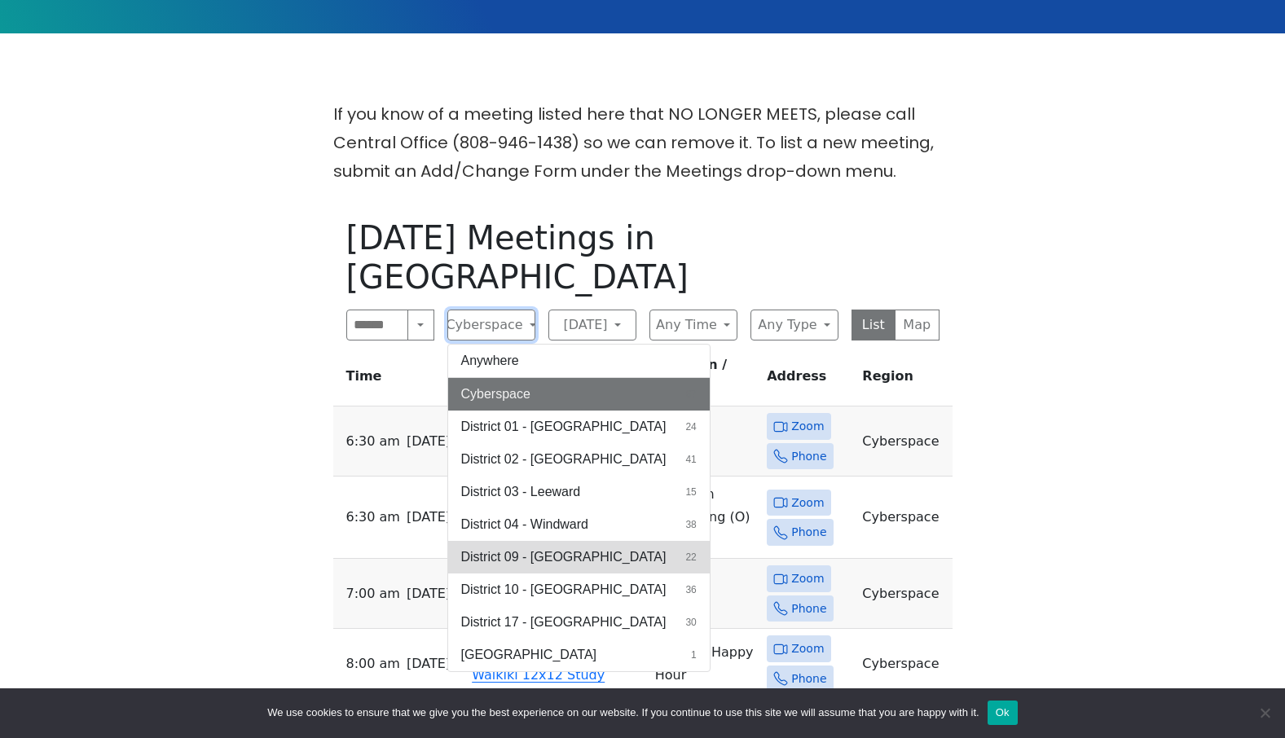
scroll to position [408, 0]
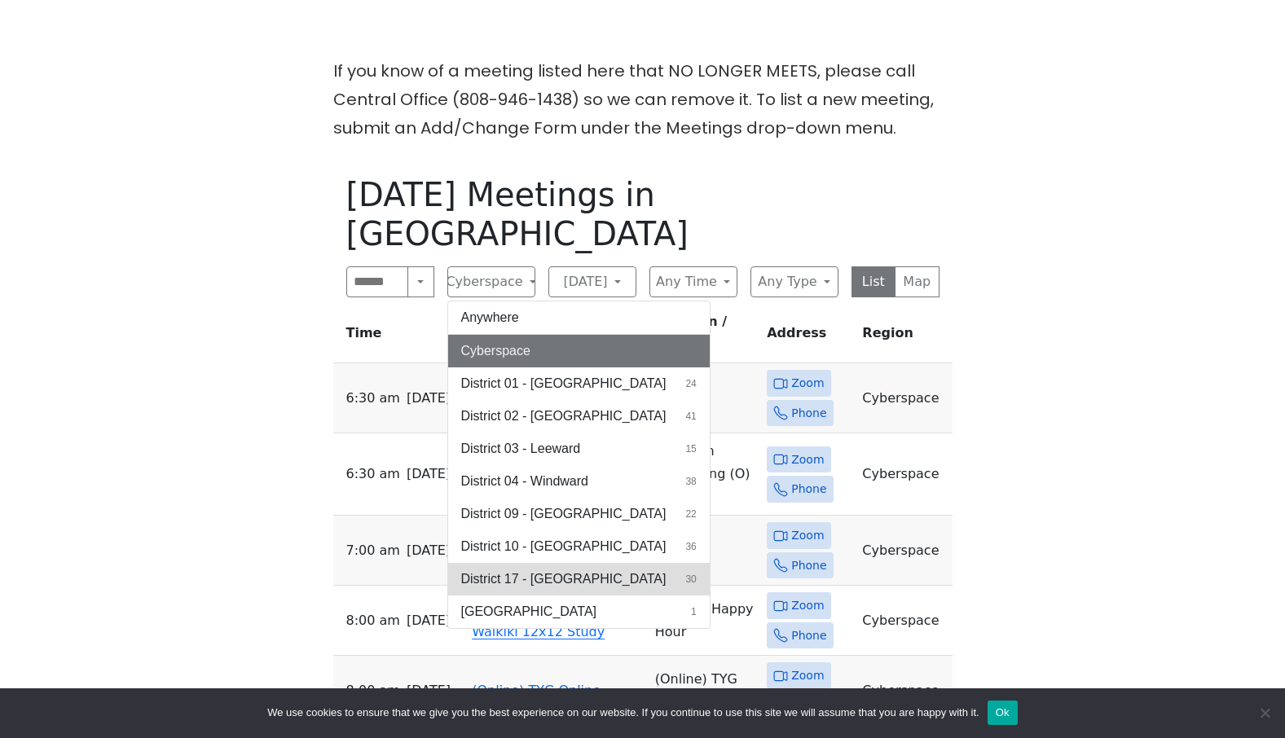
click at [562, 570] on span "District 17 - [GEOGRAPHIC_DATA]" at bounding box center [563, 580] width 205 height 20
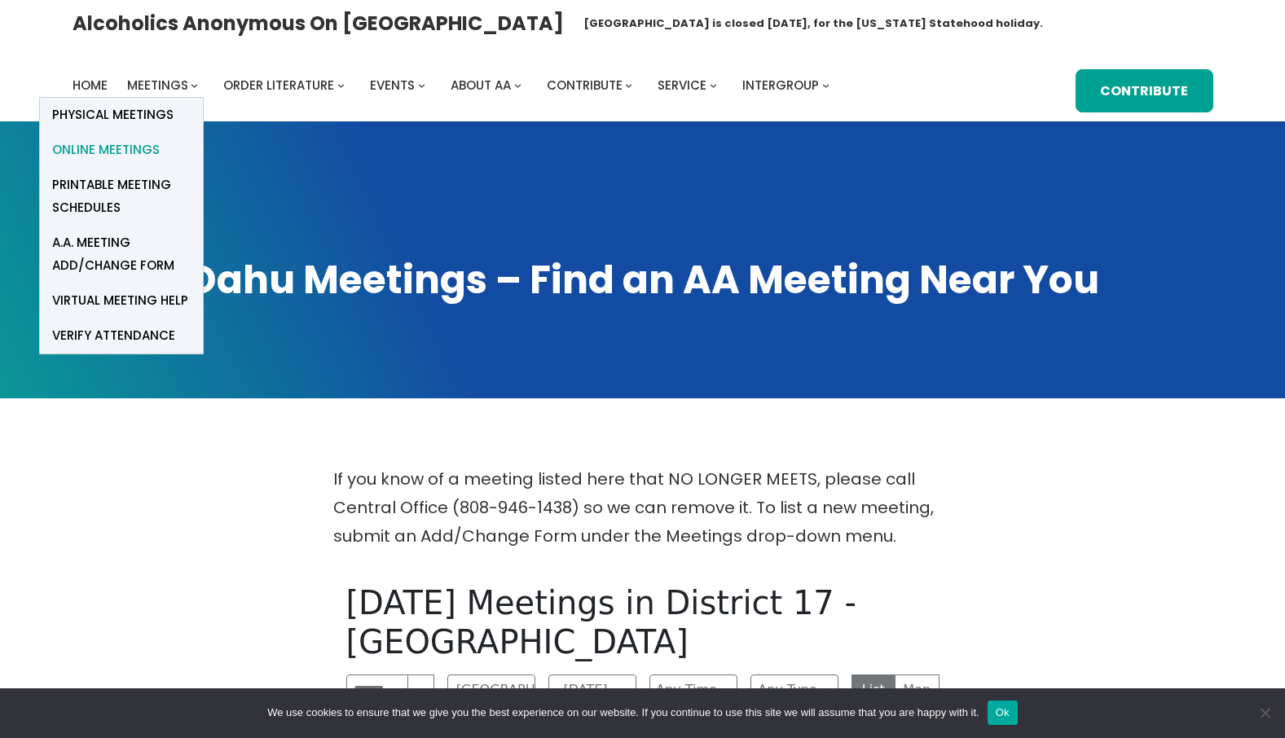
click at [108, 146] on span "Online Meetings" at bounding box center [106, 150] width 108 height 23
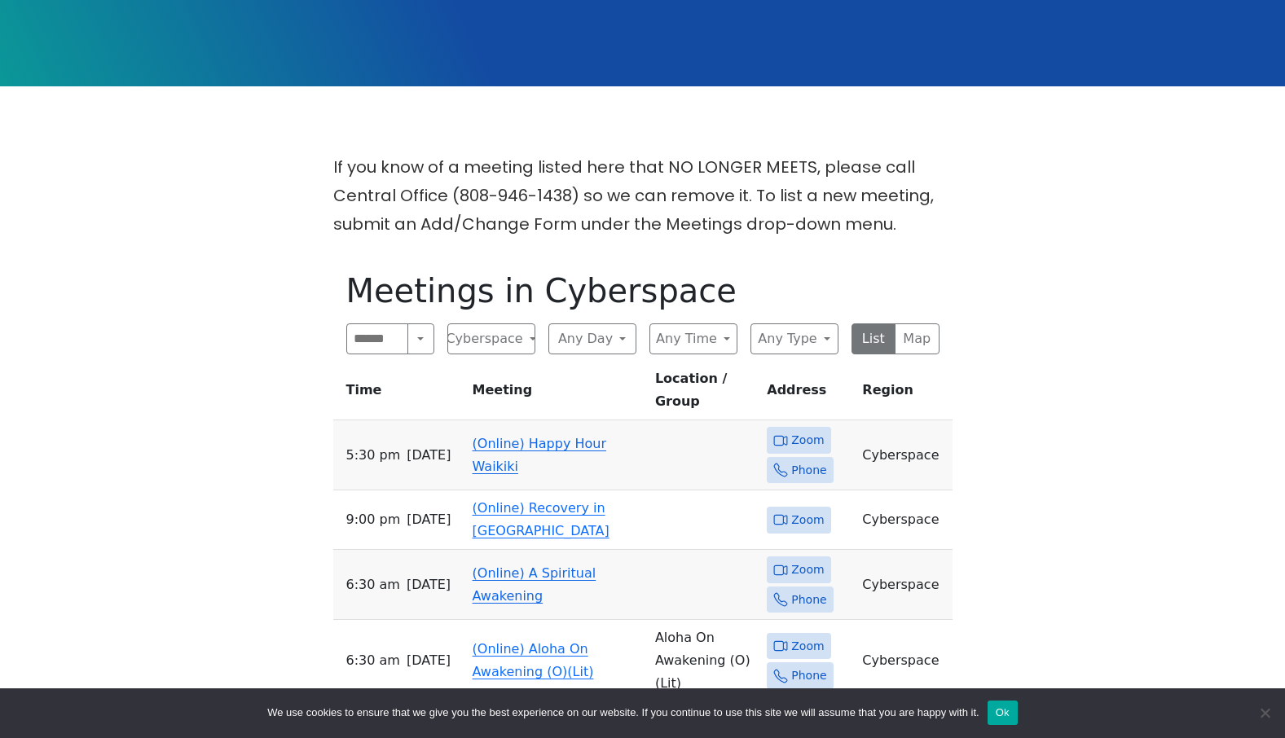
scroll to position [326, 0]
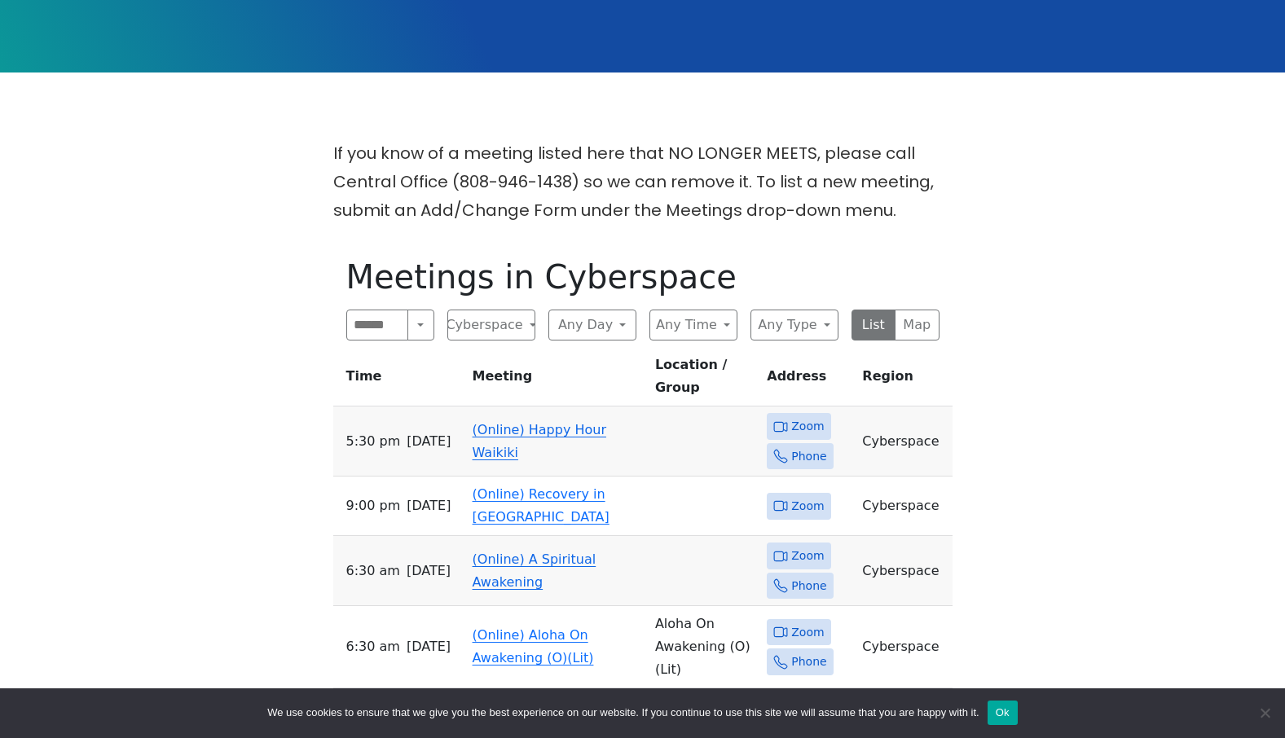
click at [639, 328] on div "Search Near Location Near Me Cyberspace Anywhere Cyberspace 67 District 01 - [G…" at bounding box center [642, 325] width 593 height 31
click at [633, 328] on button "Any Day" at bounding box center [593, 325] width 88 height 31
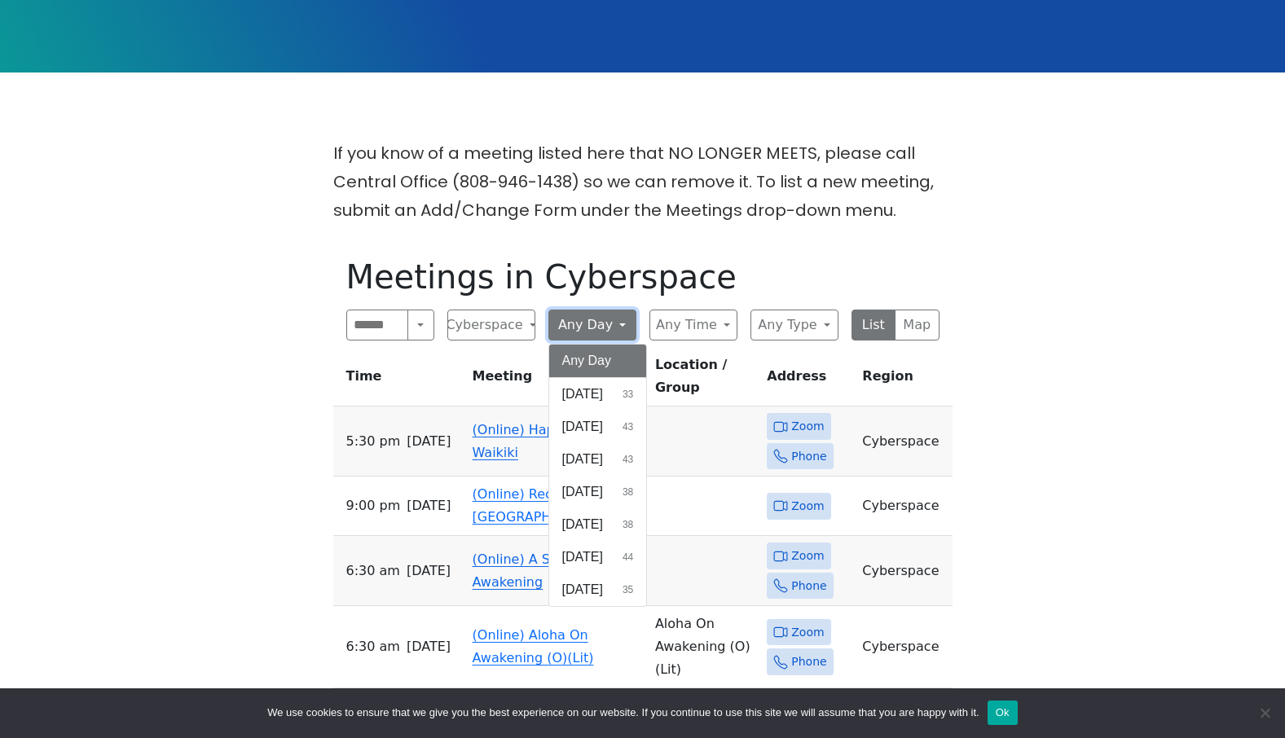
click at [633, 328] on button "Any Day" at bounding box center [593, 325] width 88 height 31
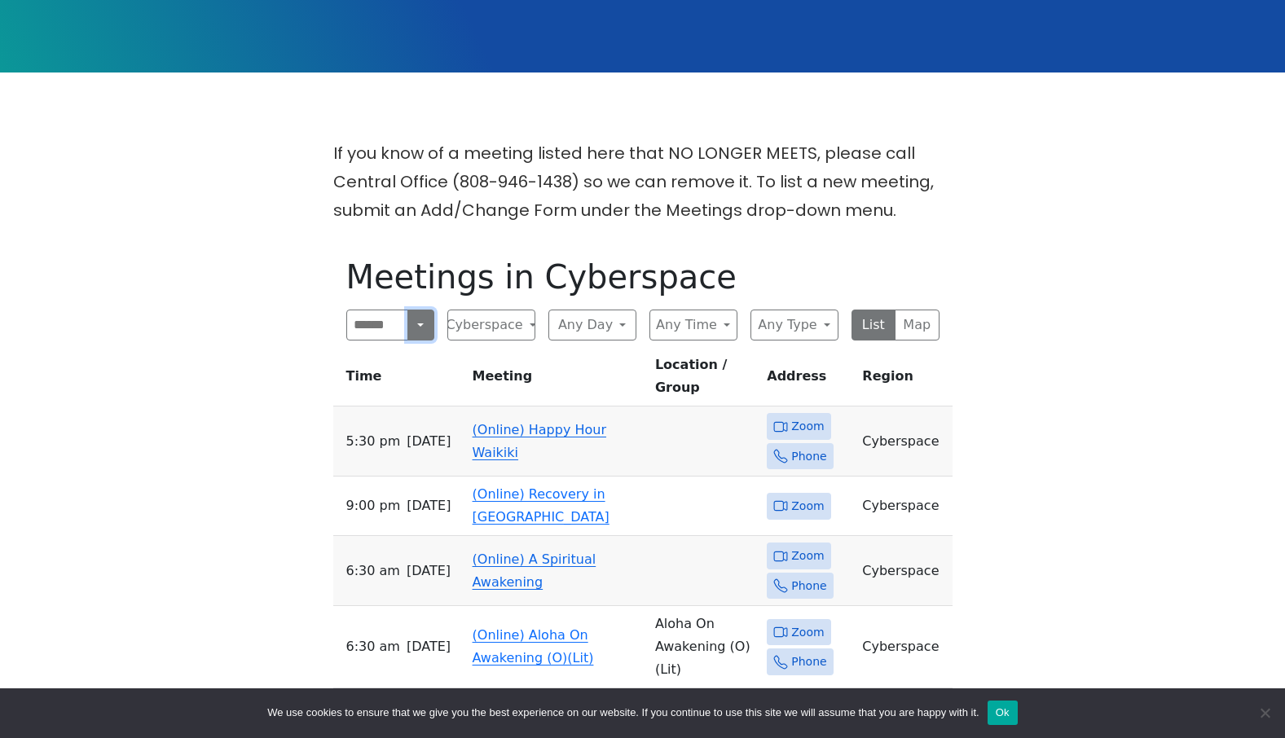
click at [425, 324] on button "Search" at bounding box center [421, 325] width 26 height 31
click at [726, 327] on button "Any Time" at bounding box center [694, 325] width 88 height 31
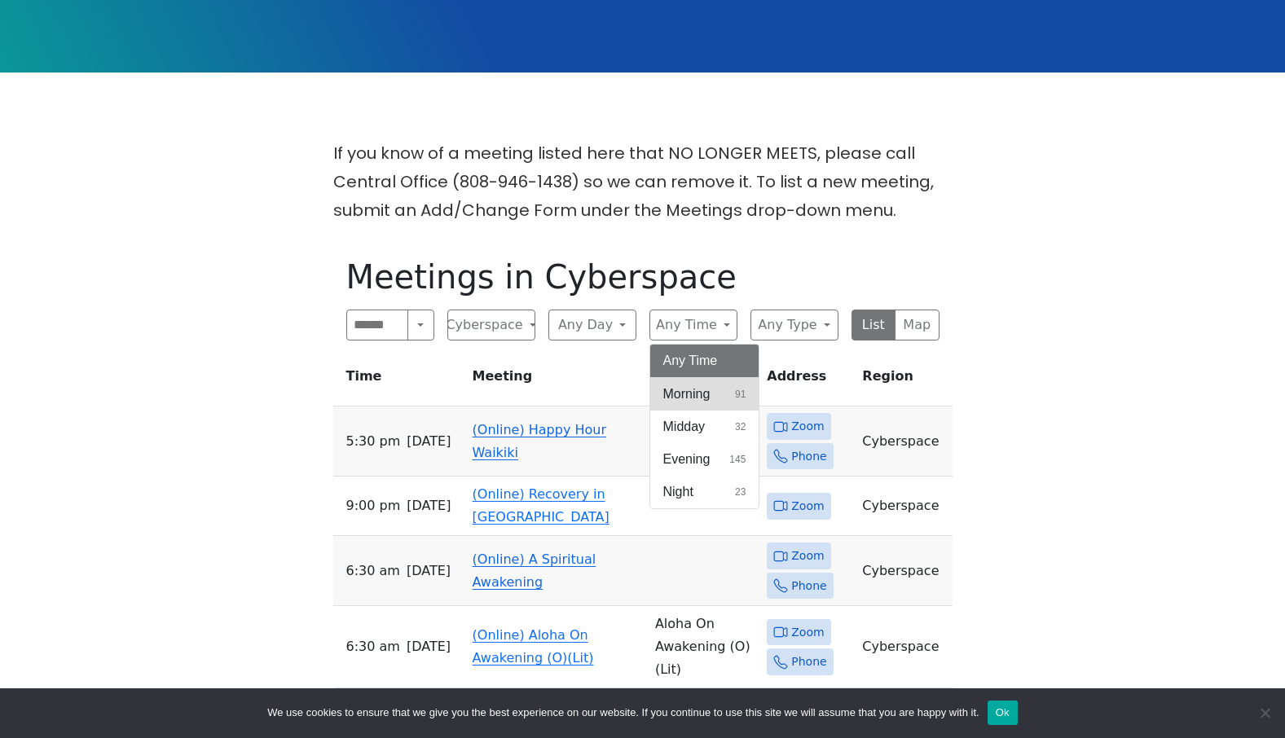
click at [707, 399] on span "Morning" at bounding box center [686, 395] width 47 height 20
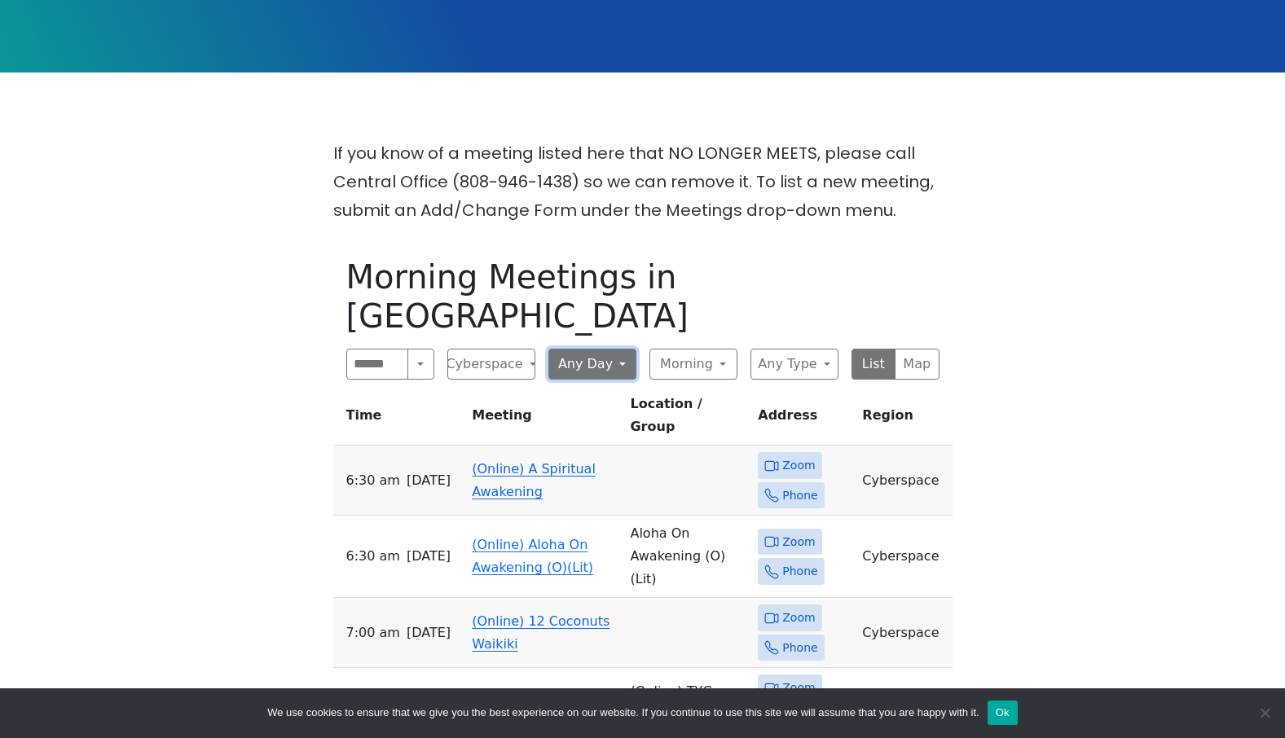
click at [619, 349] on button "Any Day" at bounding box center [593, 364] width 88 height 31
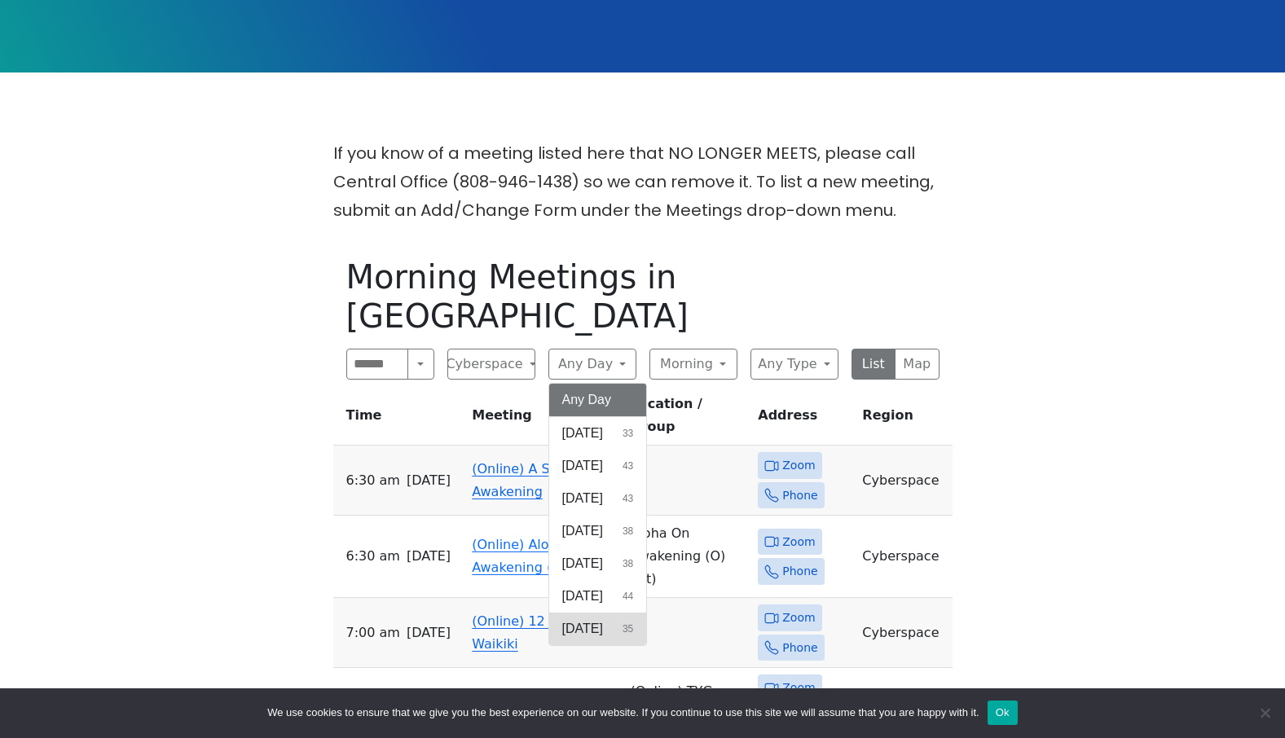
click at [603, 619] on span "[DATE]" at bounding box center [582, 629] width 41 height 20
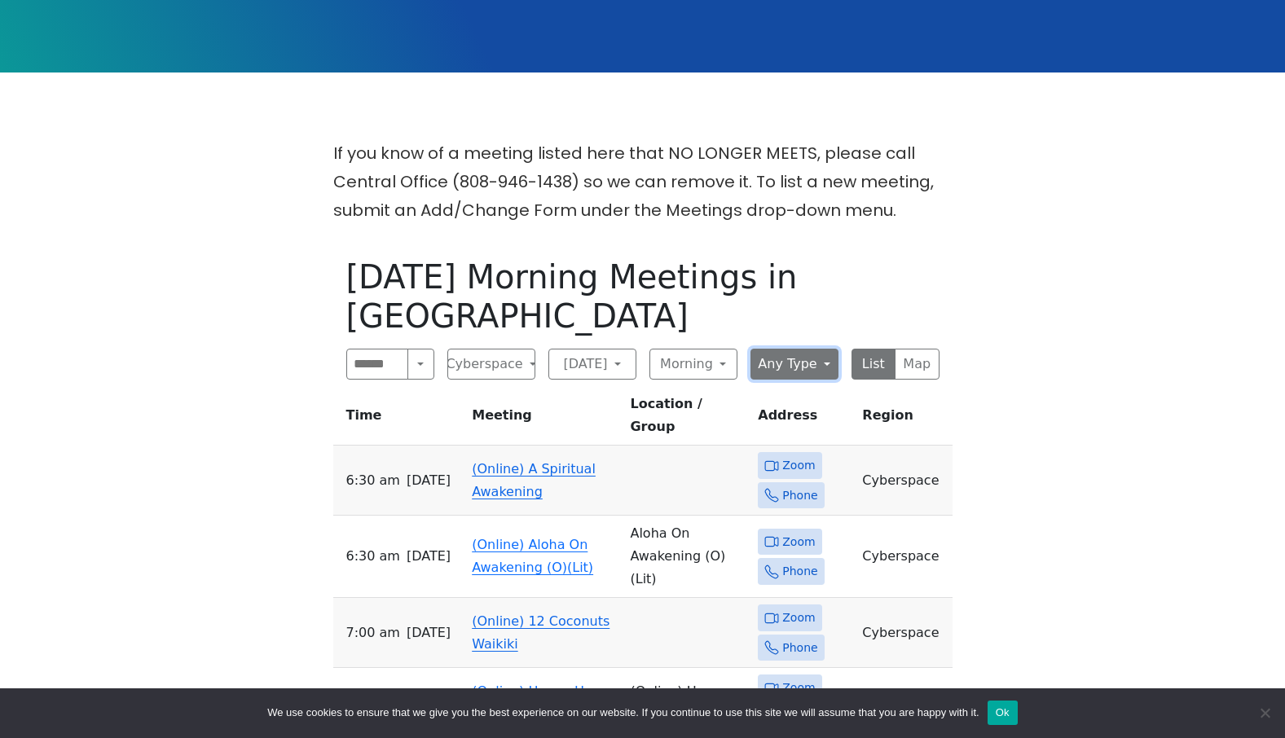
click at [831, 349] on button "Any Type" at bounding box center [795, 364] width 88 height 31
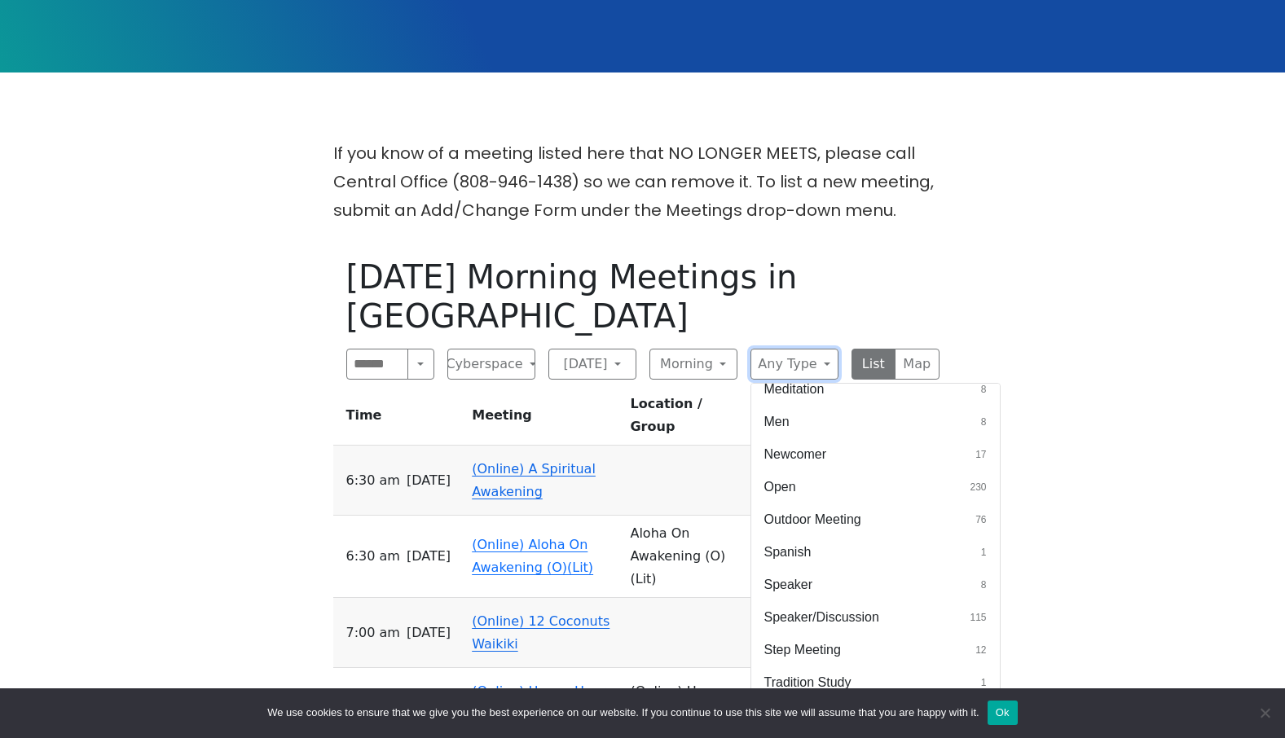
scroll to position [571, 0]
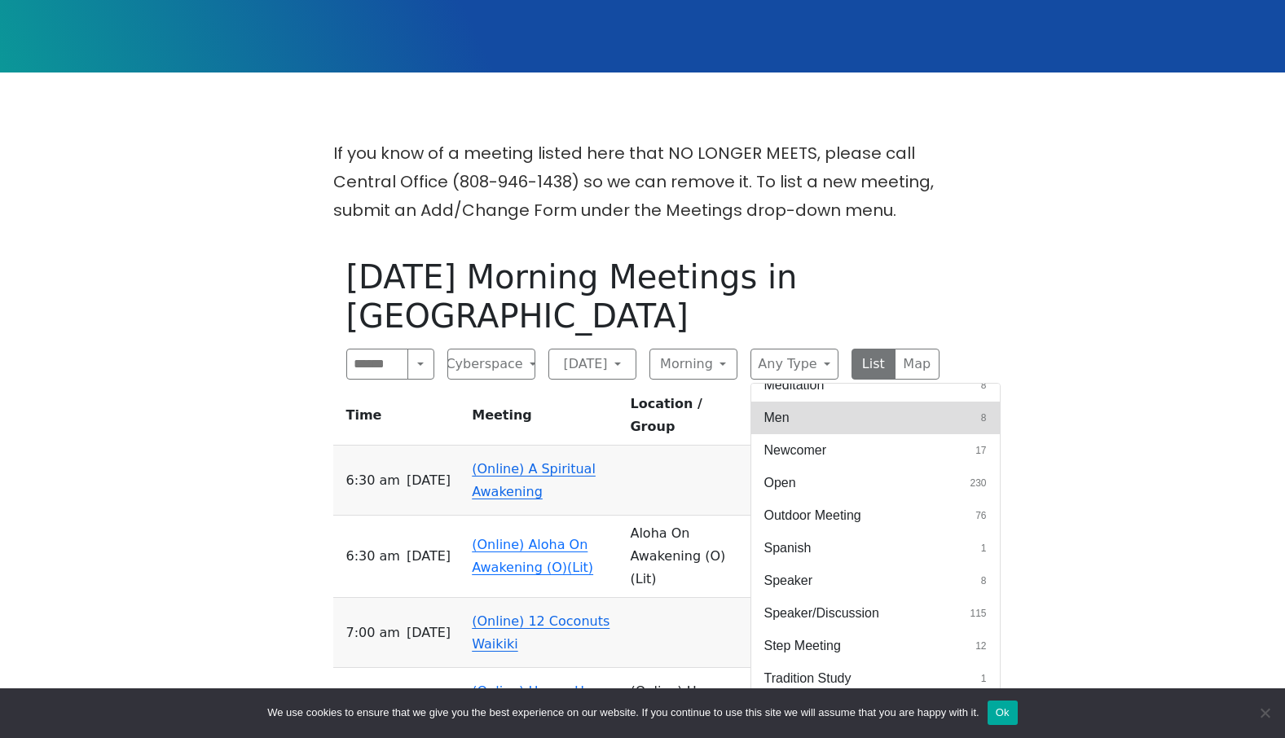
click at [910, 402] on button "Men 8" at bounding box center [876, 418] width 249 height 33
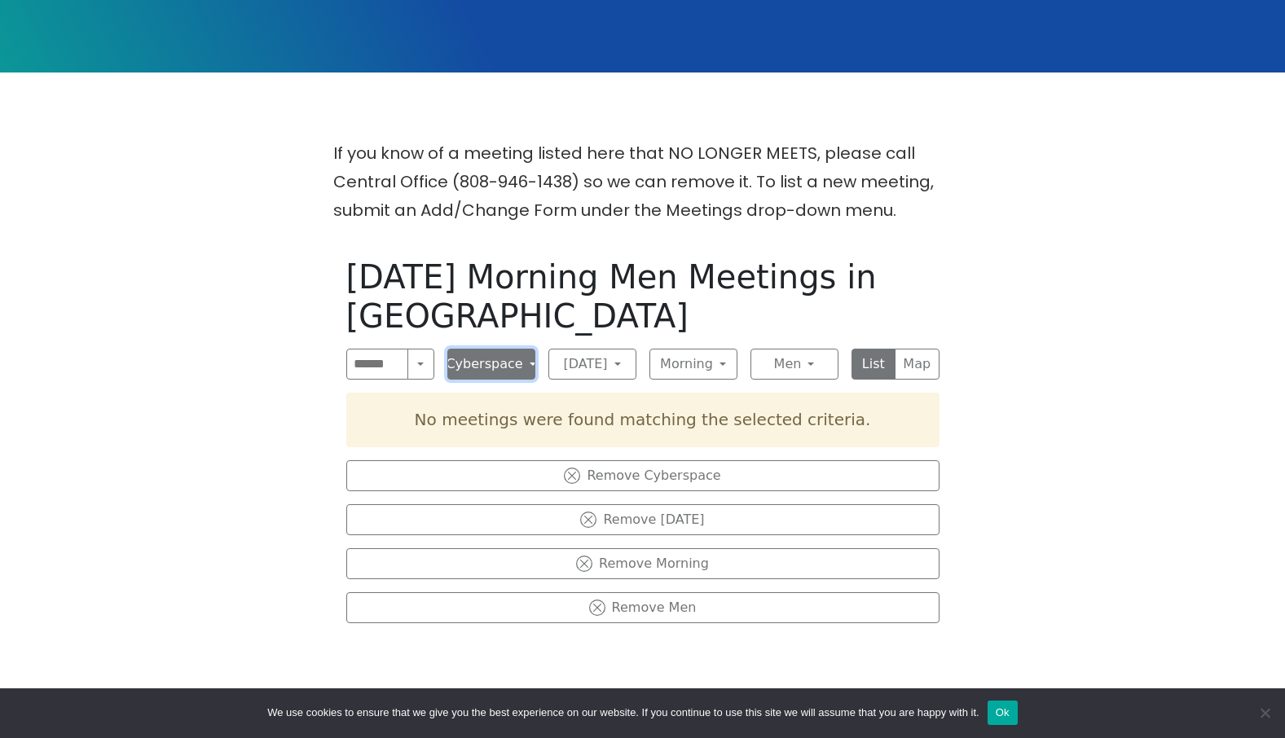
click at [523, 365] on button "Cyberspace" at bounding box center [491, 364] width 88 height 31
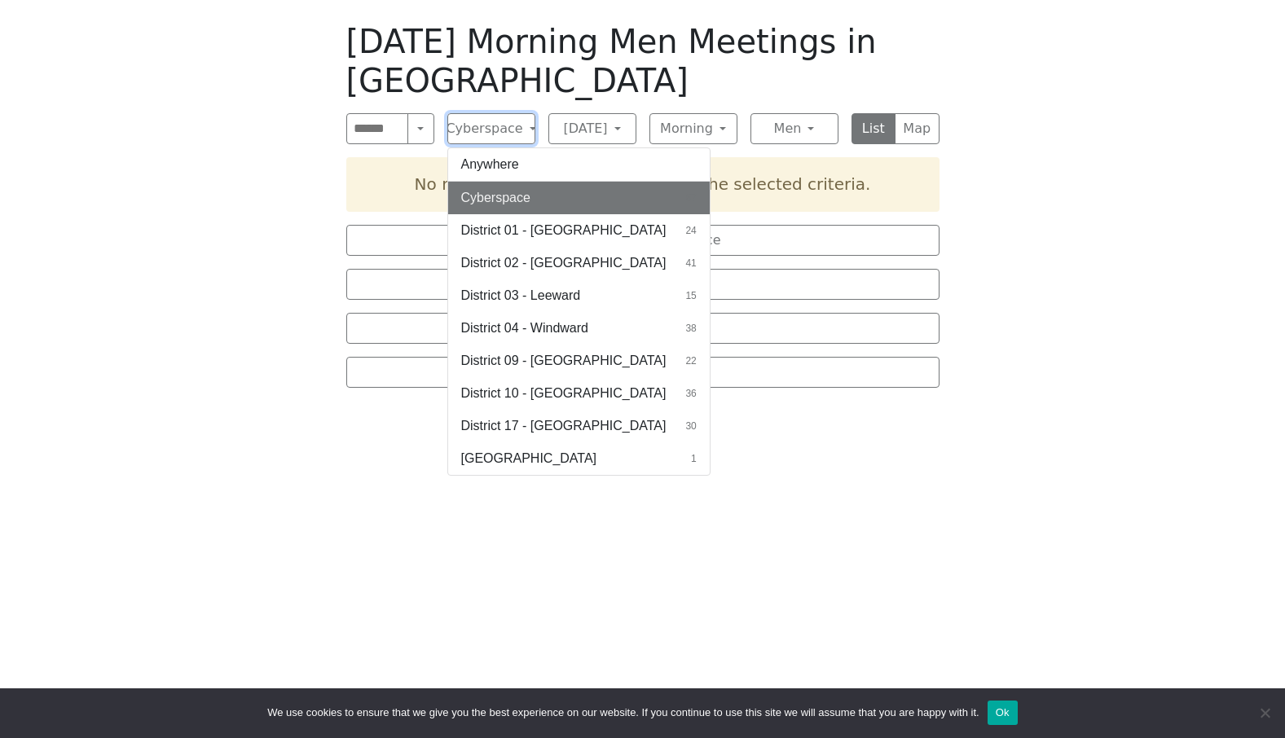
scroll to position [571, 0]
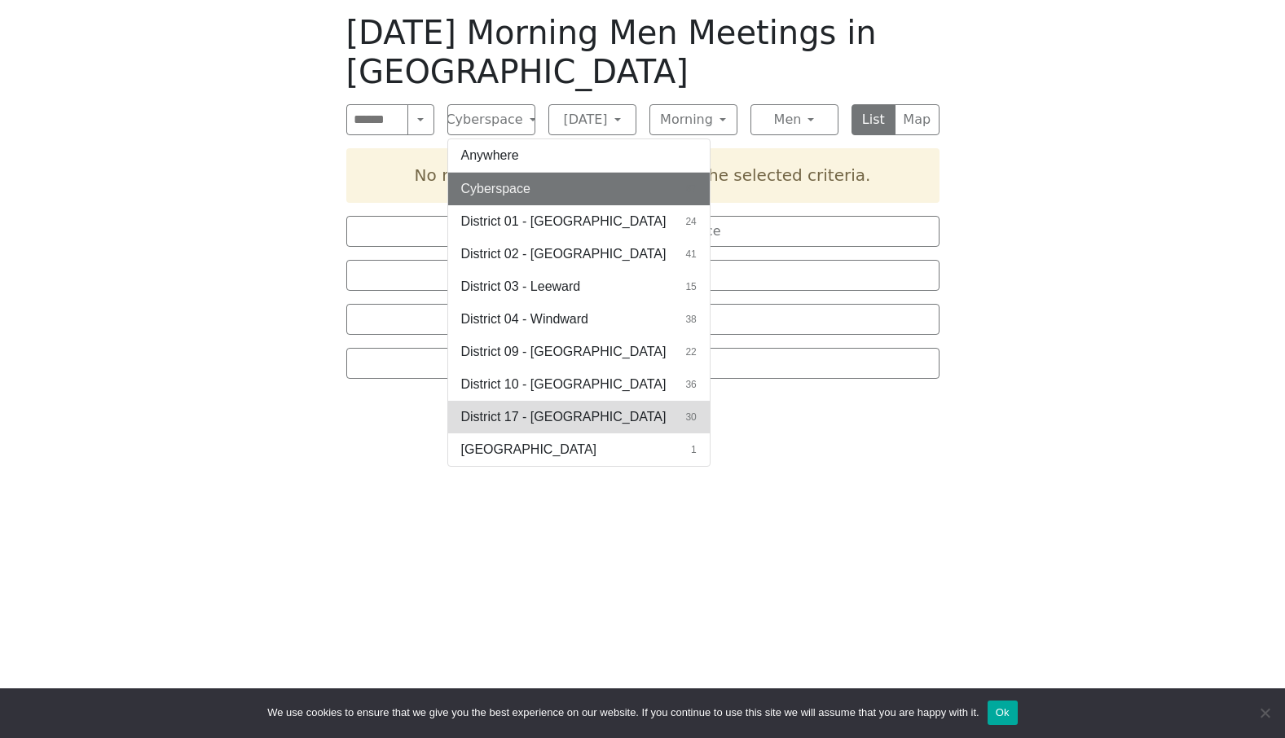
click at [546, 426] on span "District 17 - [GEOGRAPHIC_DATA]" at bounding box center [563, 418] width 205 height 20
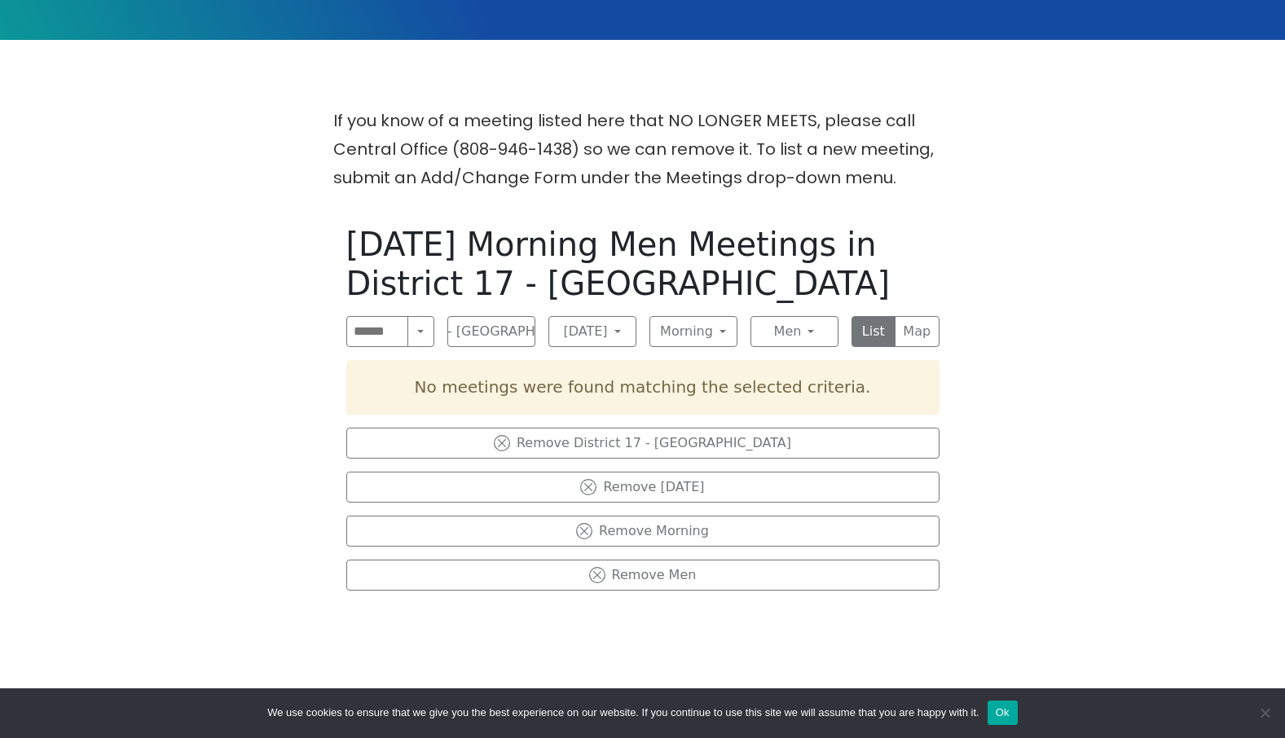
scroll to position [326, 0]
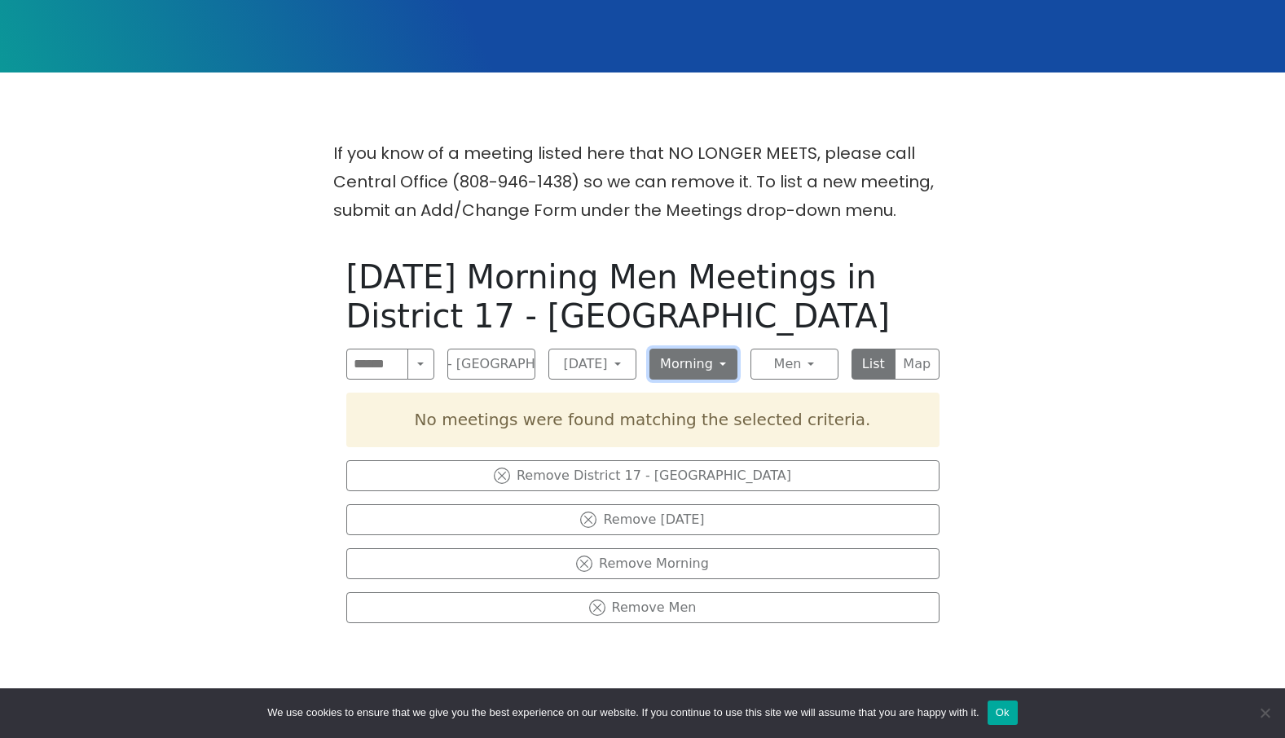
click at [725, 364] on button "Morning" at bounding box center [694, 364] width 88 height 31
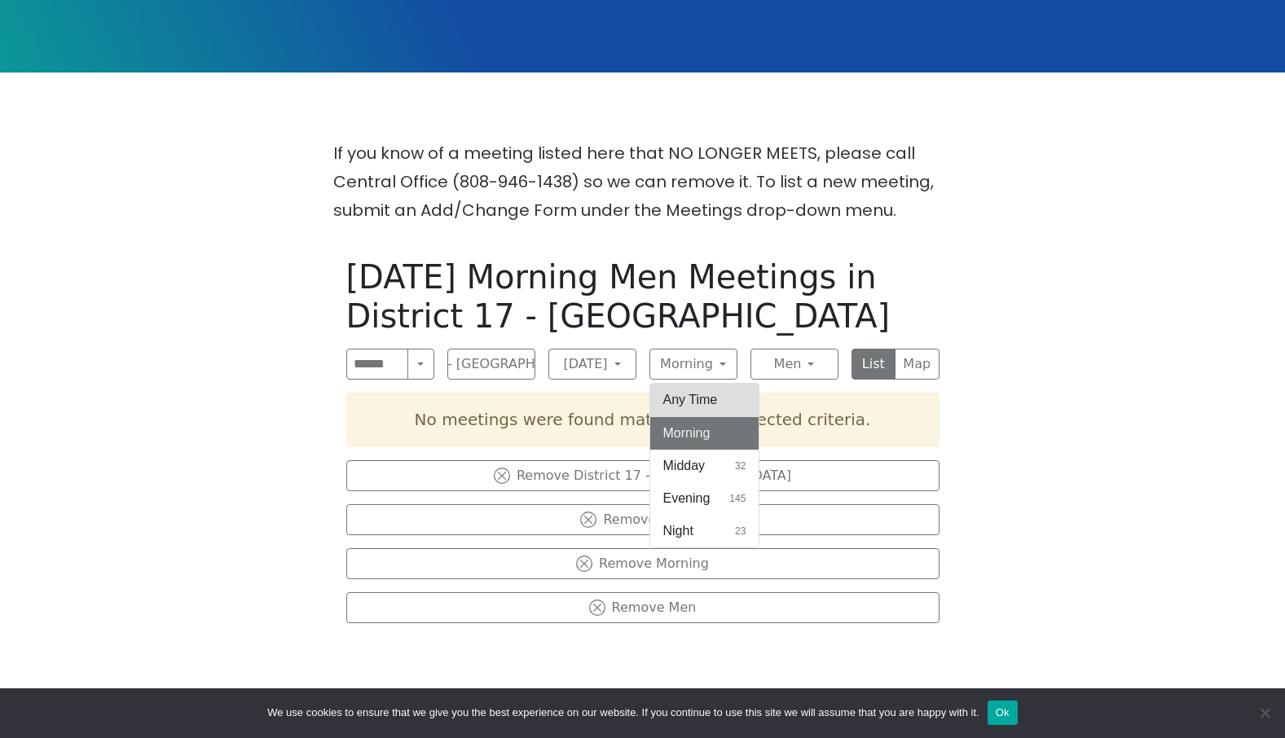
click at [707, 403] on button "Any Time" at bounding box center [704, 400] width 109 height 33
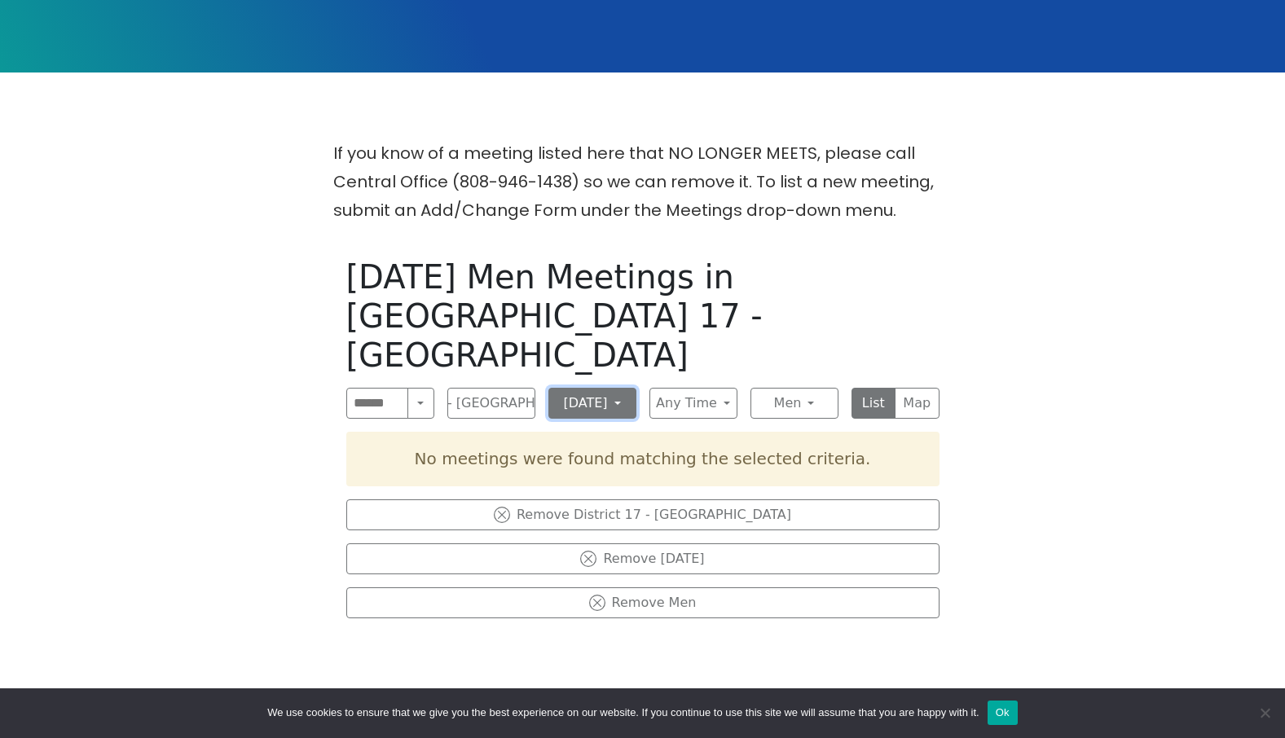
click at [629, 388] on button "[DATE]" at bounding box center [593, 403] width 88 height 31
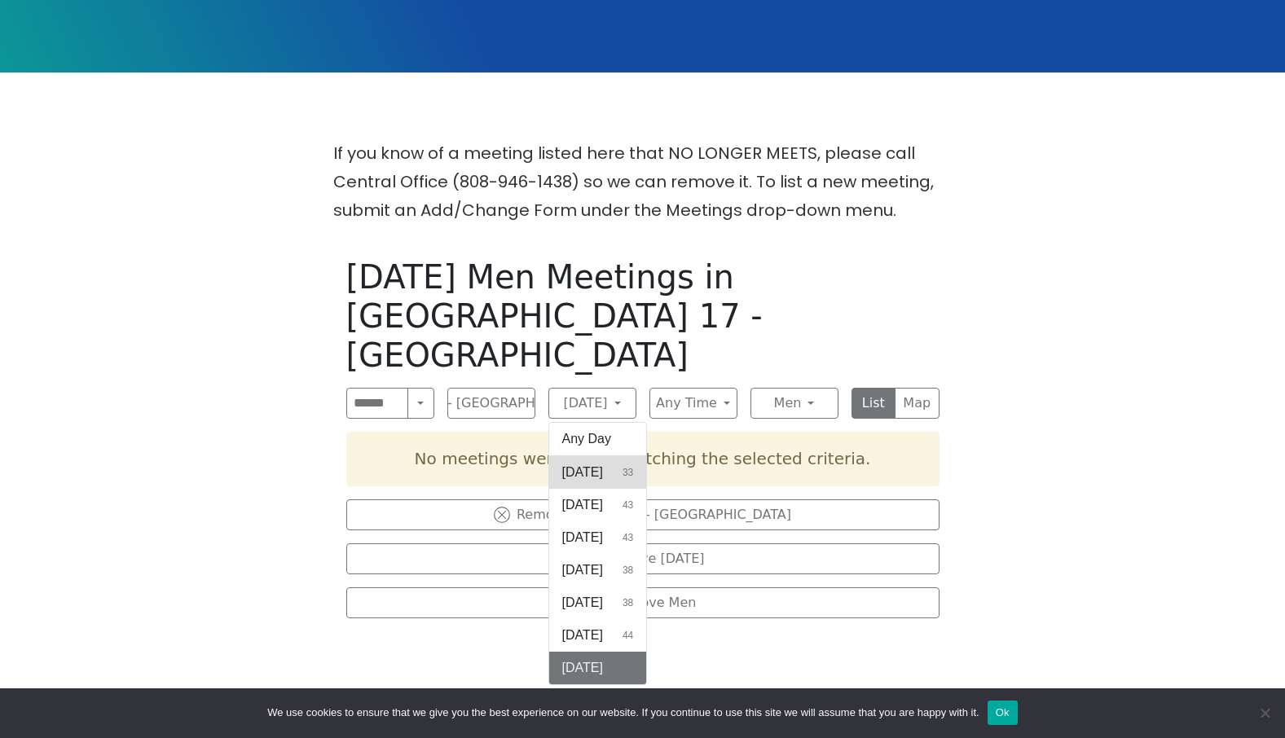
click at [601, 463] on span "[DATE]" at bounding box center [582, 473] width 41 height 20
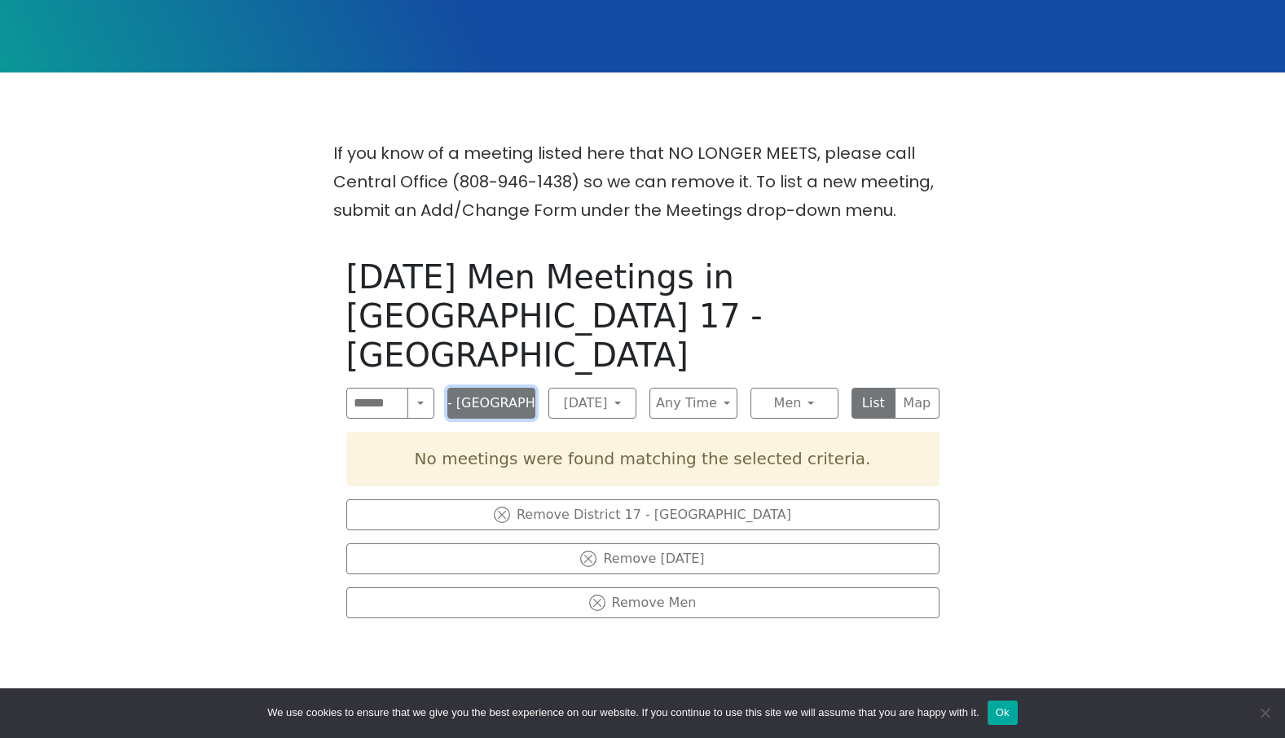
click at [529, 388] on button "District 17 - [GEOGRAPHIC_DATA]" at bounding box center [491, 403] width 88 height 31
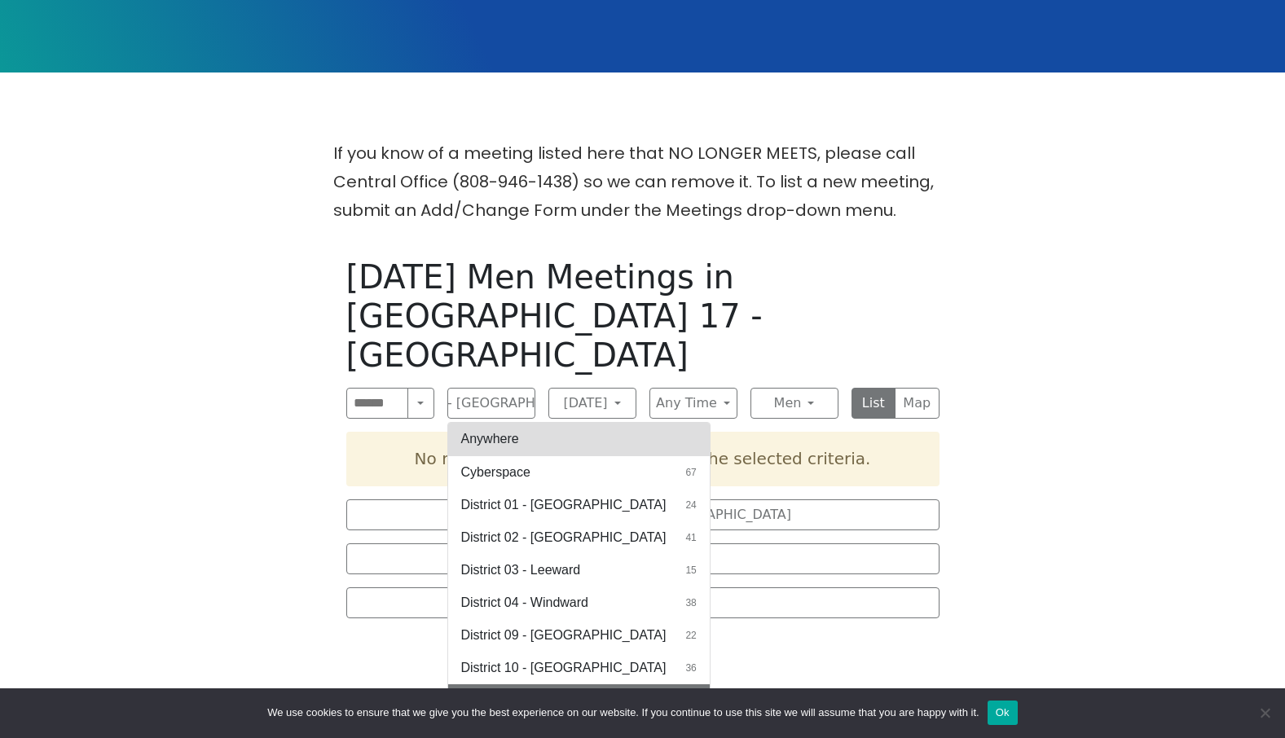
click at [511, 423] on button "Anywhere" at bounding box center [579, 439] width 262 height 33
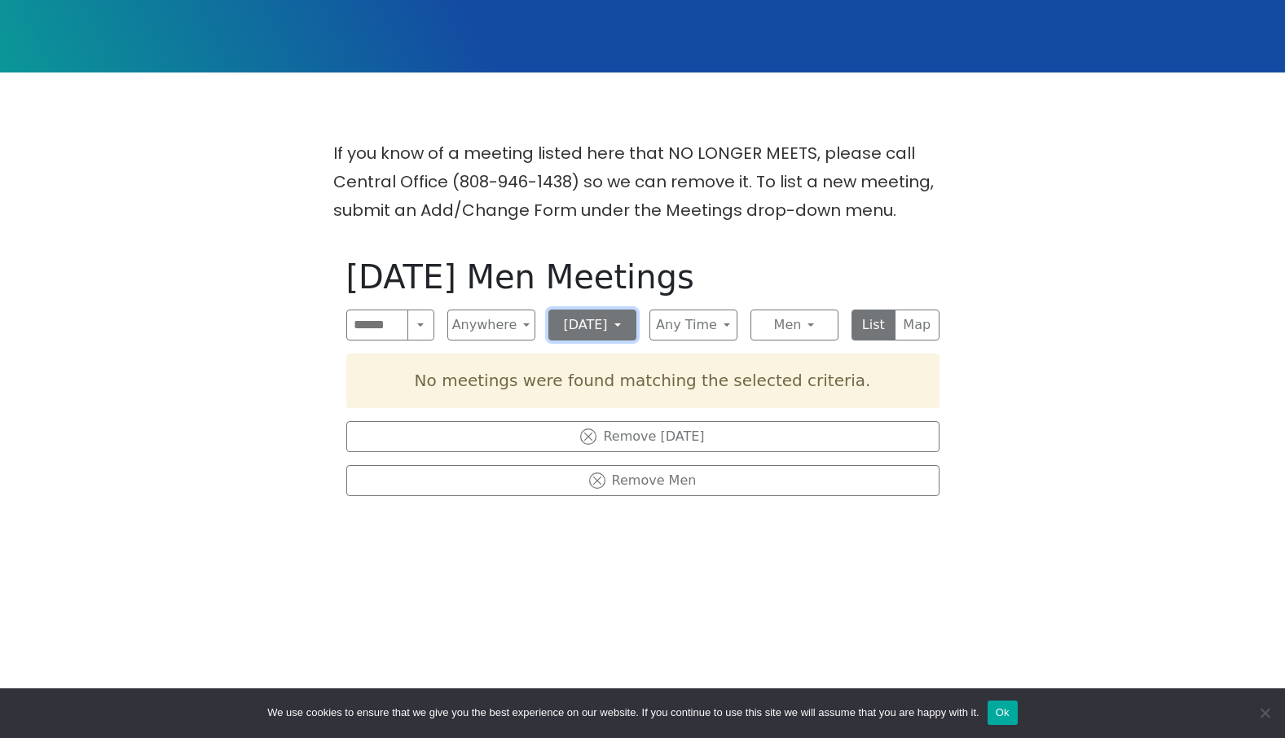
click at [613, 330] on button "[DATE]" at bounding box center [593, 325] width 88 height 31
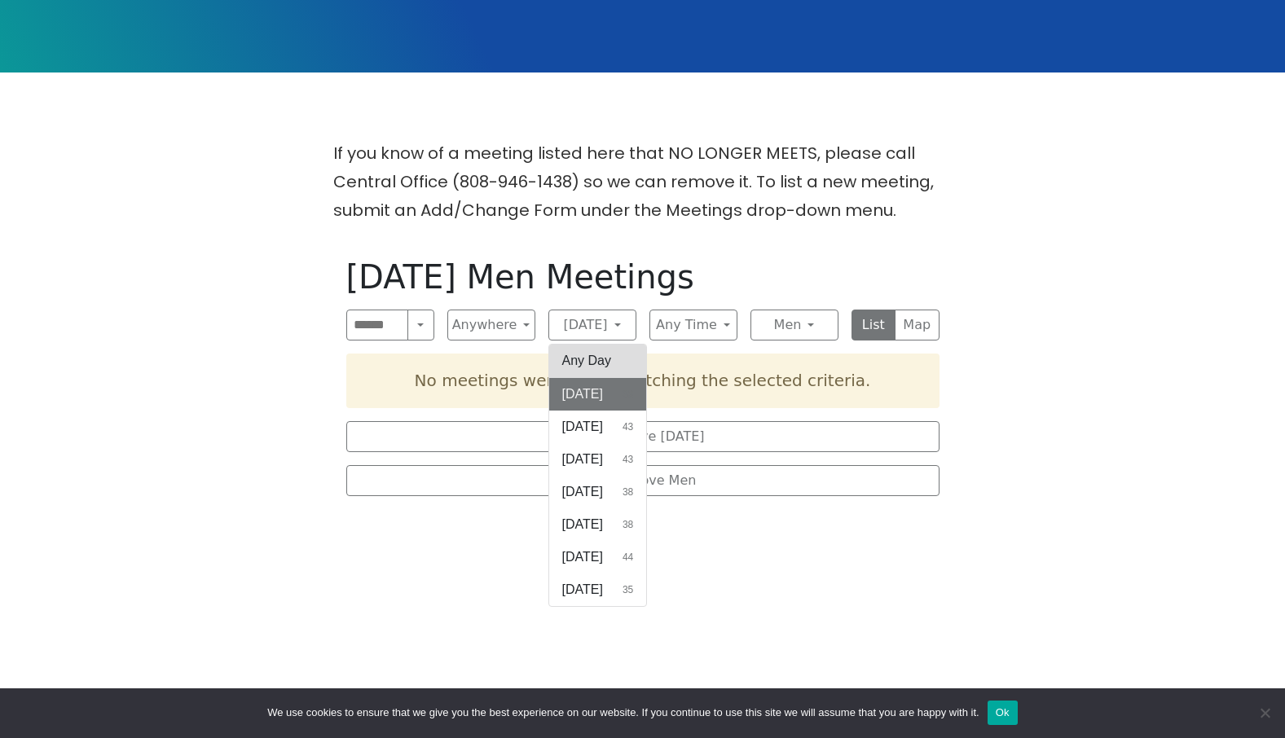
click at [613, 364] on button "Any Day" at bounding box center [598, 361] width 98 height 33
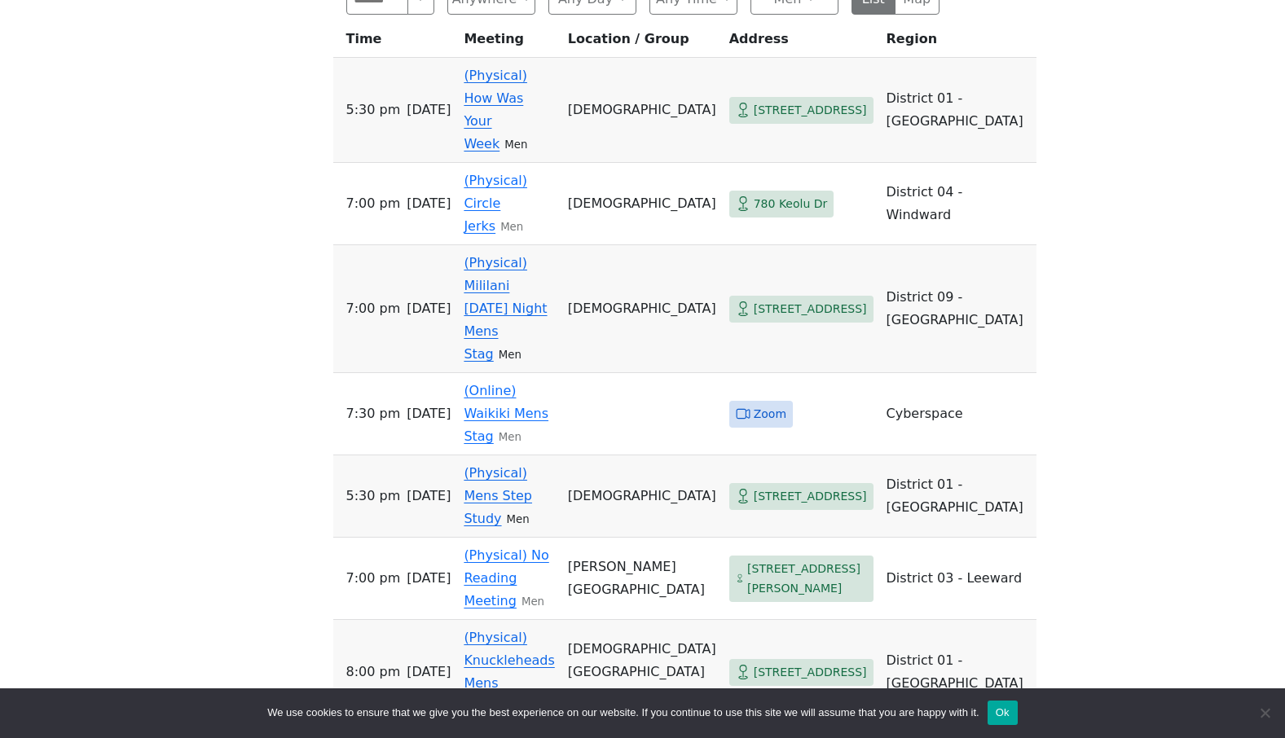
scroll to position [734, 0]
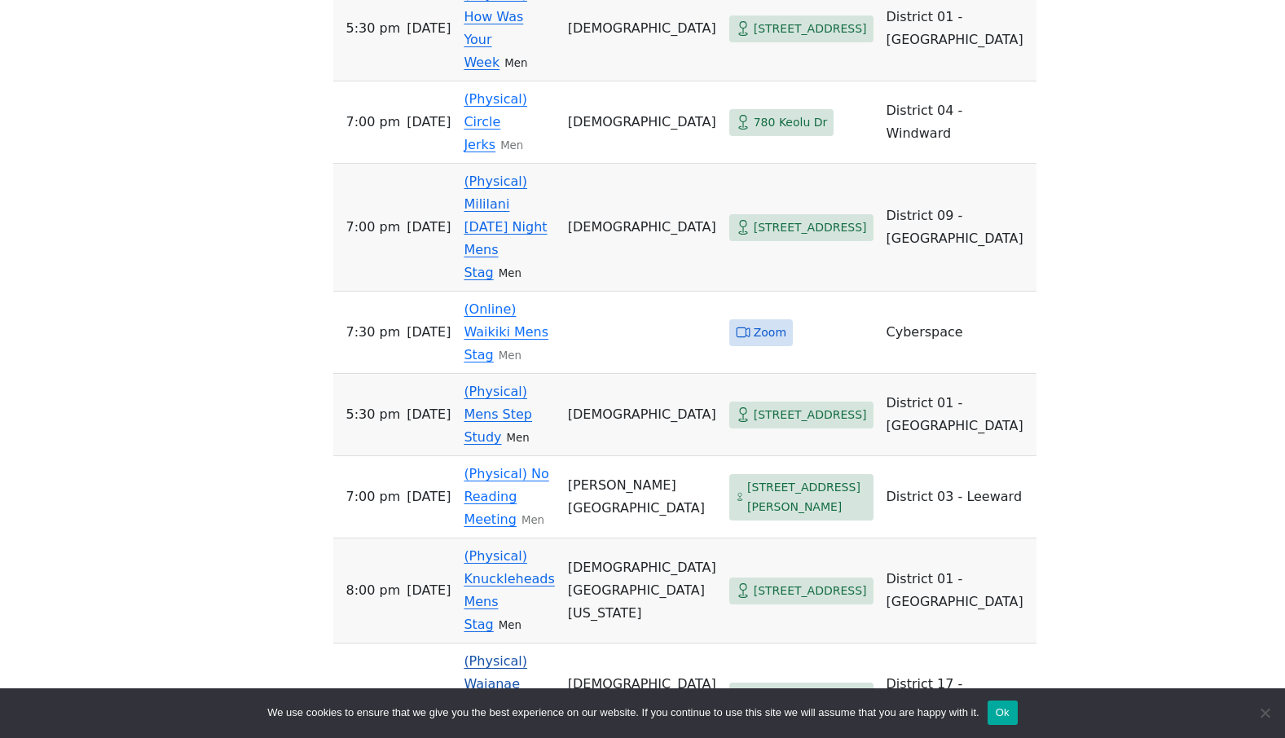
click at [505, 654] on link "(Physical) Waianae Mens Stag" at bounding box center [496, 696] width 64 height 84
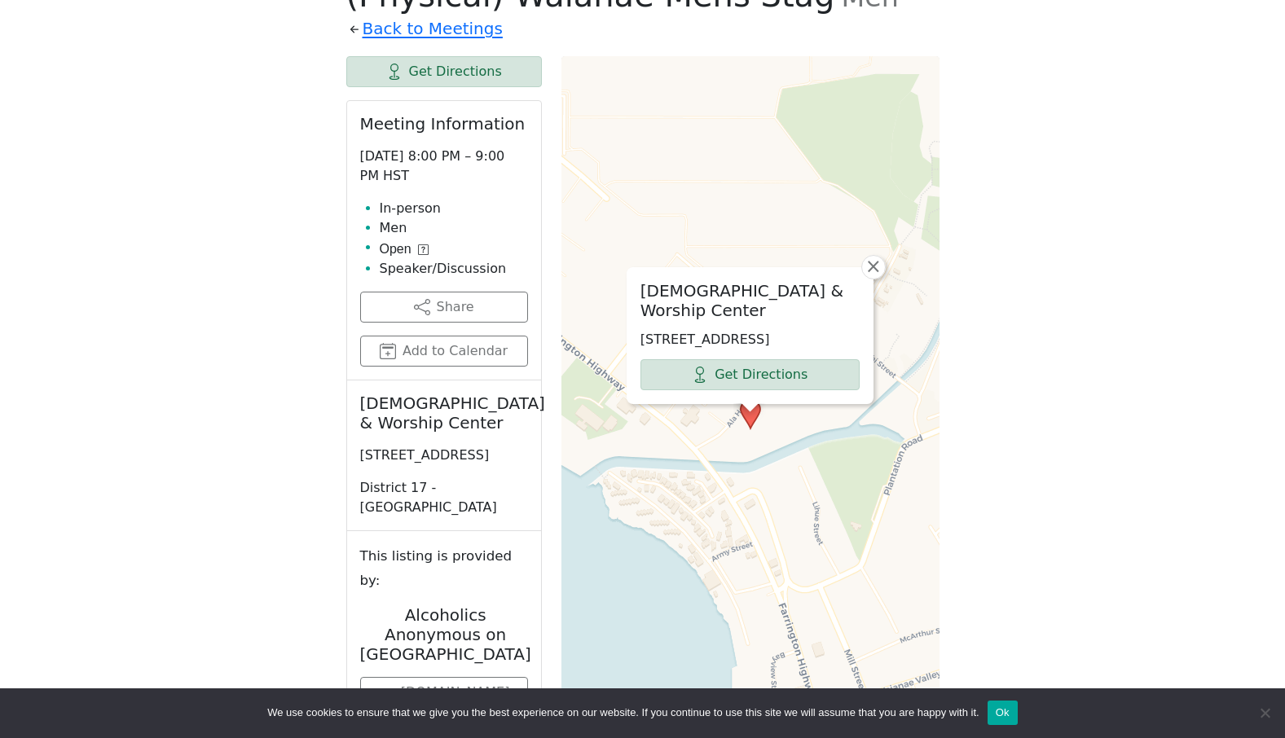
scroll to position [571, 0]
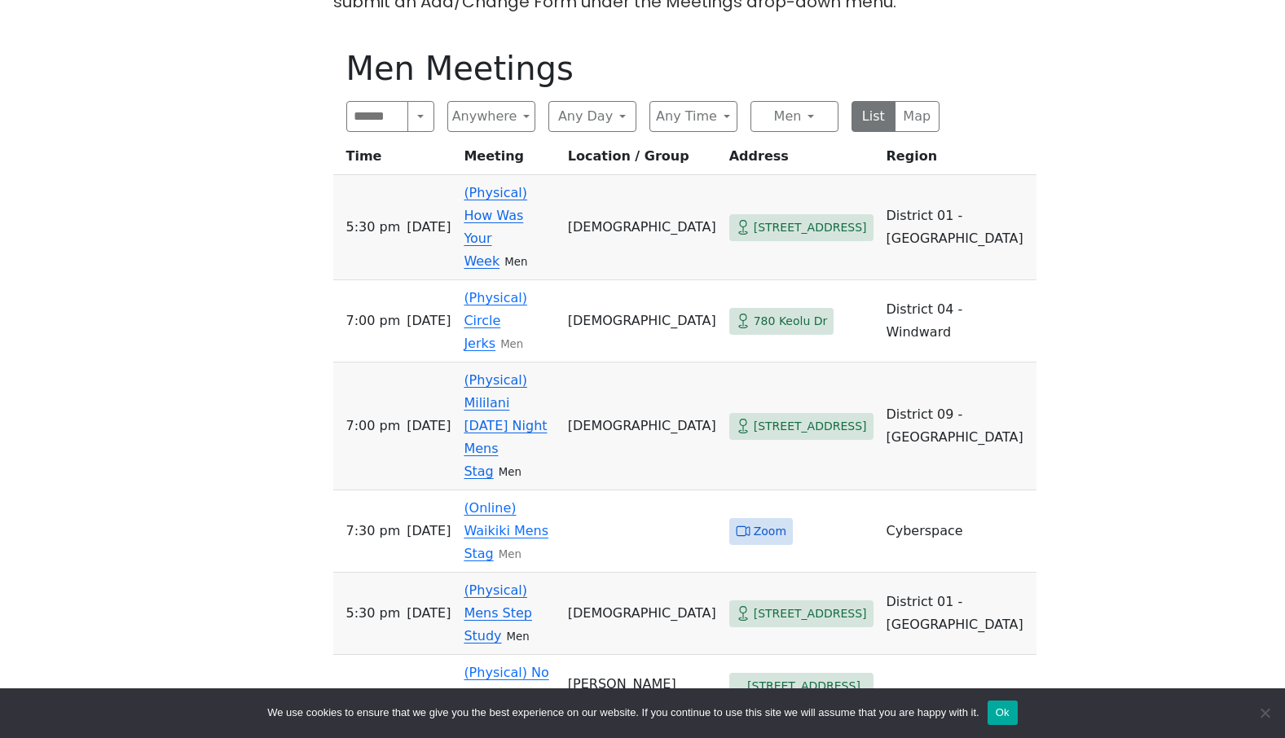
scroll to position [489, 0]
